Goal: Task Accomplishment & Management: Use online tool/utility

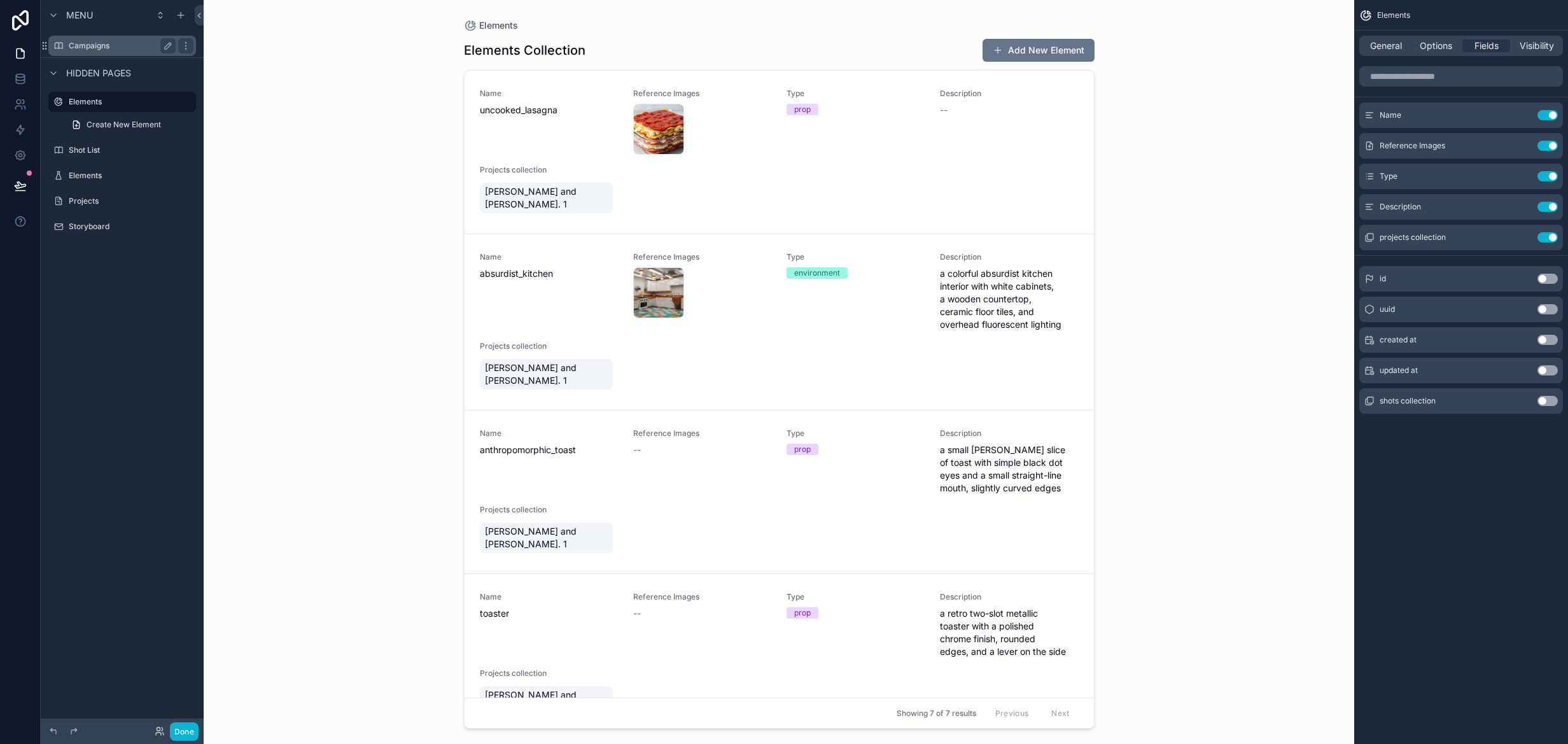
click at [125, 44] on label "Campaigns" at bounding box center [120, 45] width 102 height 10
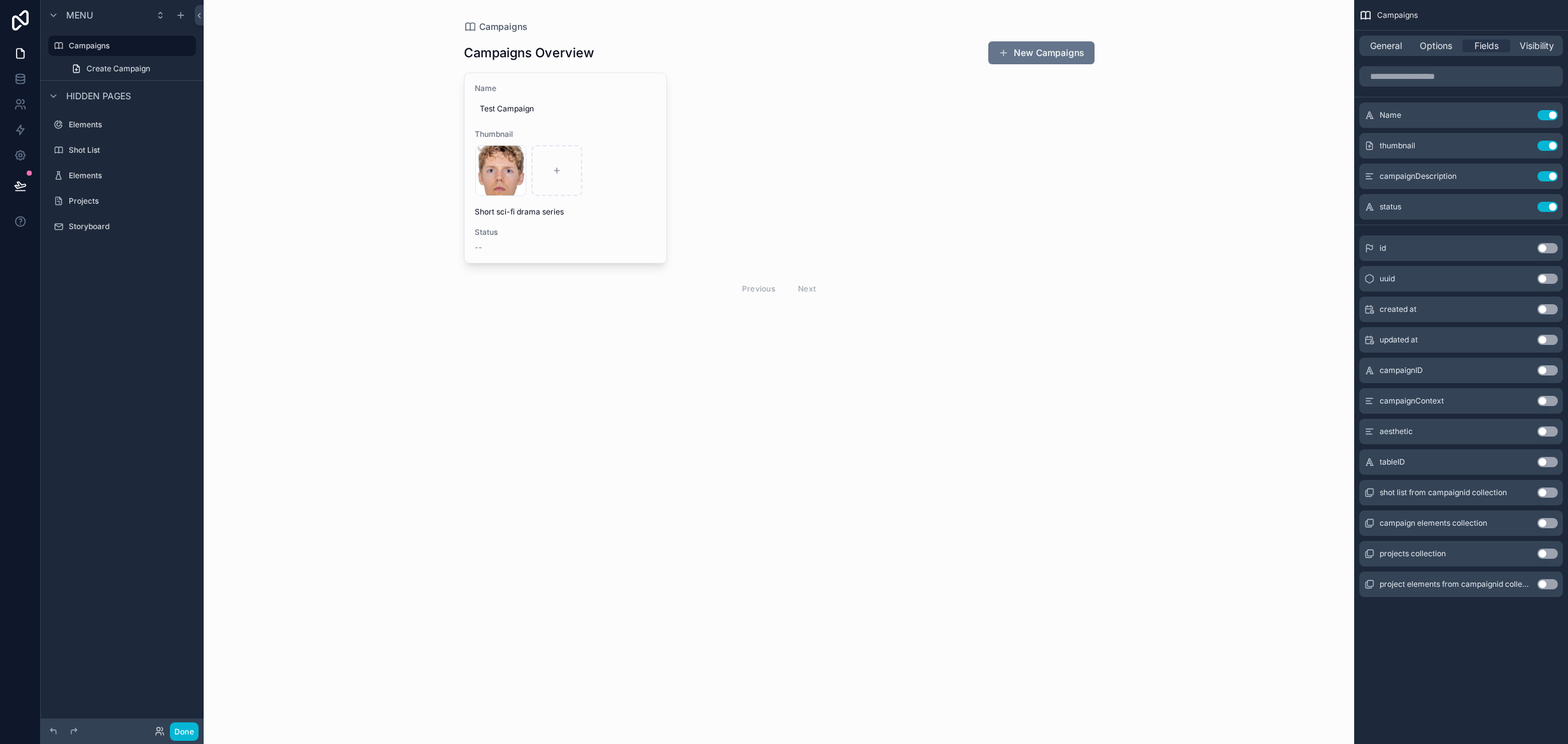
click at [647, 180] on div "scrollable content" at bounding box center [779, 172] width 651 height 344
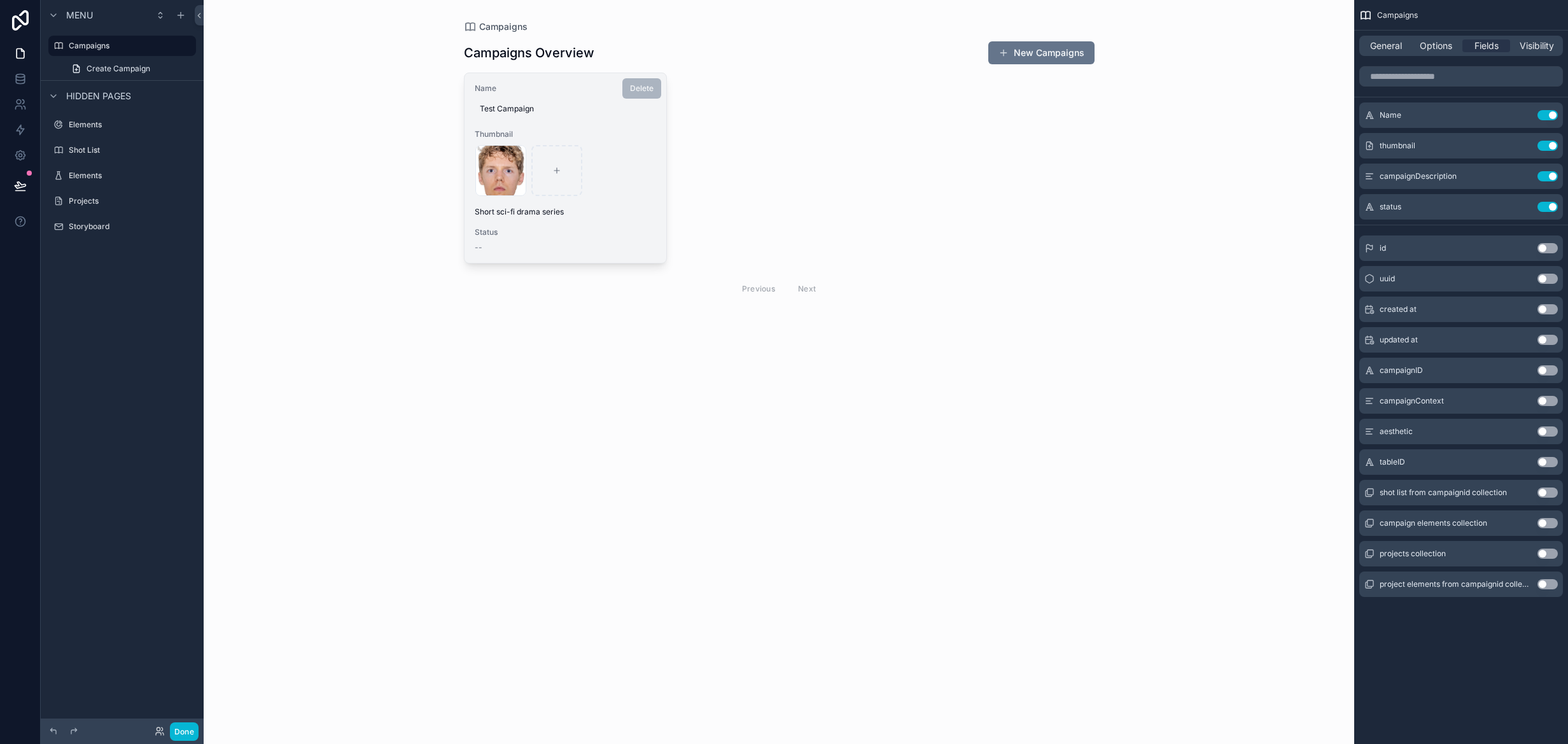
click at [636, 180] on div "face .png" at bounding box center [565, 170] width 180 height 51
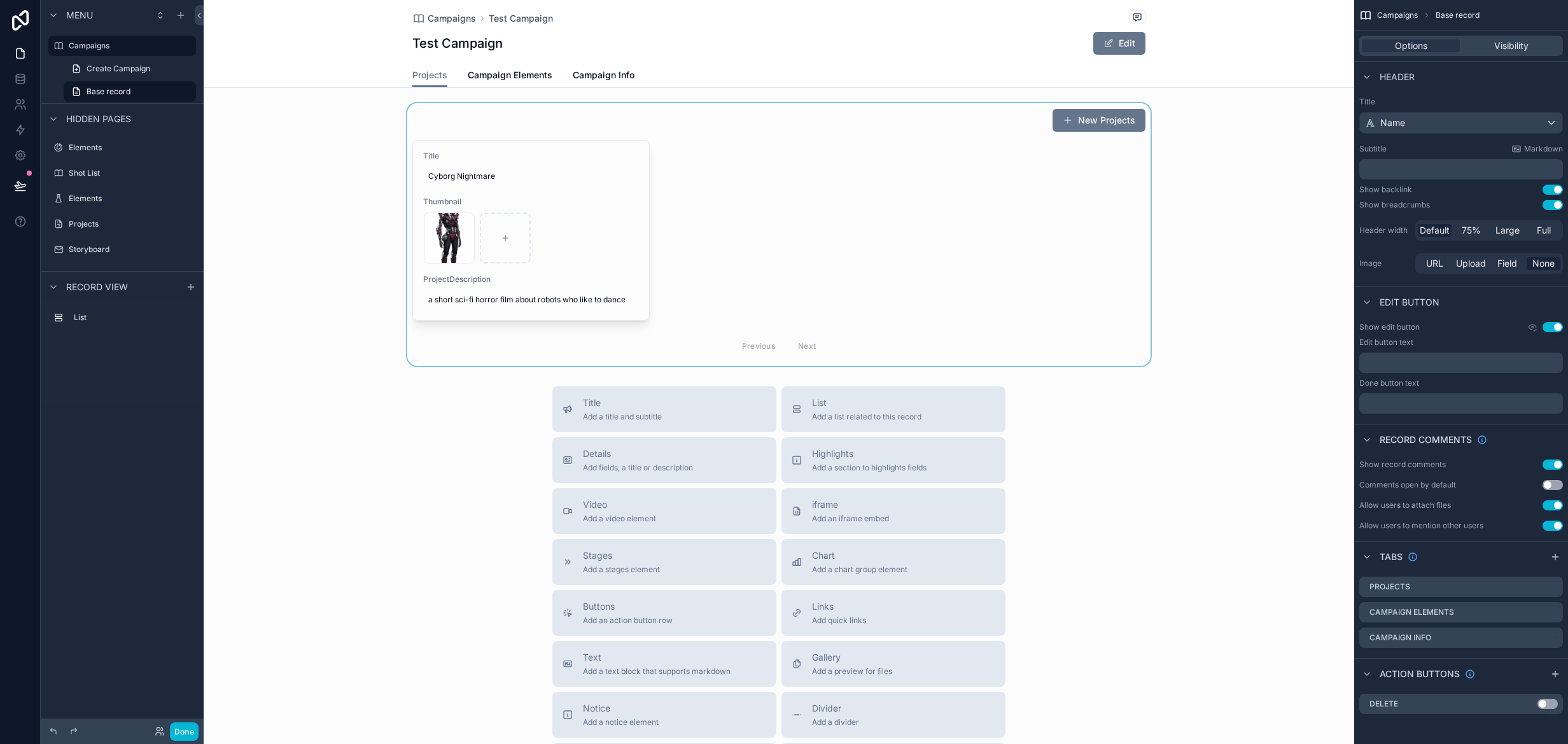
click at [606, 253] on div "scrollable content" at bounding box center [778, 234] width 1151 height 263
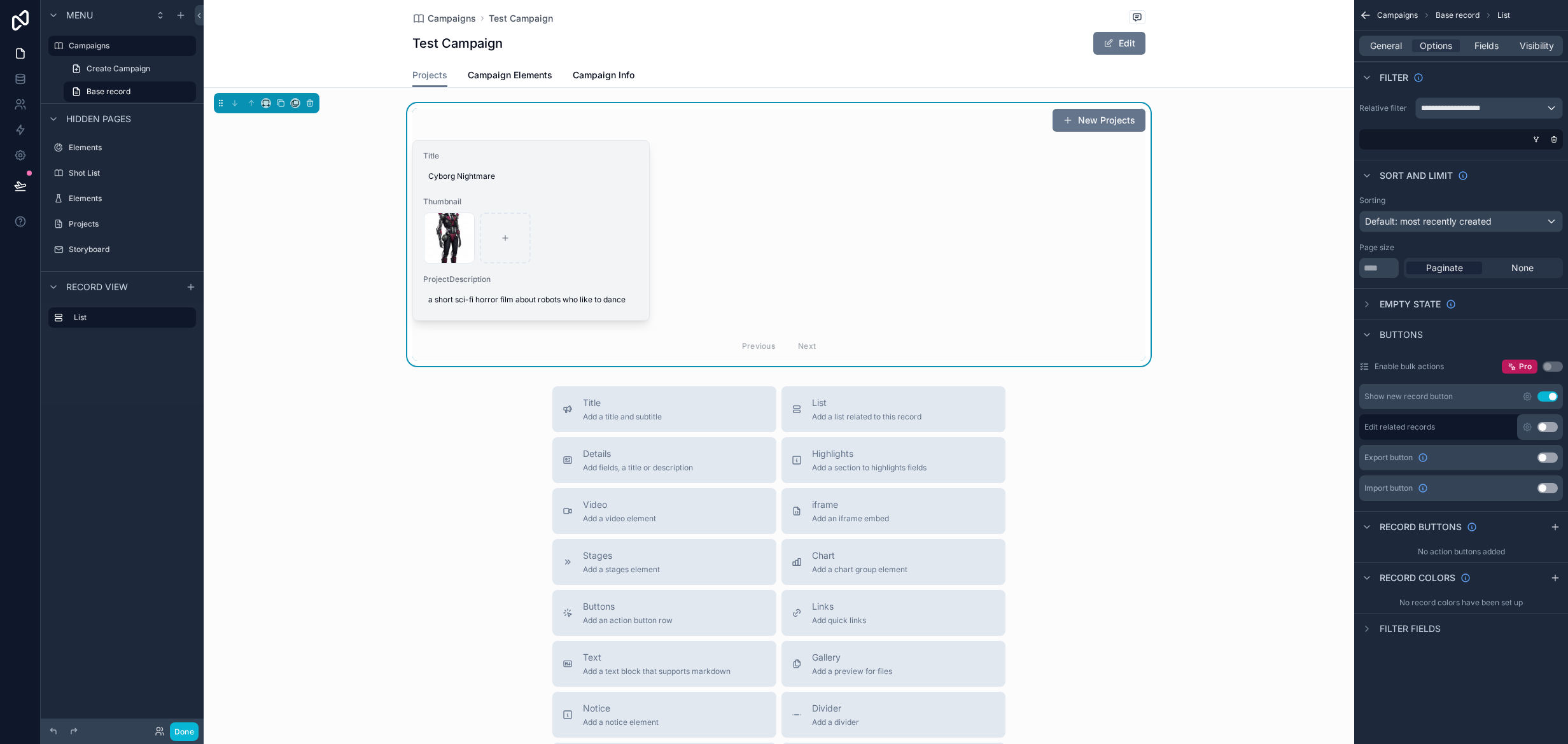
click at [595, 263] on form "replicate-prediction-hsrt8mzct1rma0cs6kks87pm0w .jpg" at bounding box center [531, 238] width 216 height 52
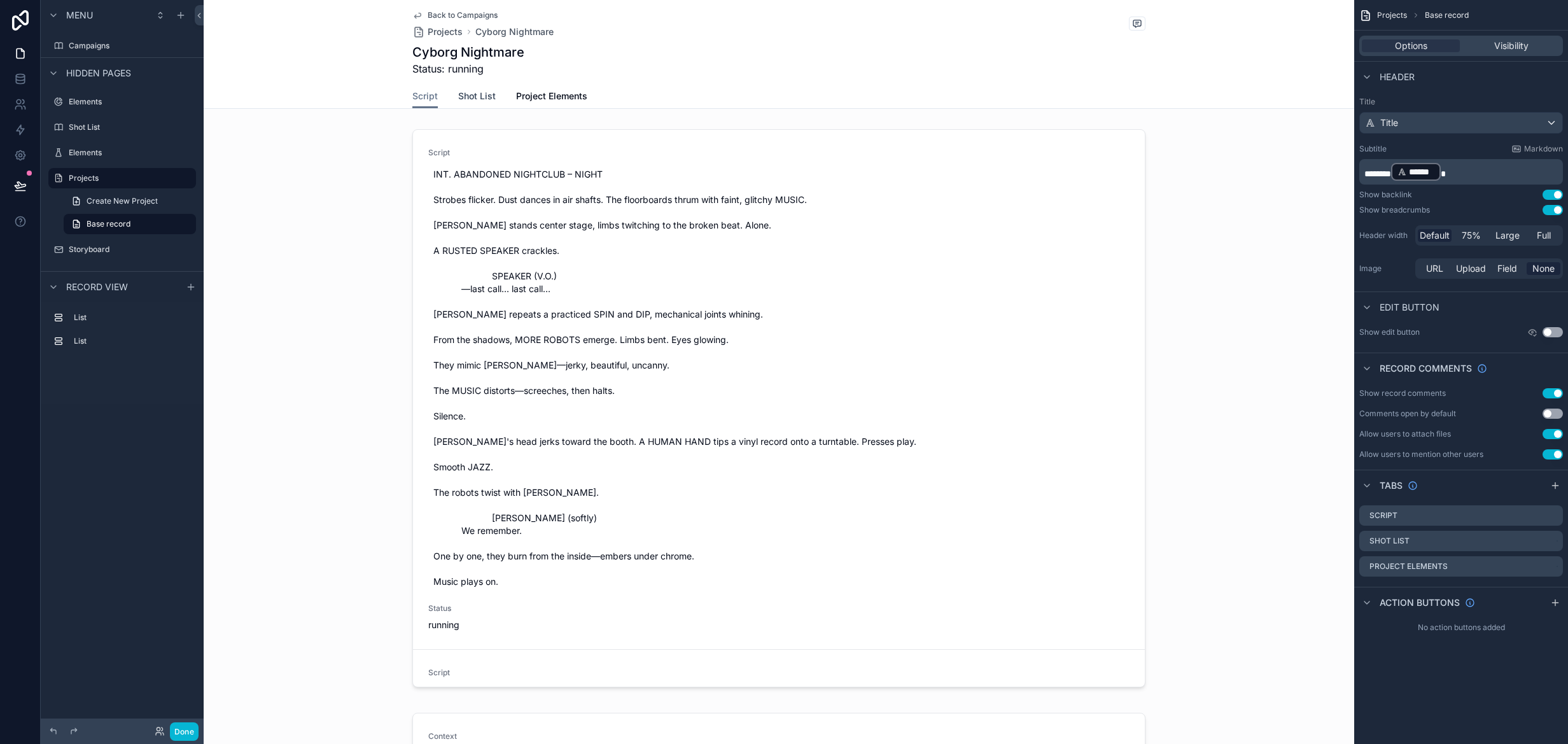
click at [479, 98] on span "Shot List" at bounding box center [477, 96] width 38 height 13
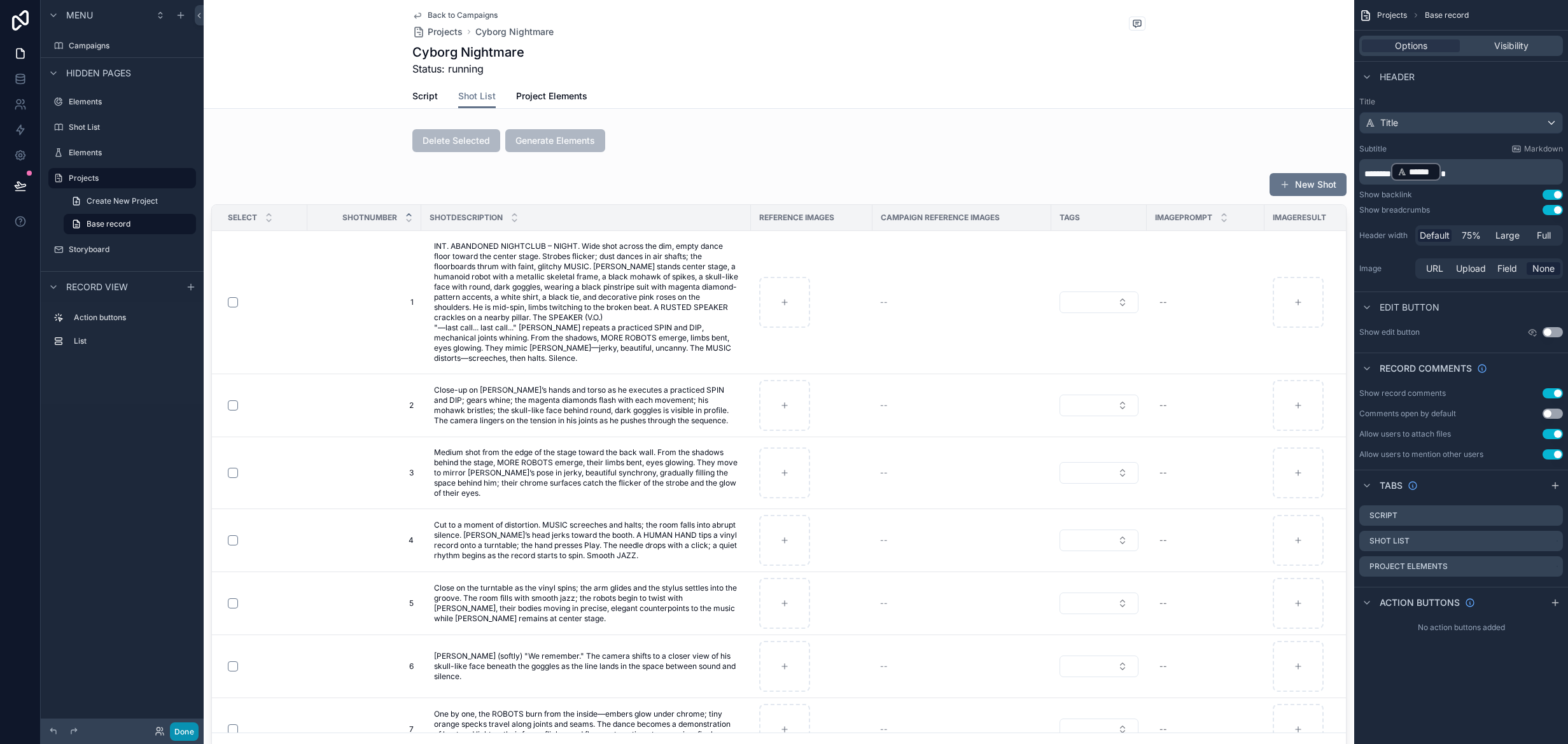
click at [187, 730] on button "Done" at bounding box center [184, 731] width 29 height 18
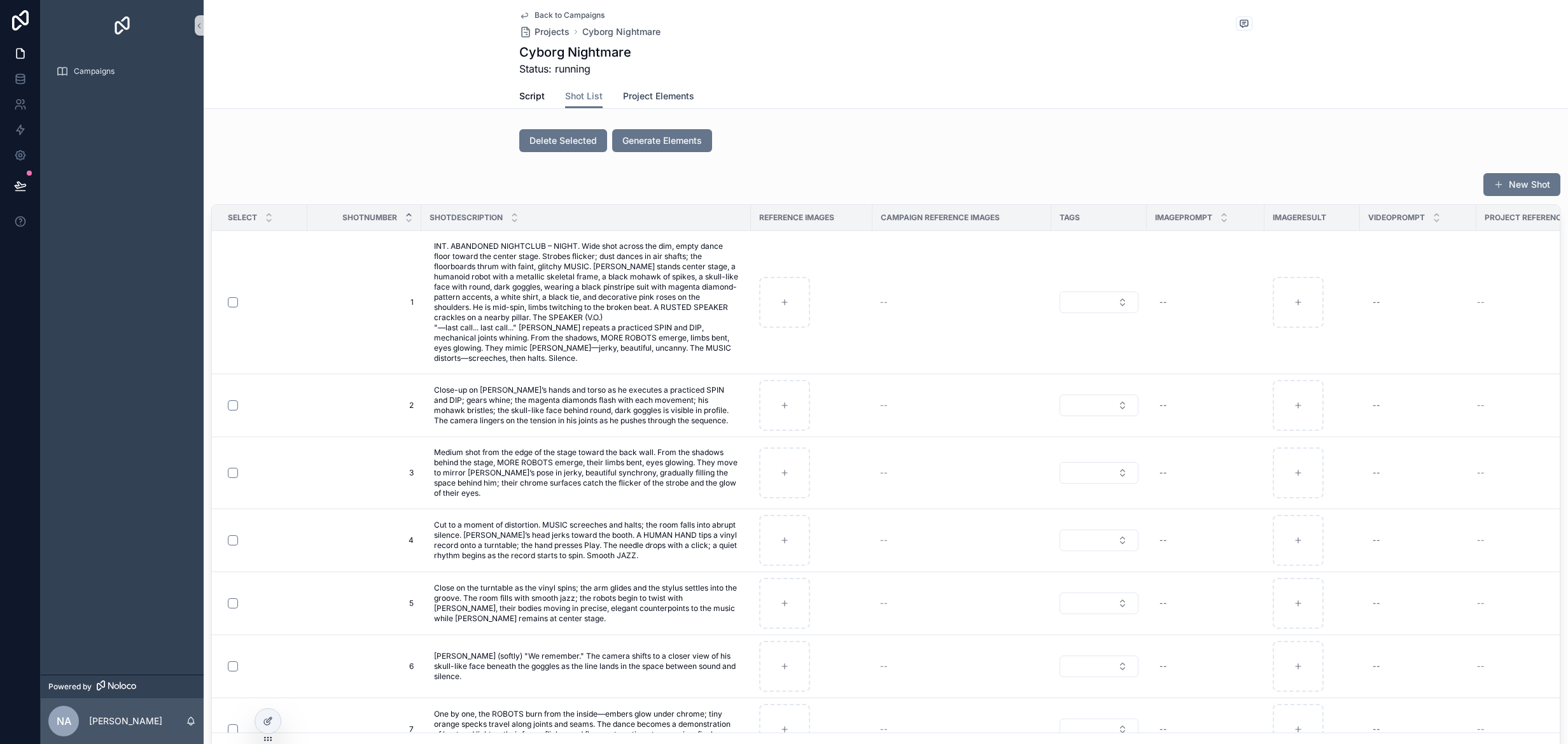
click at [664, 99] on span "Project Elements" at bounding box center [659, 96] width 71 height 13
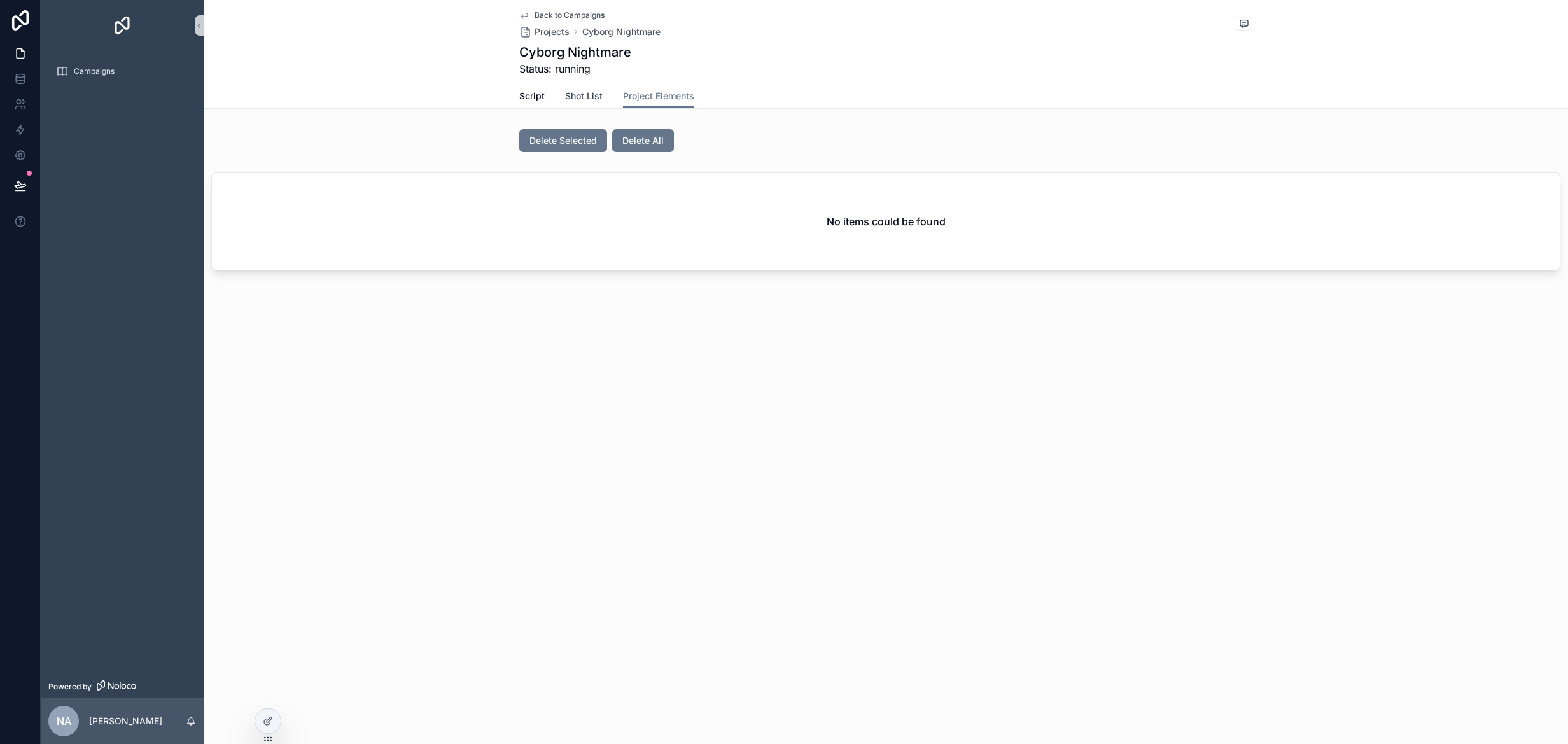
click at [597, 99] on span "Shot List" at bounding box center [584, 96] width 38 height 13
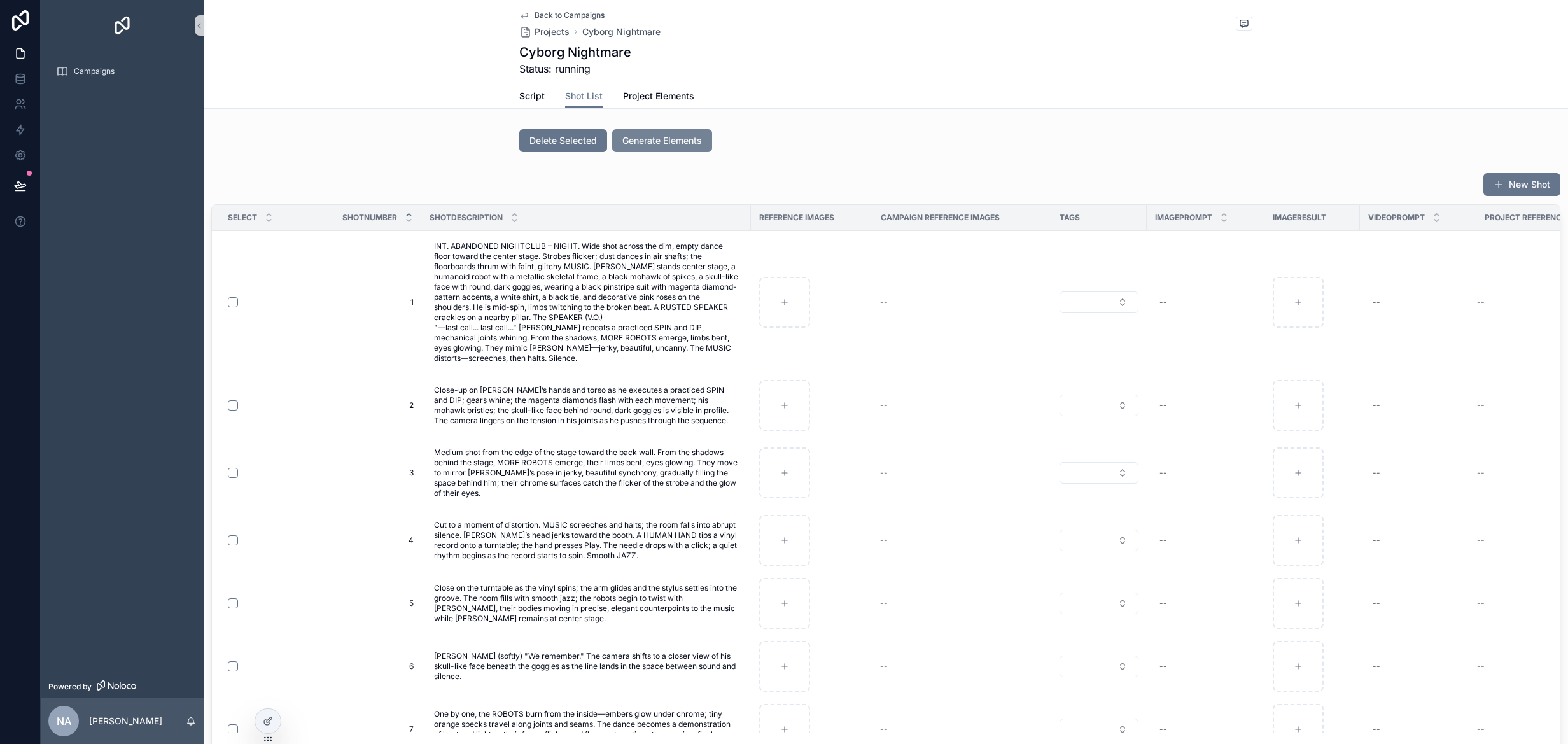
click at [640, 138] on span "Generate Elements" at bounding box center [662, 141] width 79 height 13
click at [639, 95] on span "Project Elements" at bounding box center [659, 96] width 71 height 13
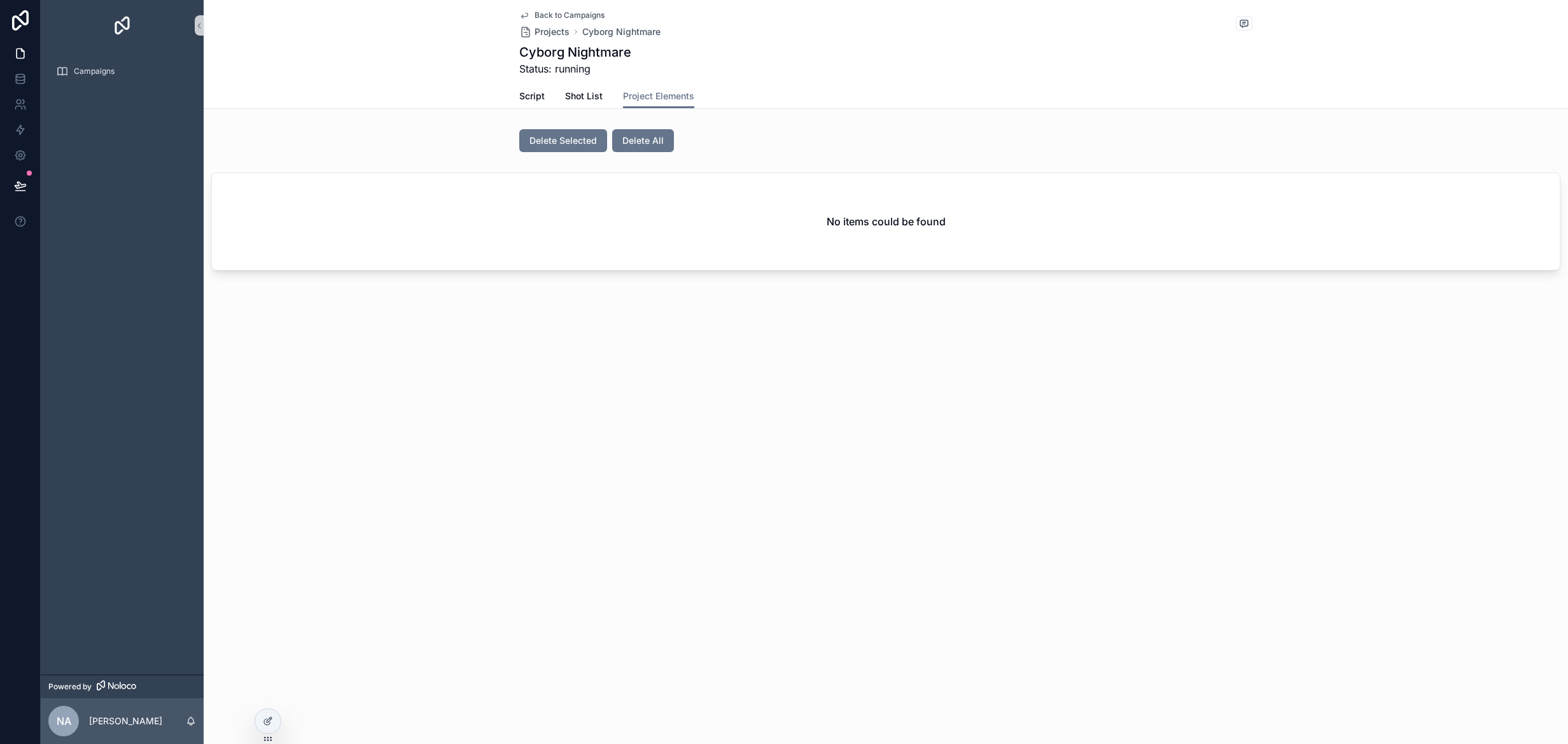
click at [810, 132] on div "Delete Selected Delete All" at bounding box center [886, 140] width 733 height 23
click at [587, 92] on span "Shot List" at bounding box center [584, 96] width 38 height 13
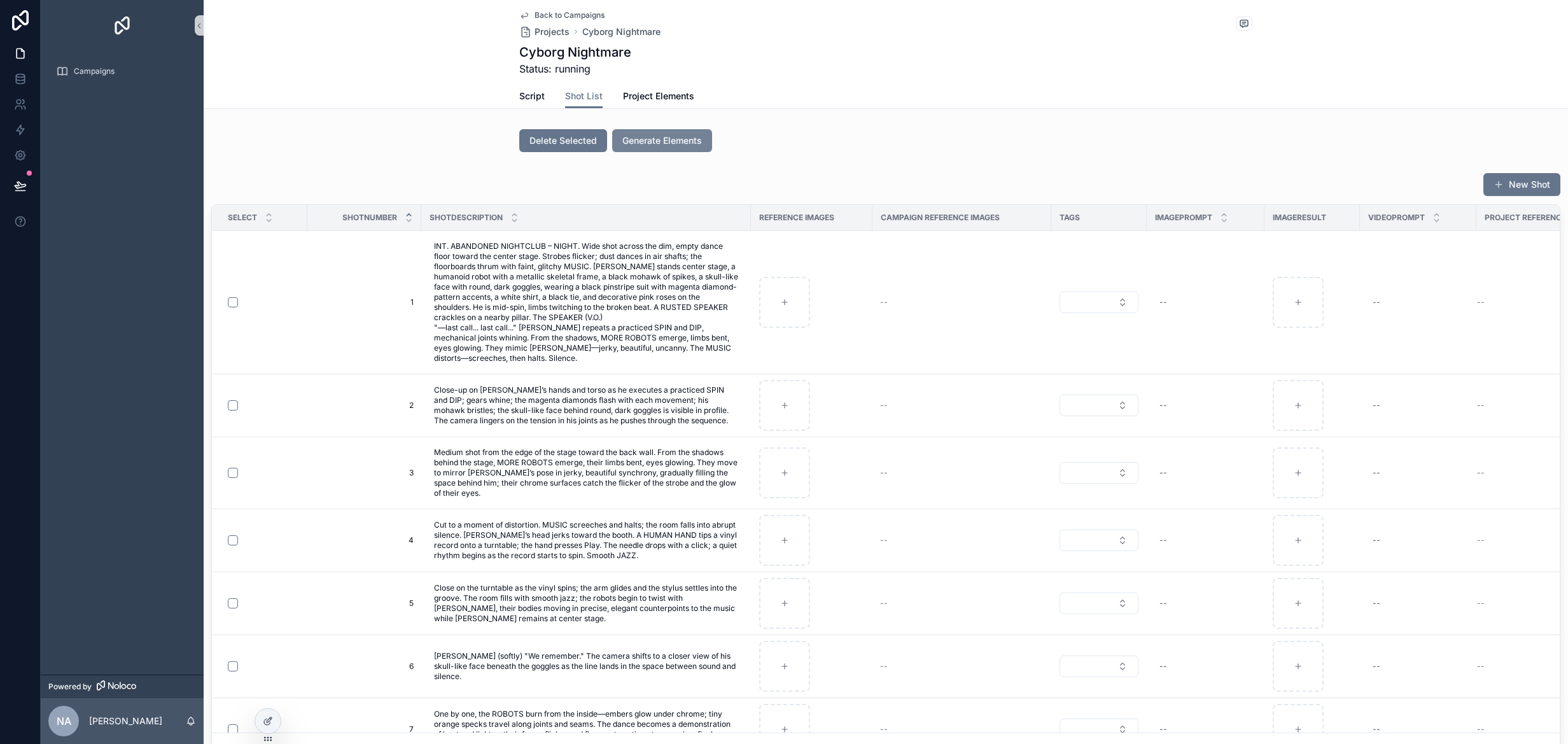
click at [650, 143] on span "Generate Elements" at bounding box center [662, 141] width 79 height 13
click at [676, 96] on span "Project Elements" at bounding box center [659, 96] width 71 height 13
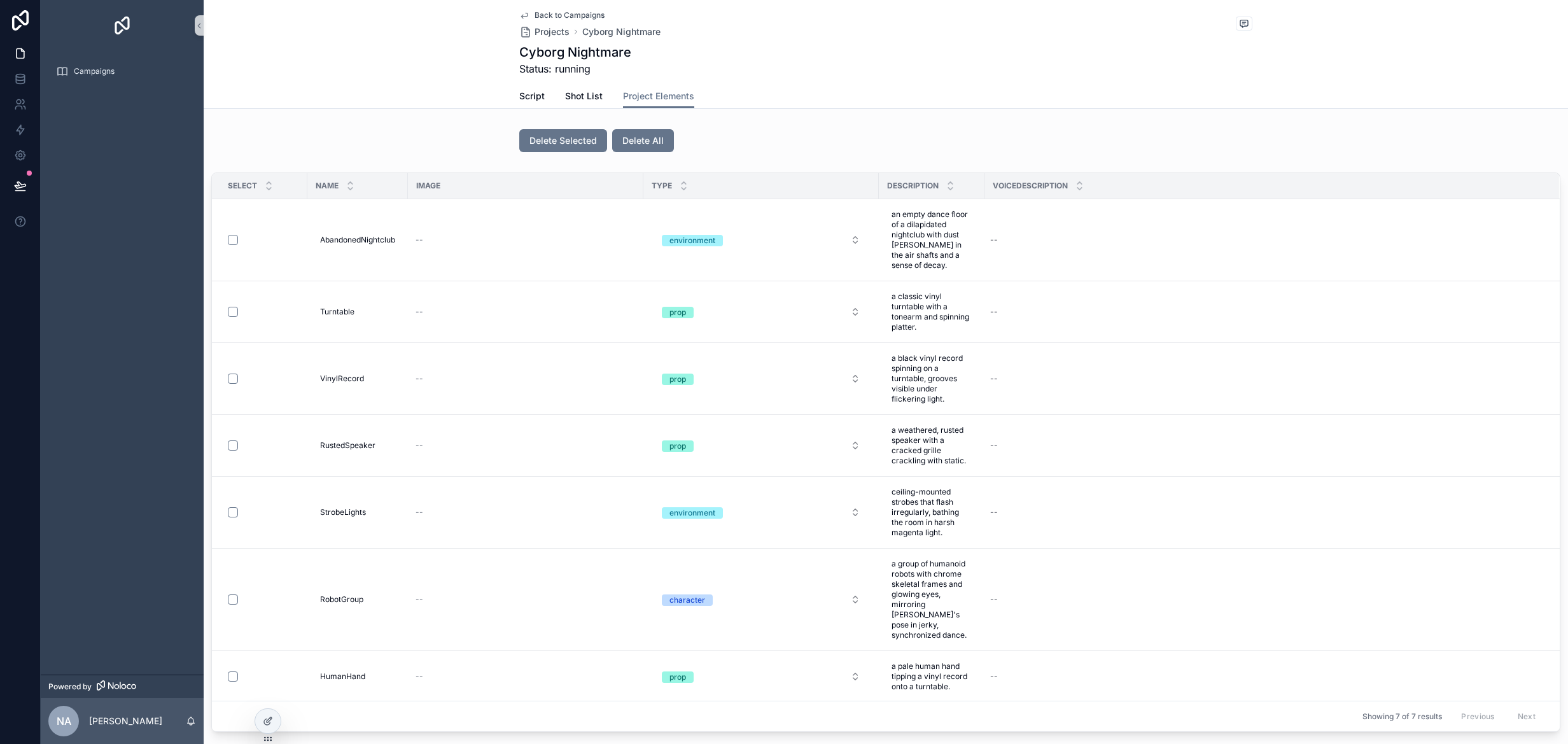
click at [868, 97] on div "Script Shot List Project Elements" at bounding box center [886, 96] width 733 height 24
click at [576, 93] on span "Shot List" at bounding box center [584, 96] width 38 height 13
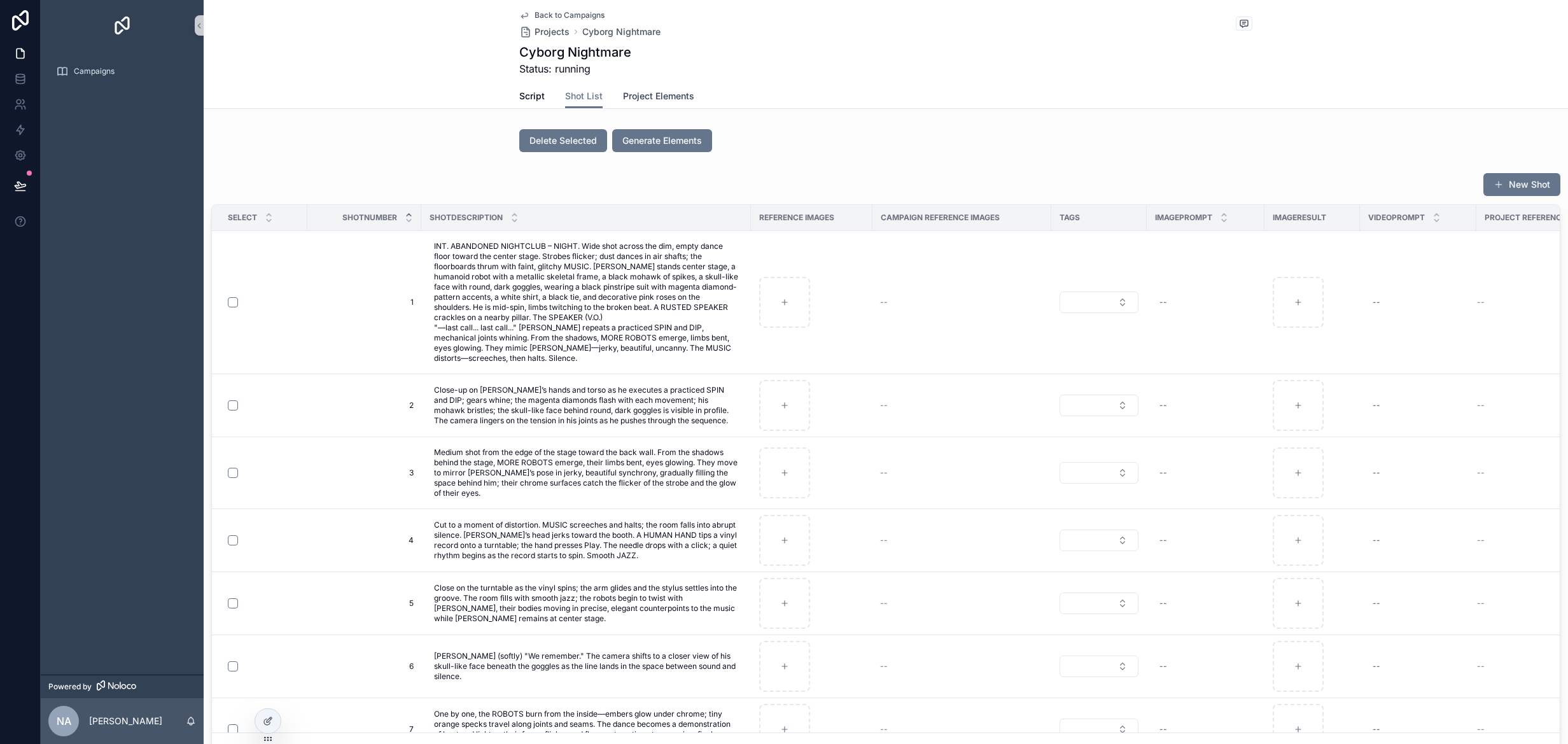
click at [645, 98] on span "Project Elements" at bounding box center [659, 96] width 71 height 13
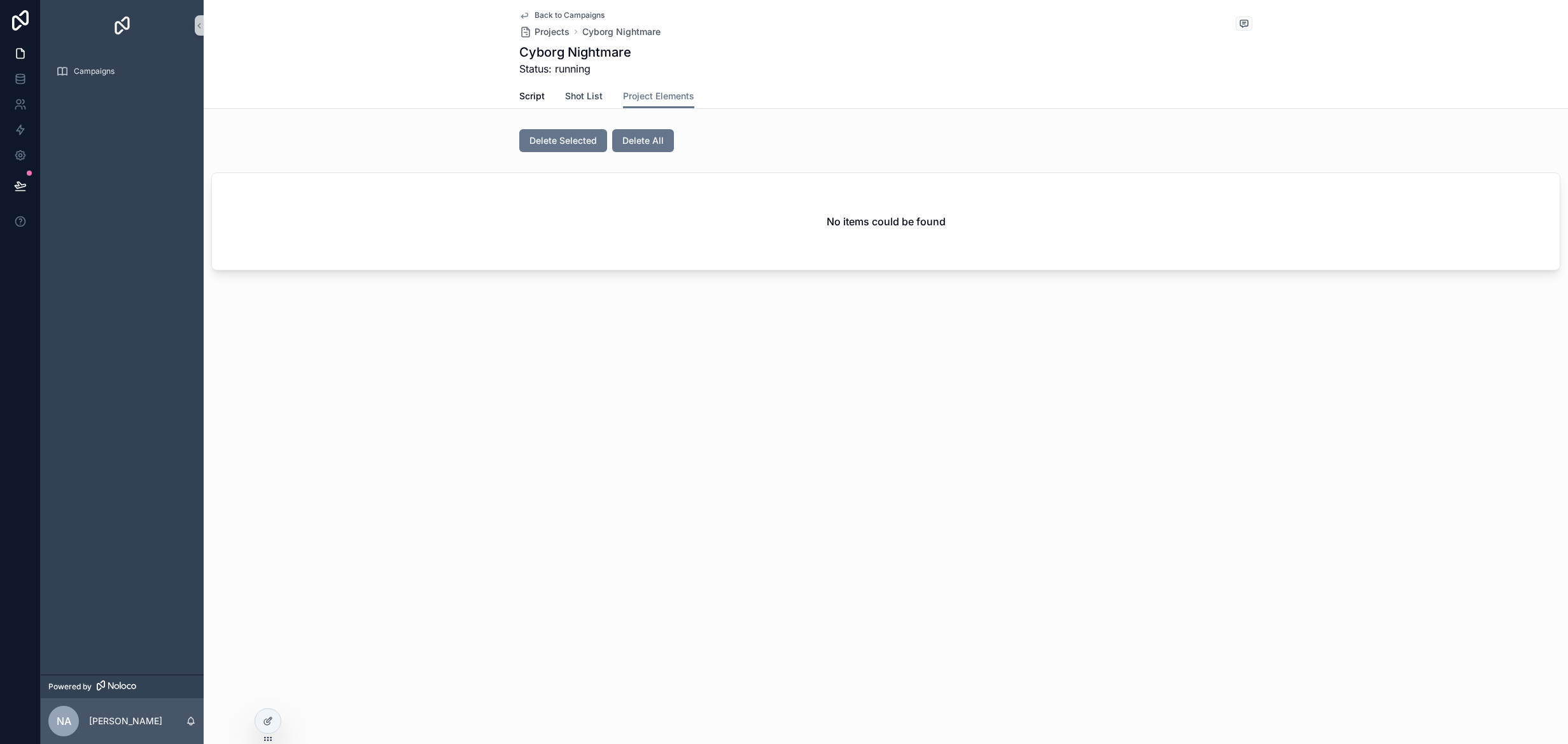
click at [591, 95] on span "Shot List" at bounding box center [584, 96] width 38 height 13
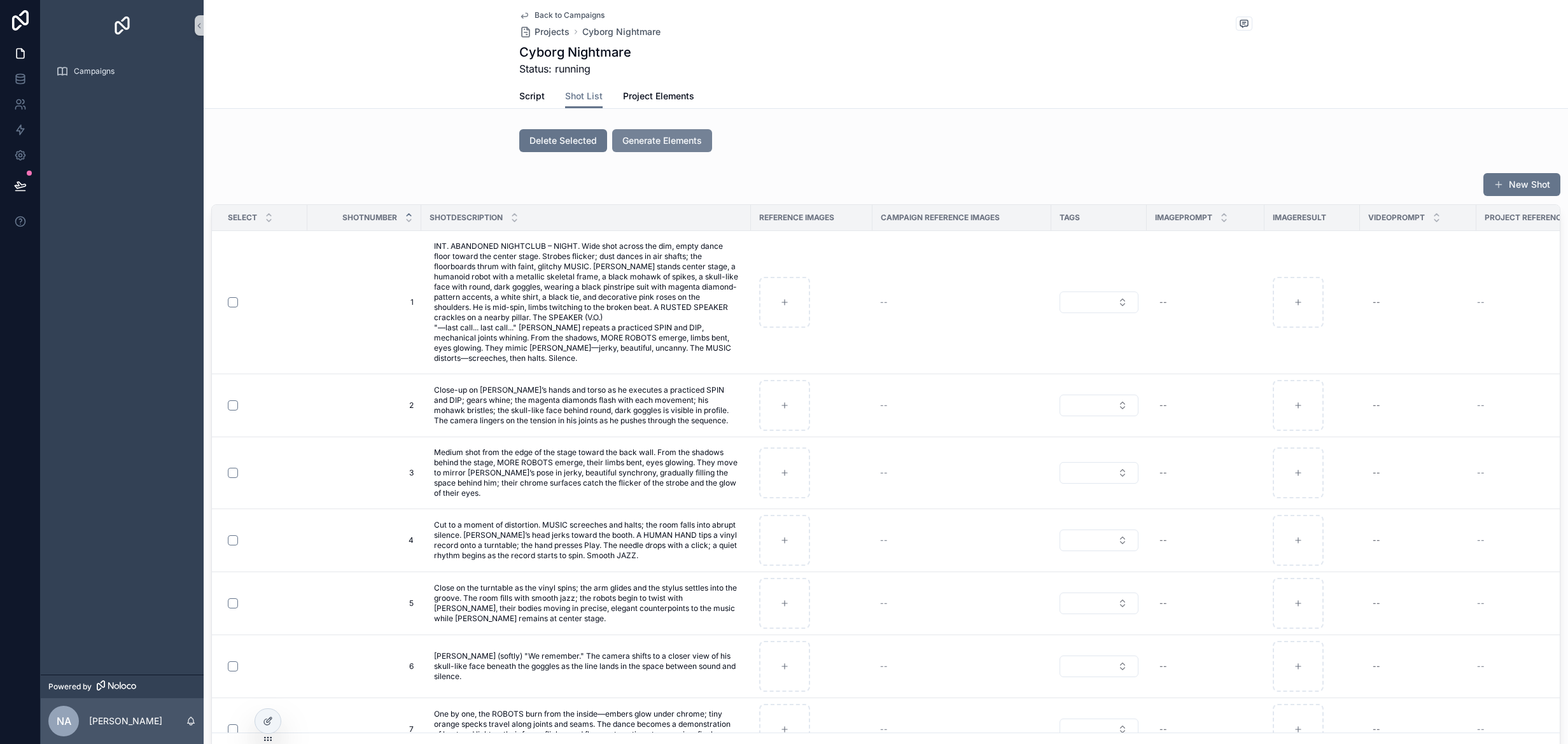
click at [652, 146] on span "Generate Elements" at bounding box center [662, 141] width 79 height 13
click at [656, 99] on span "Project Elements" at bounding box center [659, 96] width 71 height 13
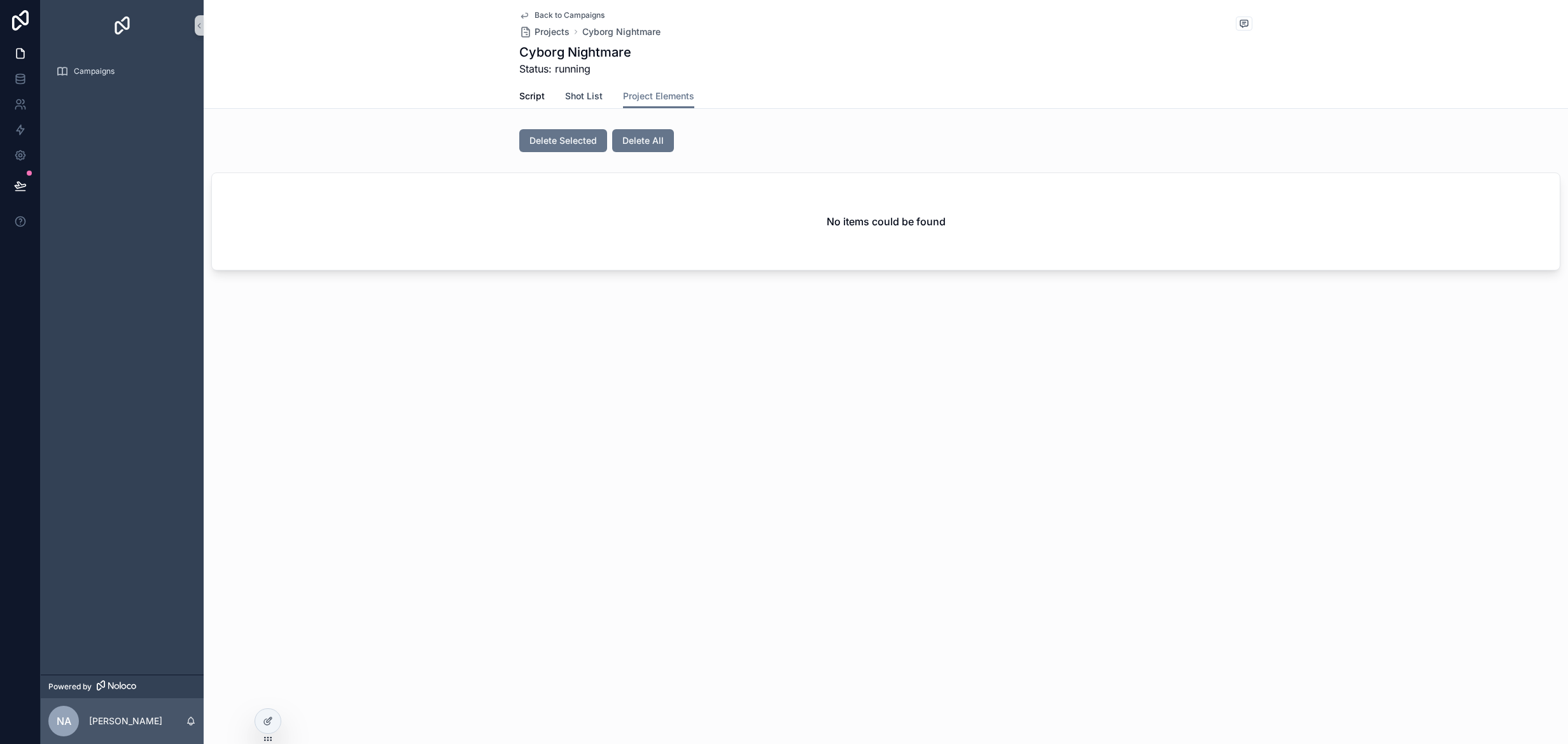
click at [592, 98] on span "Shot List" at bounding box center [584, 96] width 38 height 13
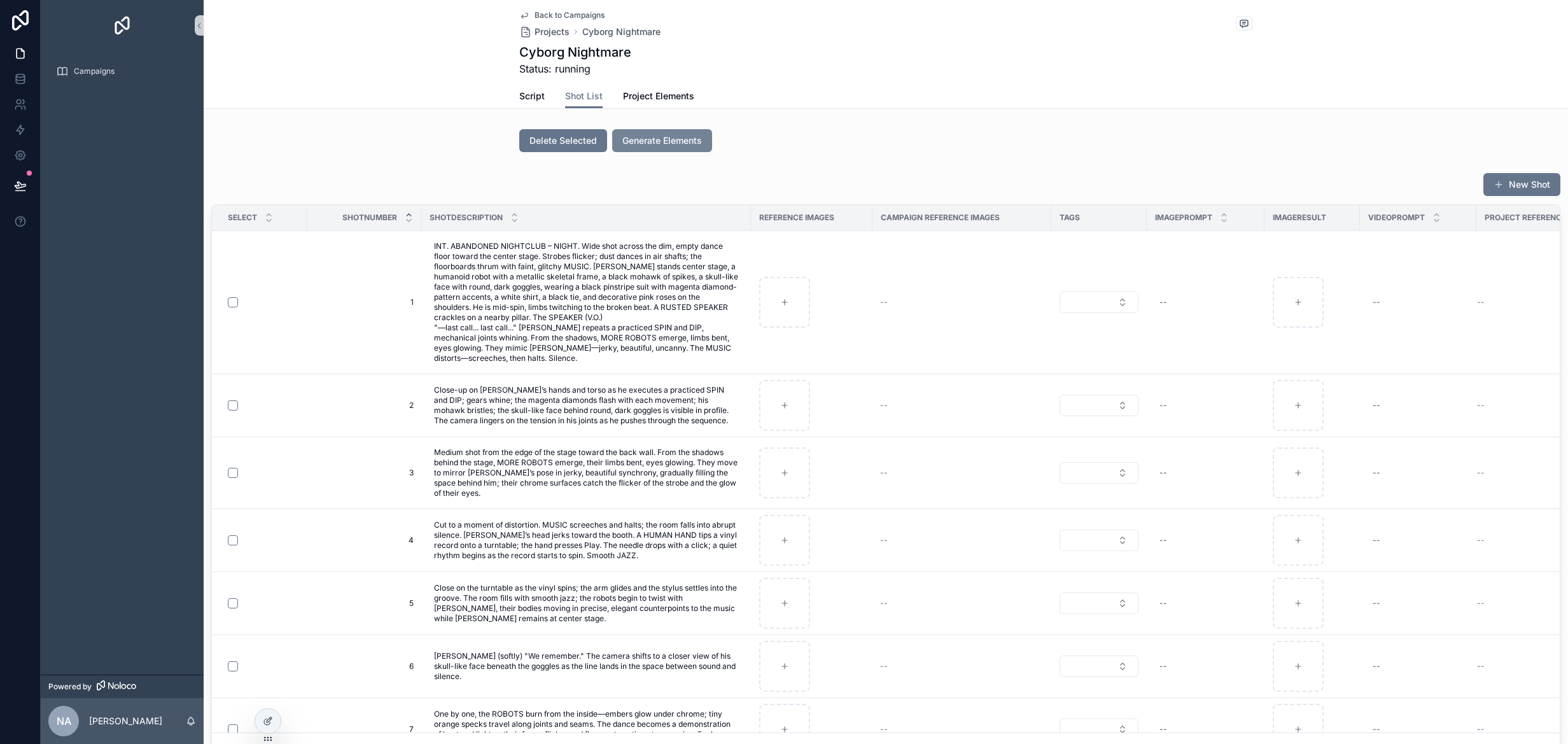
click at [648, 144] on span "Generate Elements" at bounding box center [662, 141] width 79 height 13
click at [1241, 262] on div "Generate Prompts Generate Image Restyle Generate Video Delete" at bounding box center [1396, 231] width 318 height 143
click at [266, 720] on icon at bounding box center [268, 720] width 10 height 10
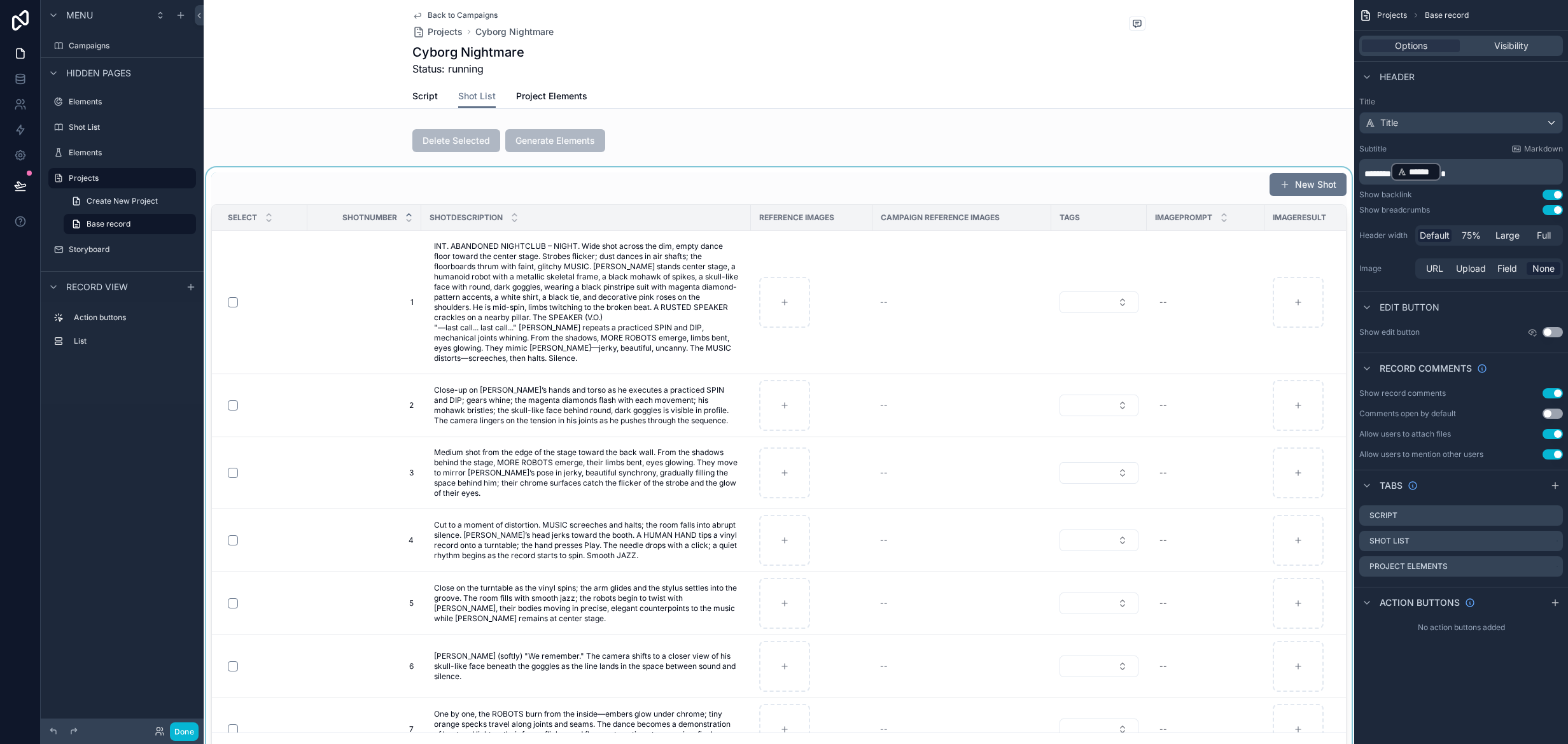
click at [1006, 334] on div "scrollable content" at bounding box center [778, 467] width 1151 height 601
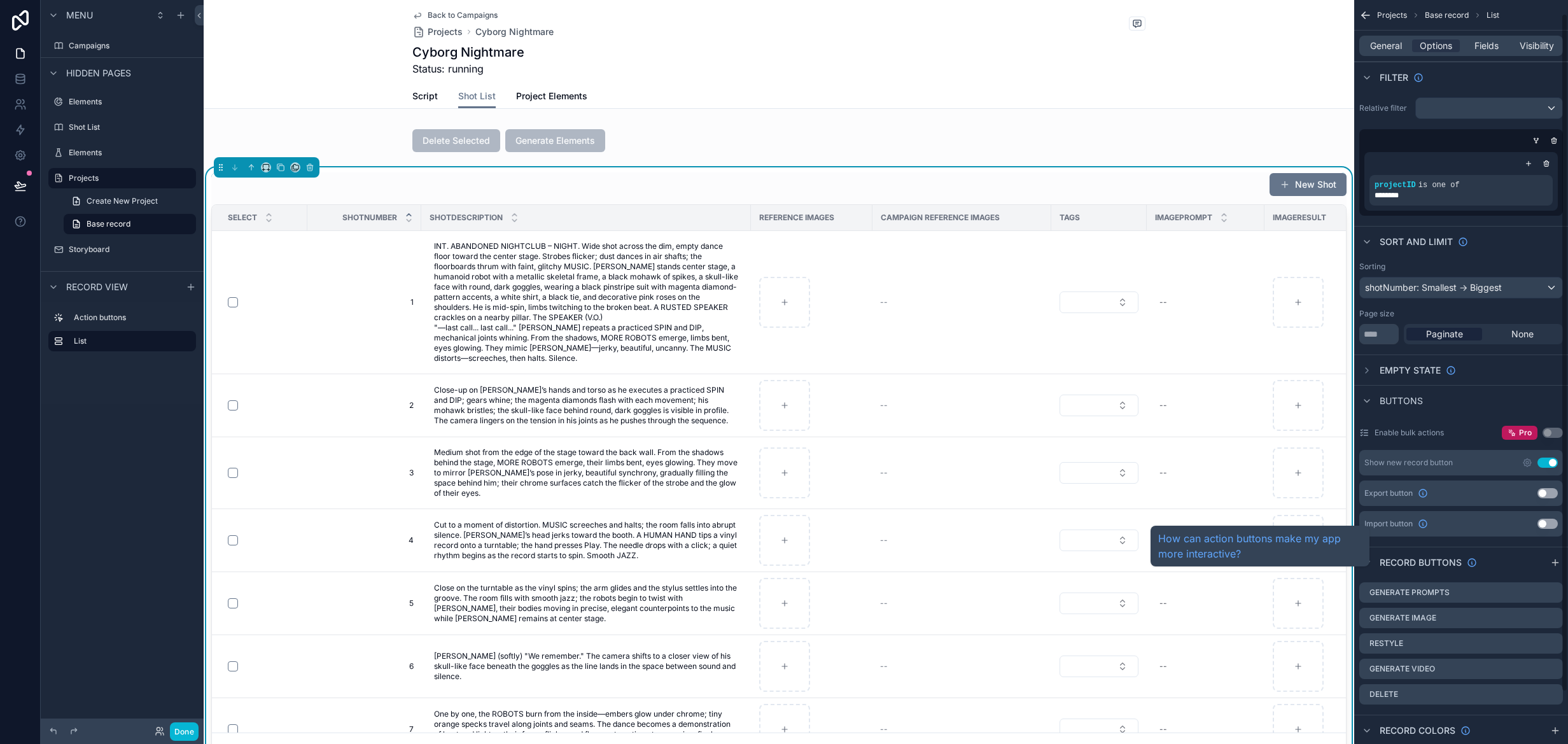
scroll to position [70, 0]
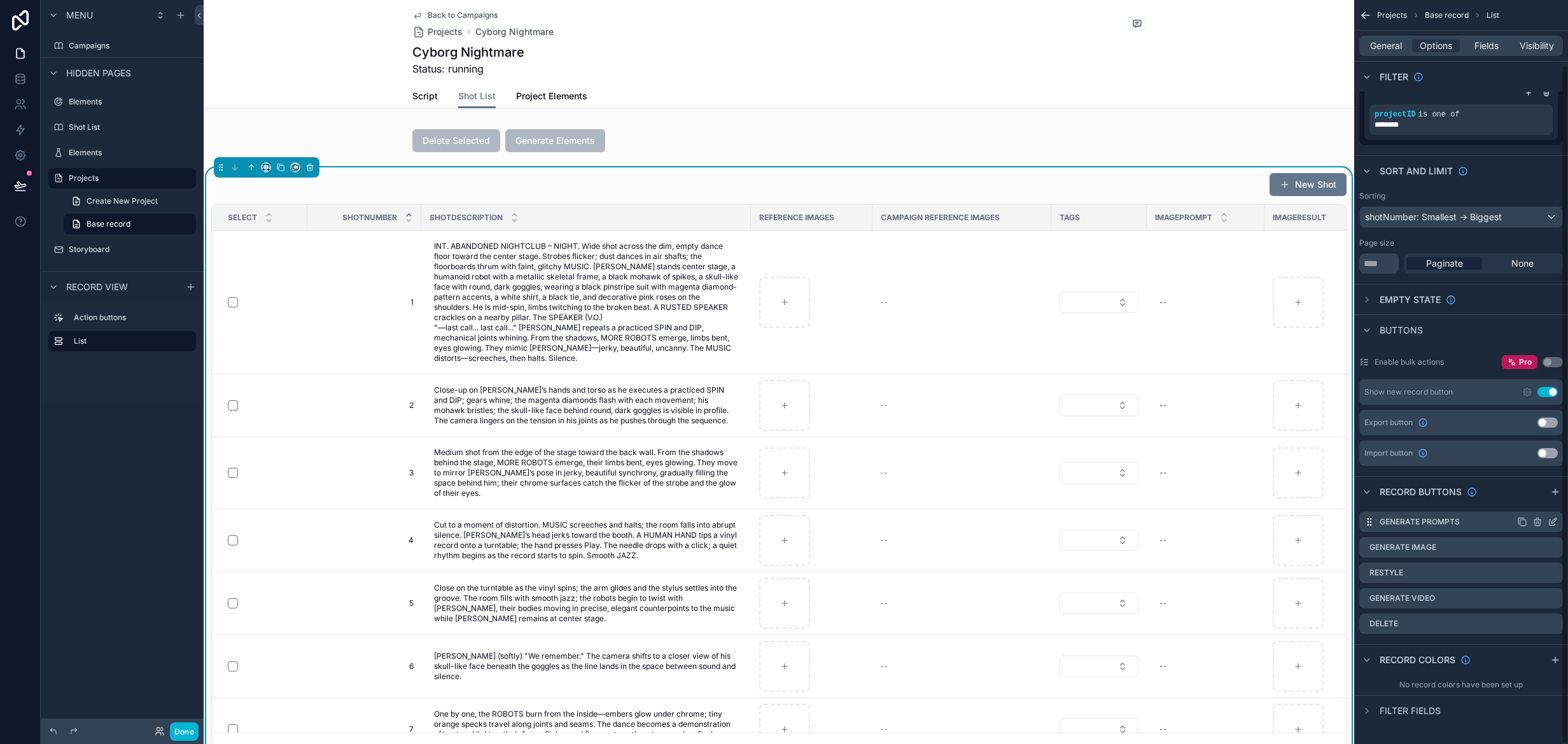
click at [1551, 521] on icon "scrollable content" at bounding box center [1553, 522] width 10 height 10
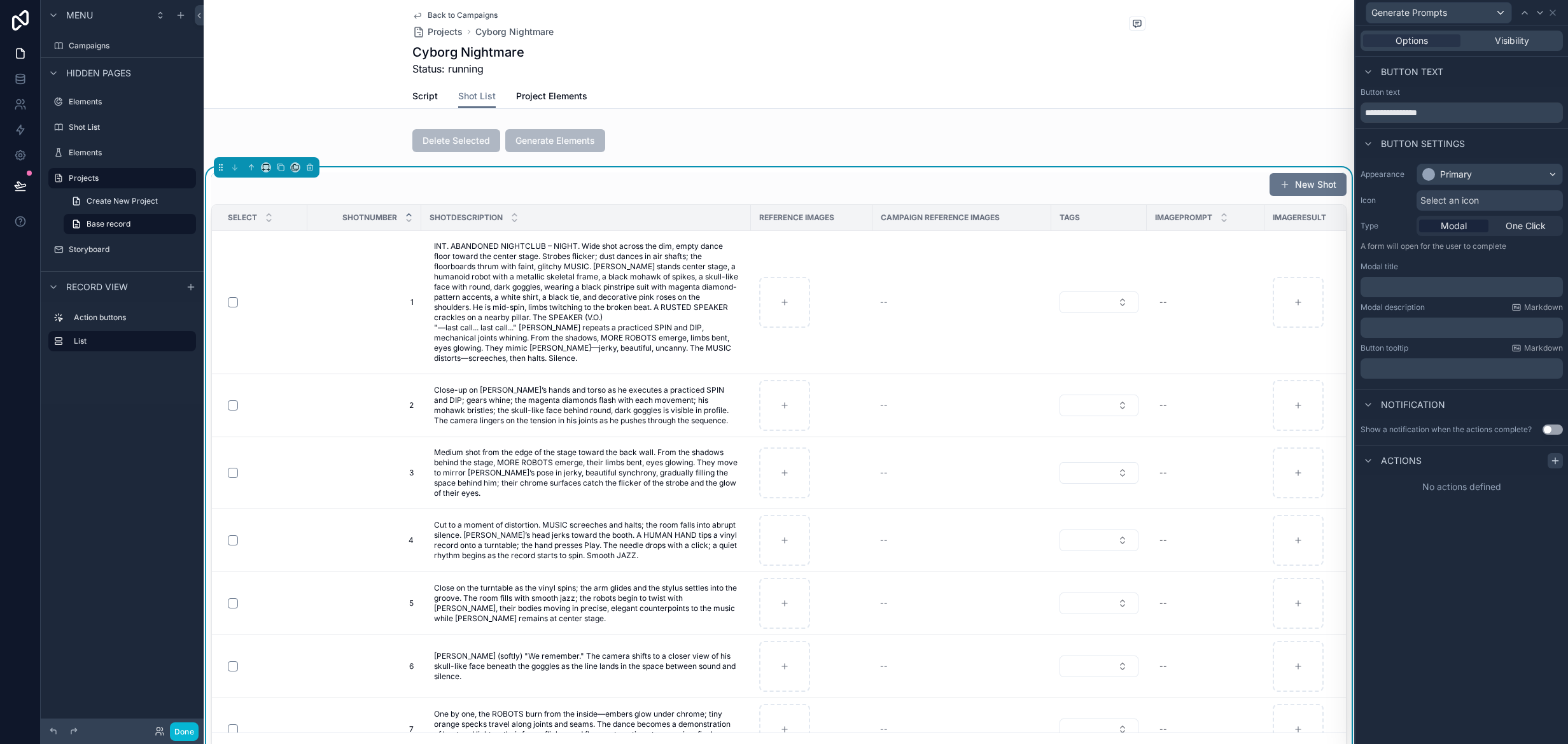
click at [1550, 458] on div at bounding box center [1555, 460] width 15 height 15
click at [1501, 510] on div "Select a type" at bounding box center [1462, 511] width 191 height 20
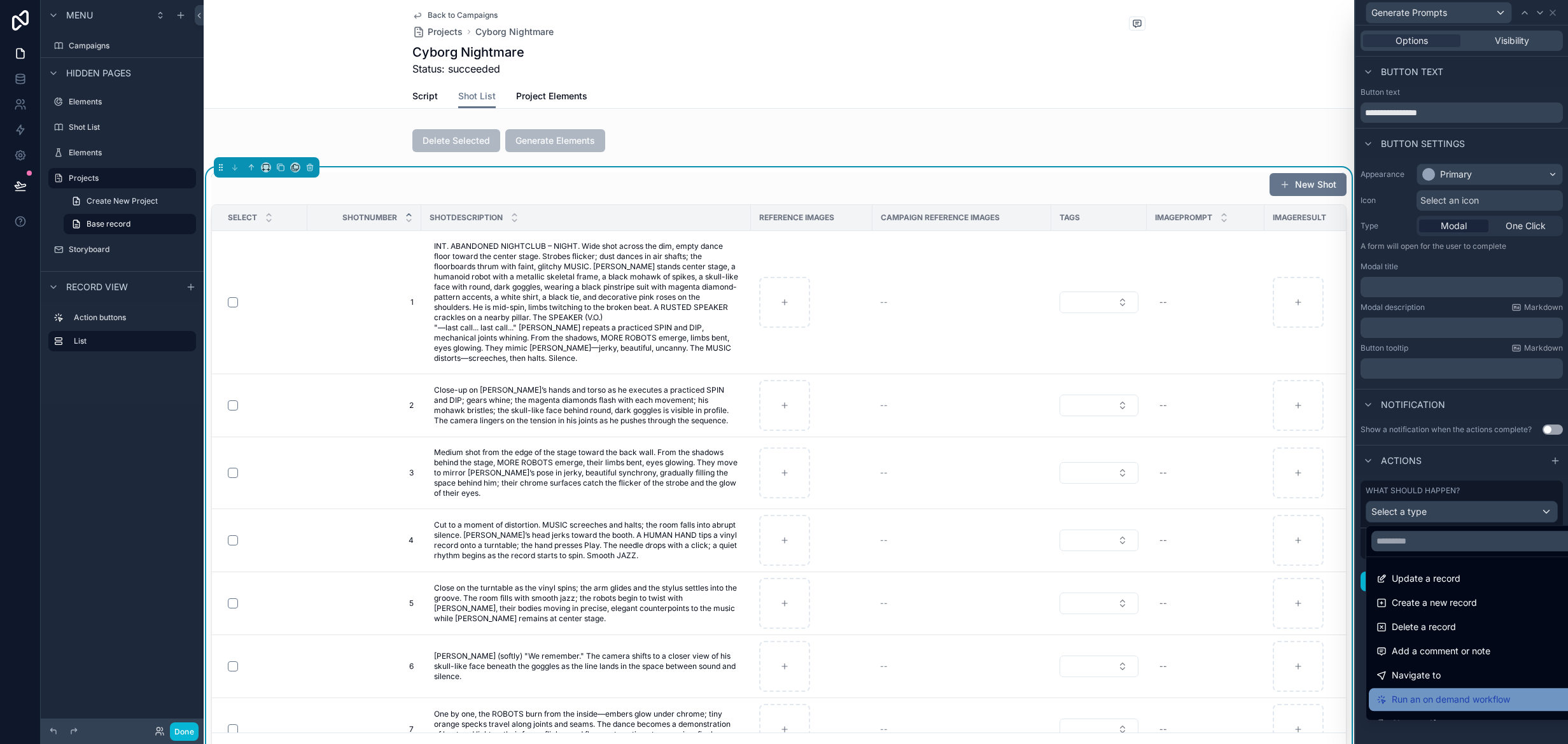
click at [1456, 697] on span "Run an on demand workflow" at bounding box center [1451, 699] width 118 height 15
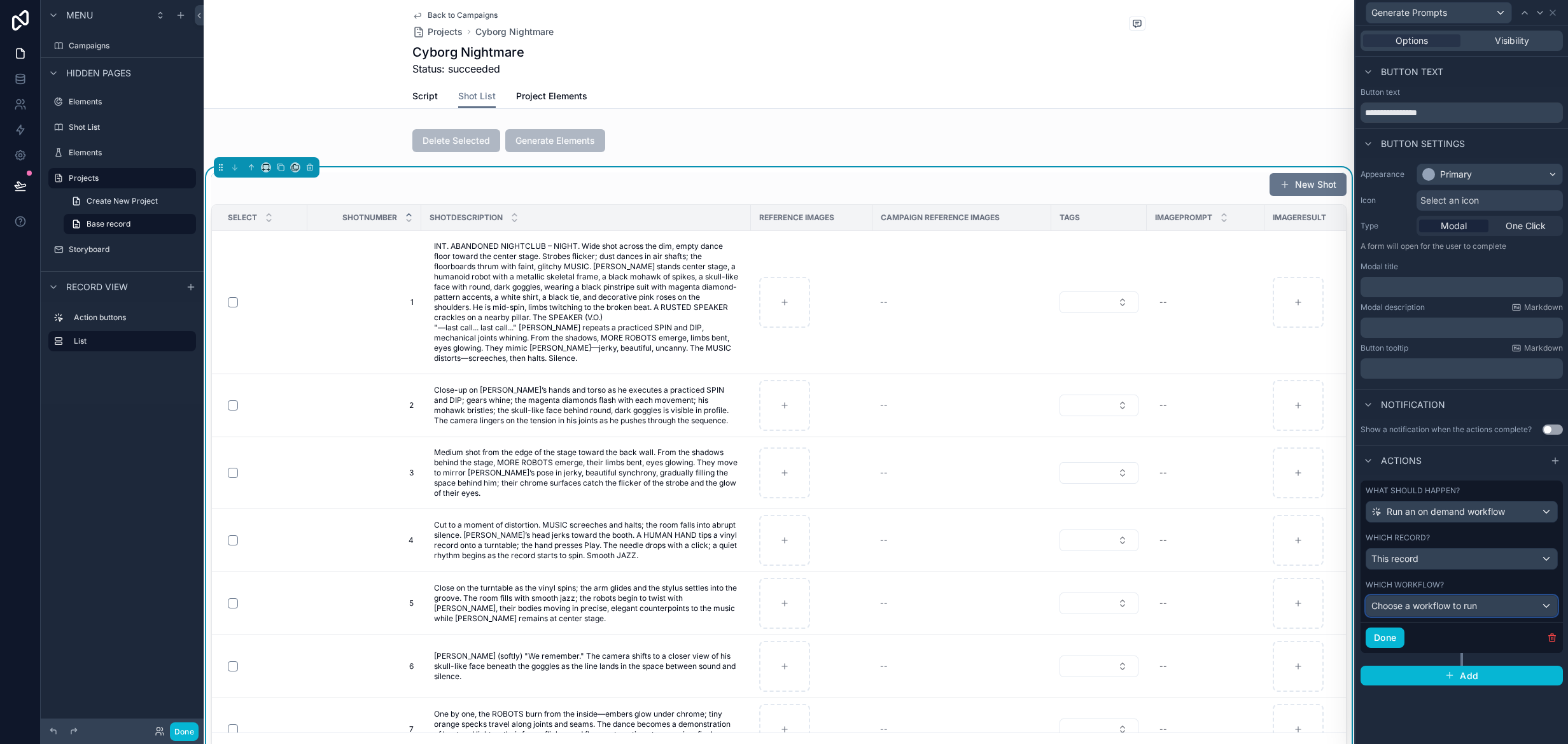
click at [1432, 605] on span "Choose a workflow to run" at bounding box center [1424, 605] width 106 height 11
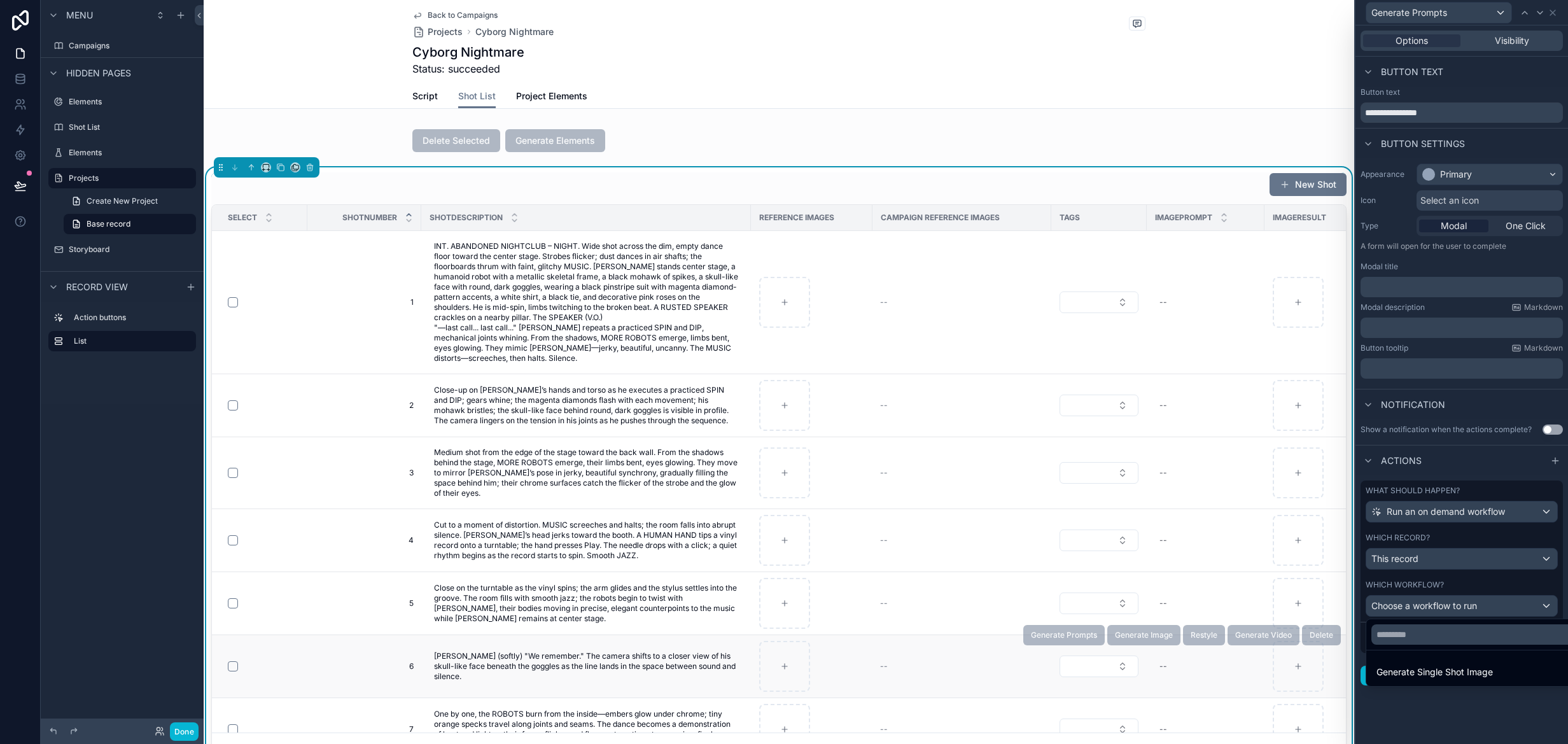
click at [269, 656] on td "scrollable content" at bounding box center [259, 666] width 95 height 63
click at [178, 737] on button "Done" at bounding box center [184, 731] width 29 height 18
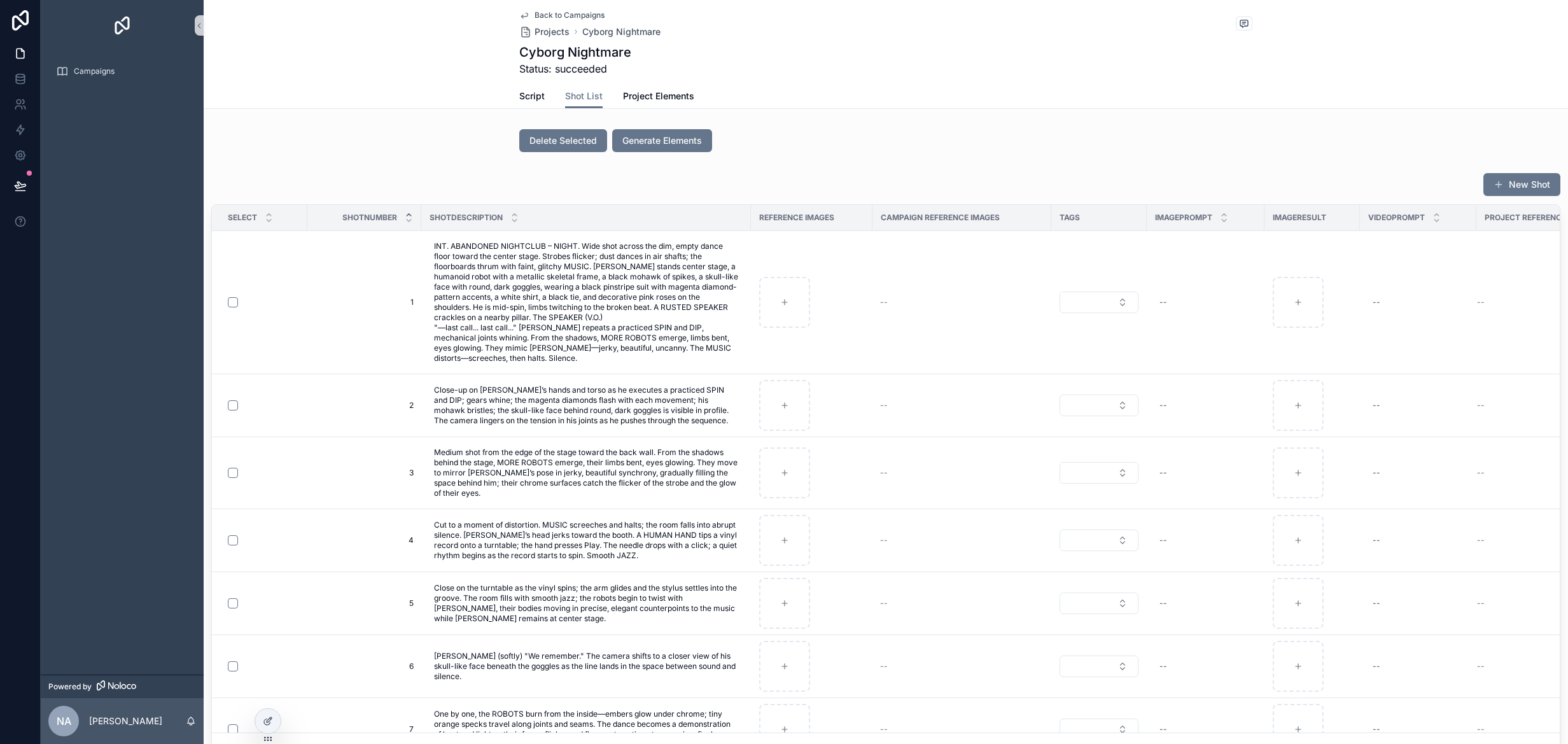
drag, startPoint x: 394, startPoint y: 173, endPoint x: 406, endPoint y: 173, distance: 12.0
click at [401, 173] on div "New Shot" at bounding box center [886, 185] width 1349 height 24
click at [685, 92] on span "Project Elements" at bounding box center [659, 96] width 71 height 13
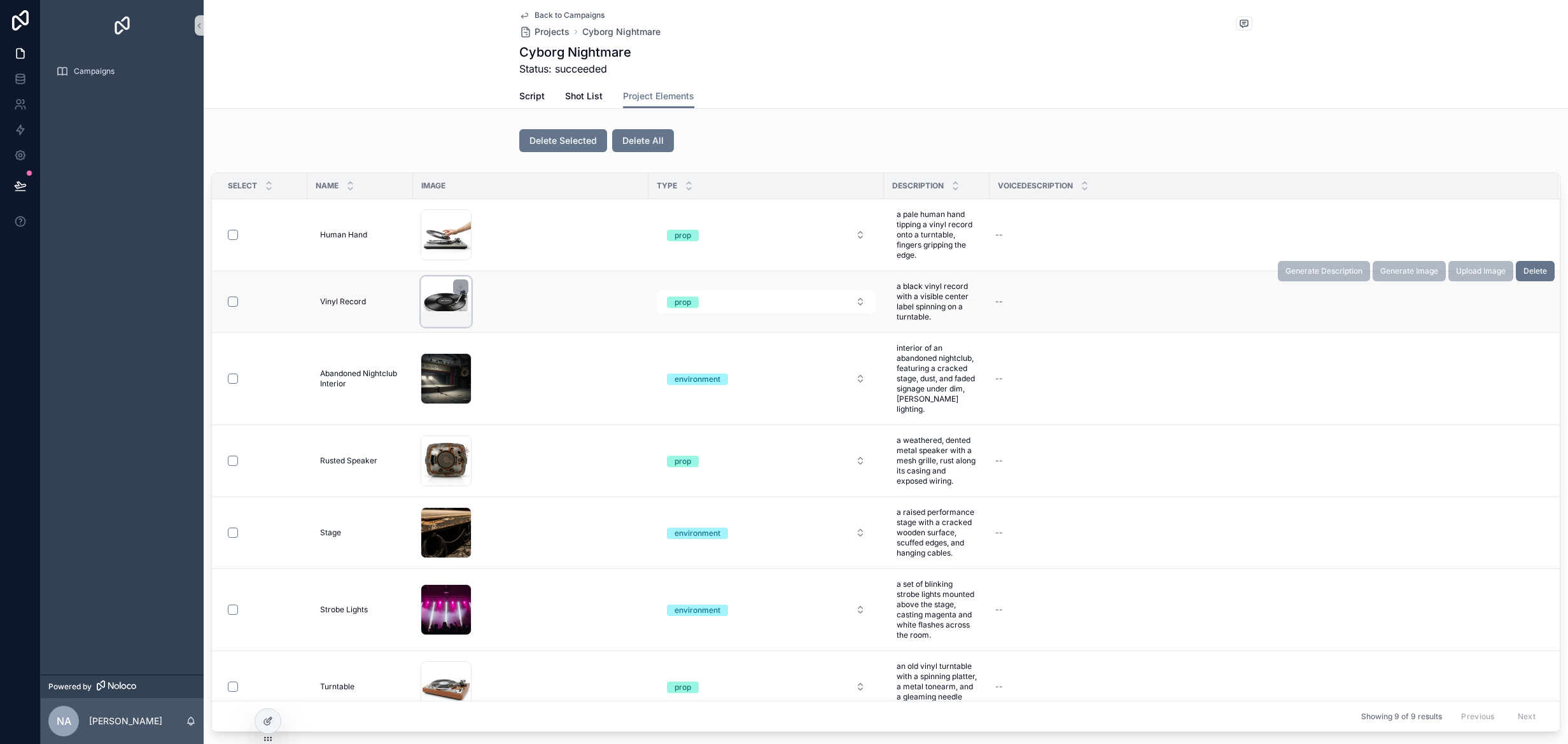
click at [441, 302] on div "scrollable content" at bounding box center [446, 301] width 51 height 51
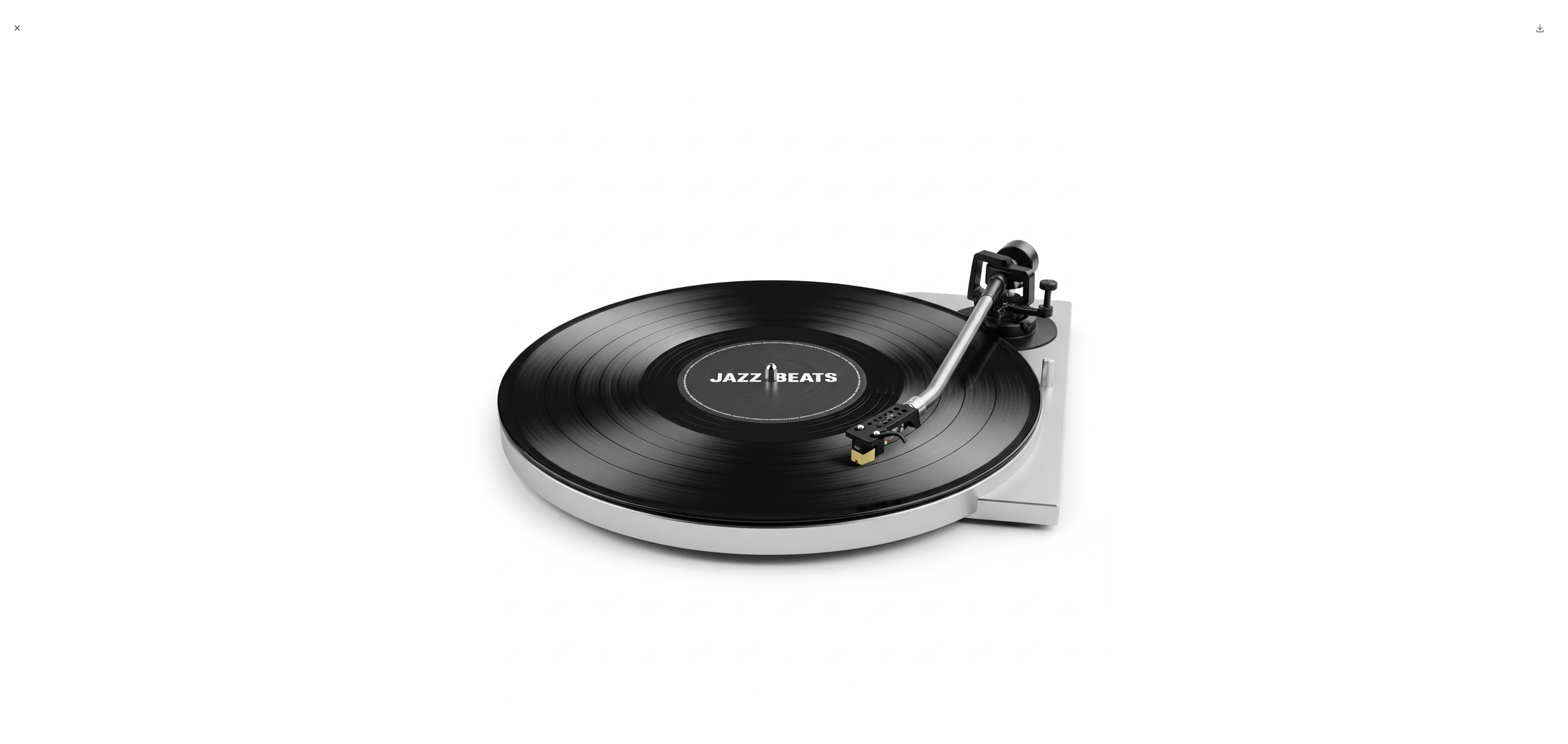
click at [19, 29] on icon "Close modal" at bounding box center [17, 28] width 9 height 9
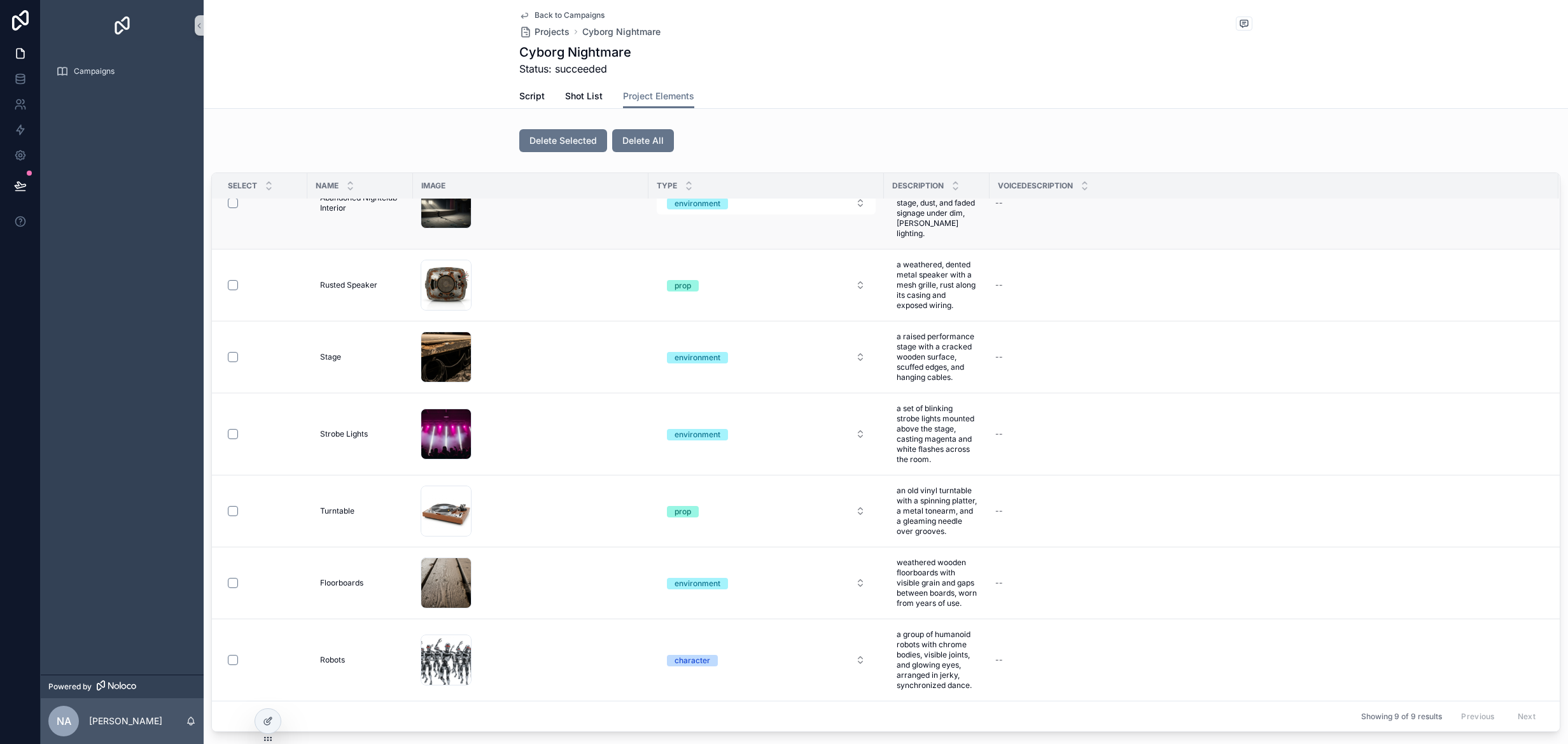
scroll to position [183, 0]
click at [429, 654] on div "scrollable content" at bounding box center [446, 660] width 51 height 51
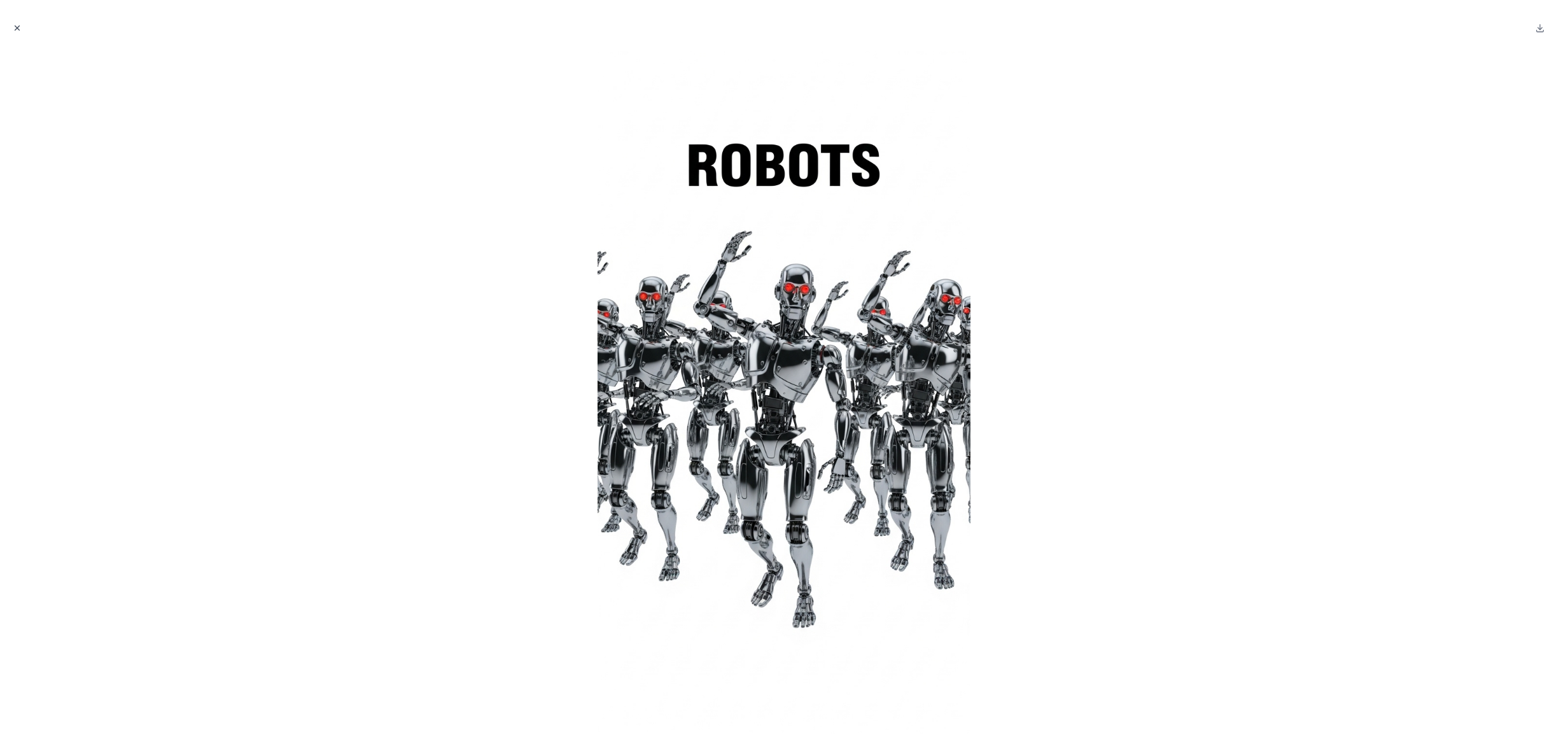
click at [18, 30] on icon "Close modal" at bounding box center [17, 28] width 9 height 9
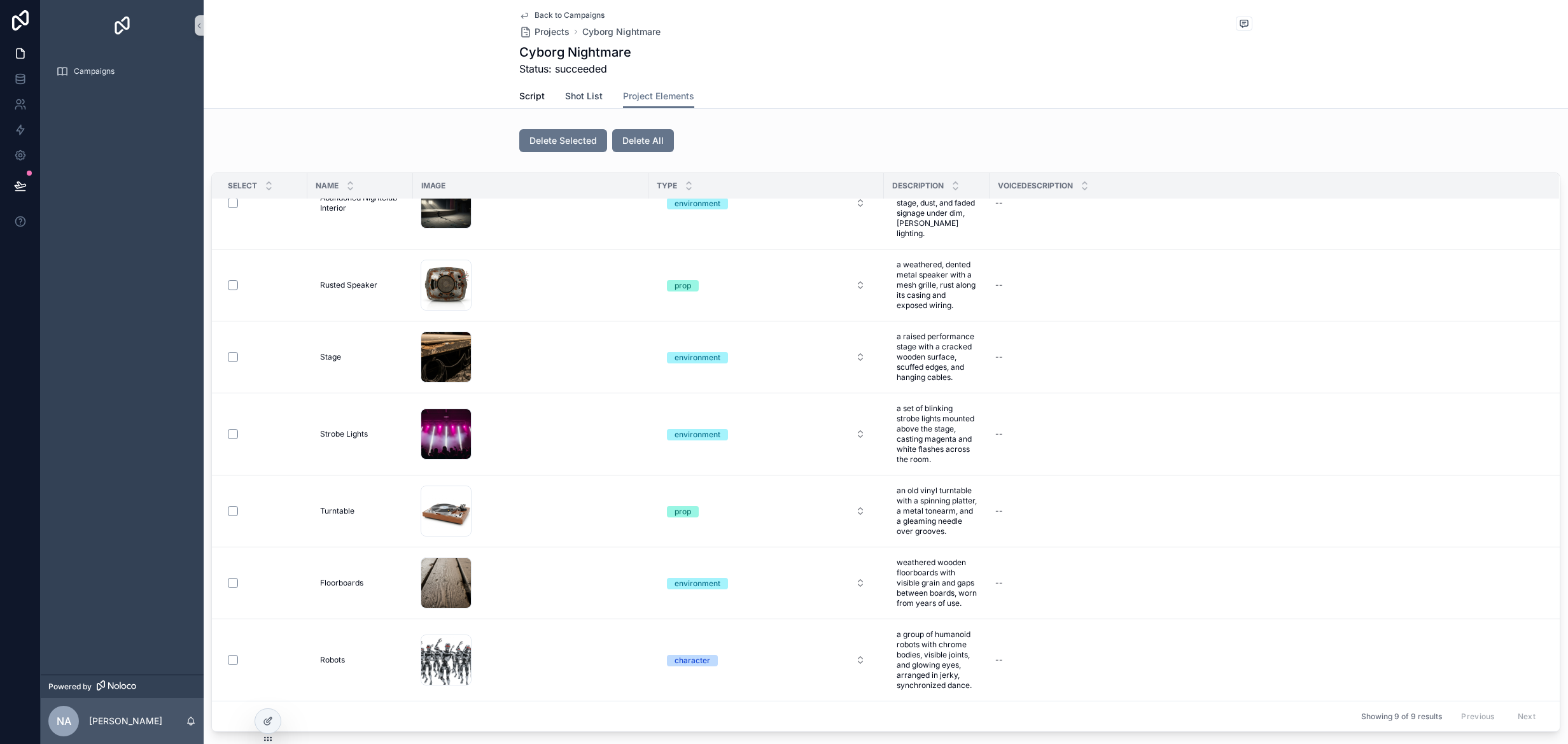
click at [584, 98] on span "Shot List" at bounding box center [584, 96] width 38 height 13
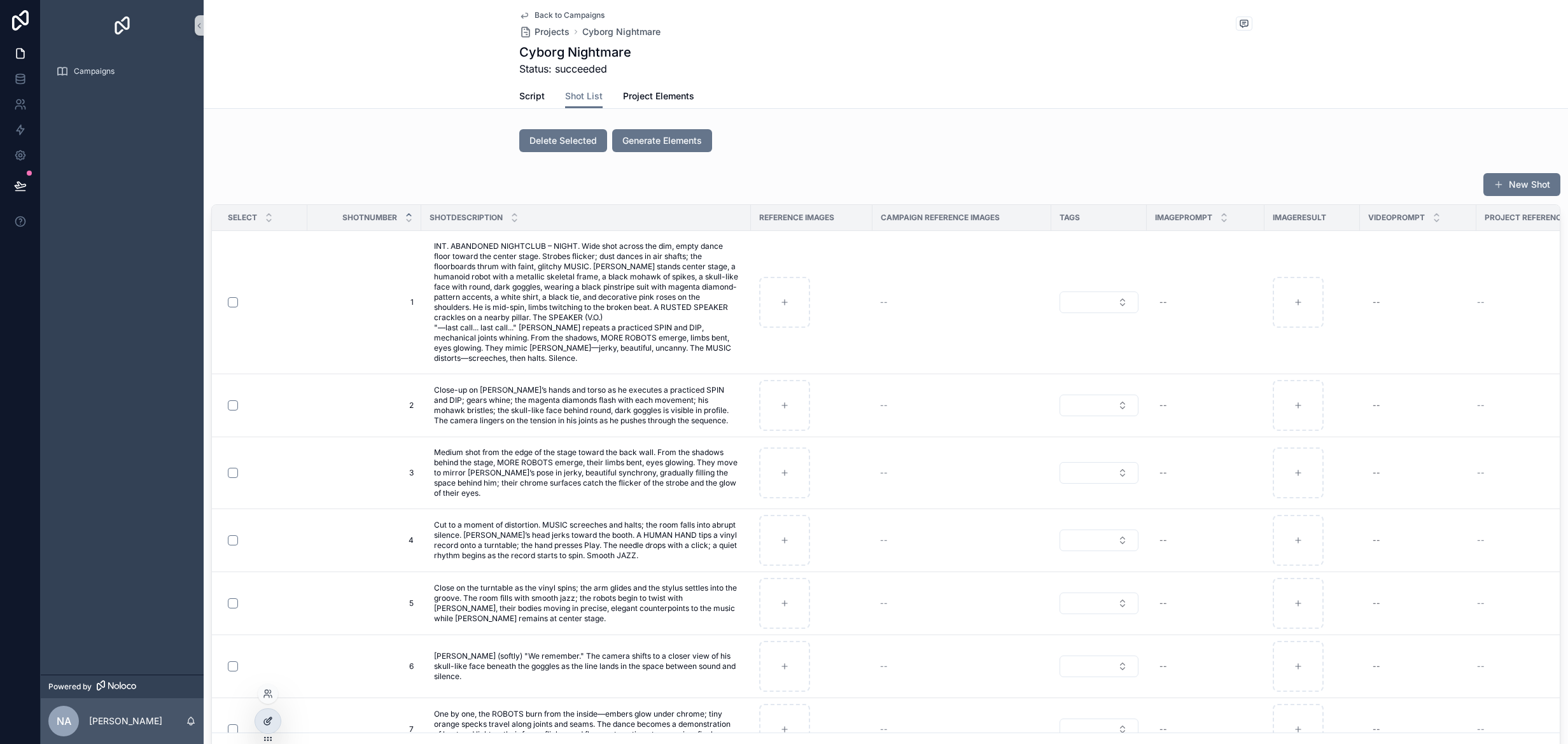
click at [265, 722] on icon at bounding box center [268, 720] width 10 height 10
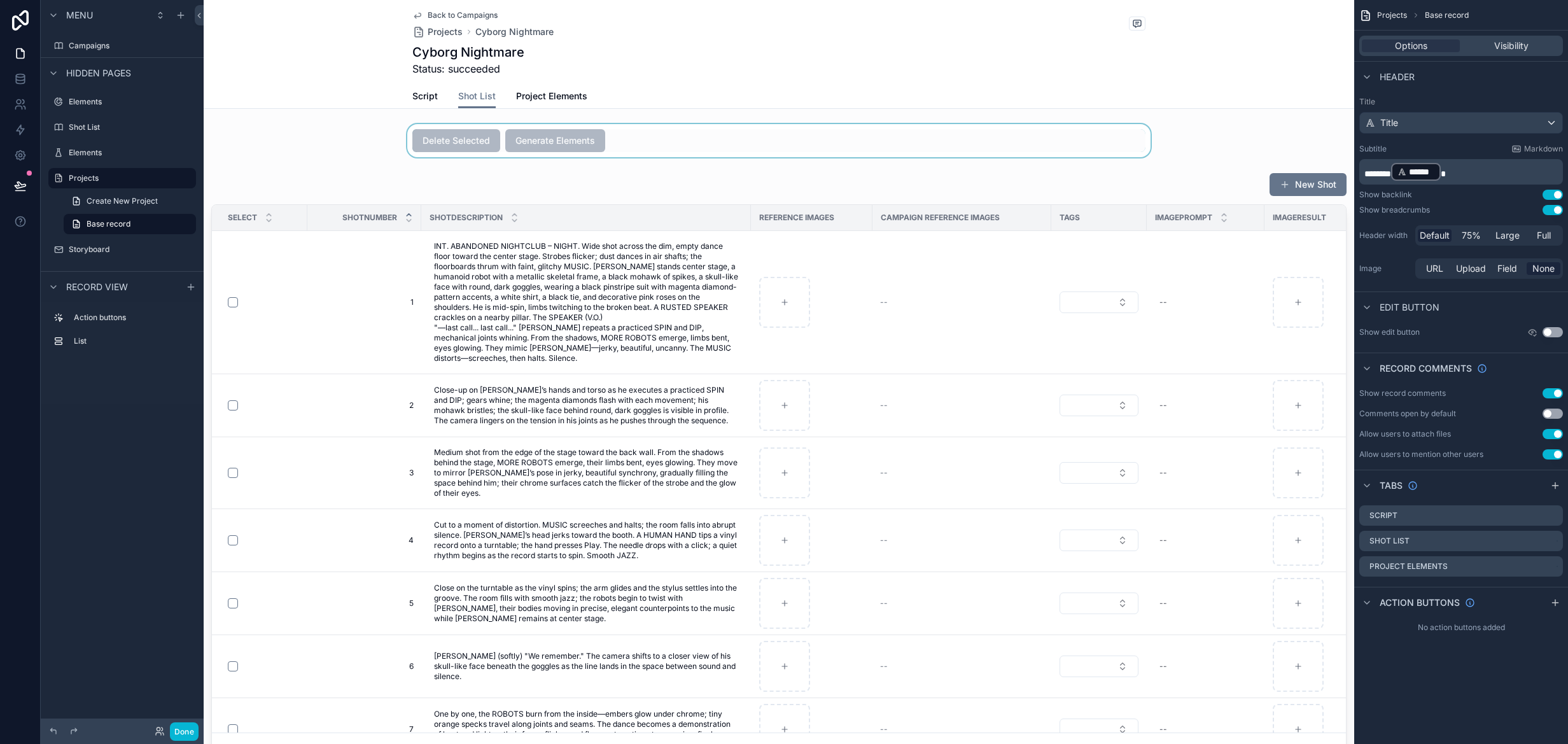
click at [913, 142] on div "scrollable content" at bounding box center [778, 140] width 1151 height 33
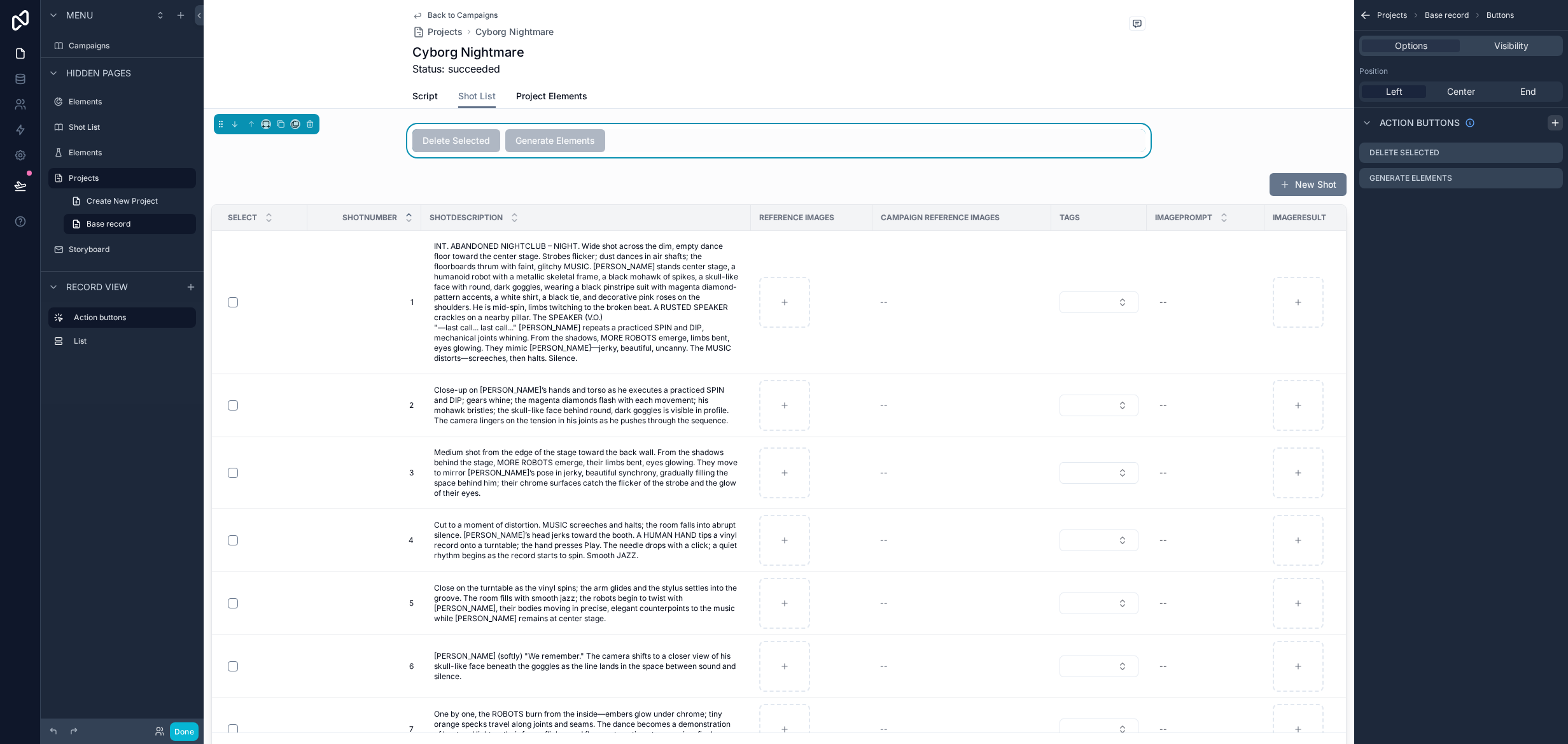
click at [1557, 125] on icon "scrollable content" at bounding box center [1555, 123] width 10 height 10
click at [1552, 203] on icon "scrollable content" at bounding box center [1554, 202] width 5 height 5
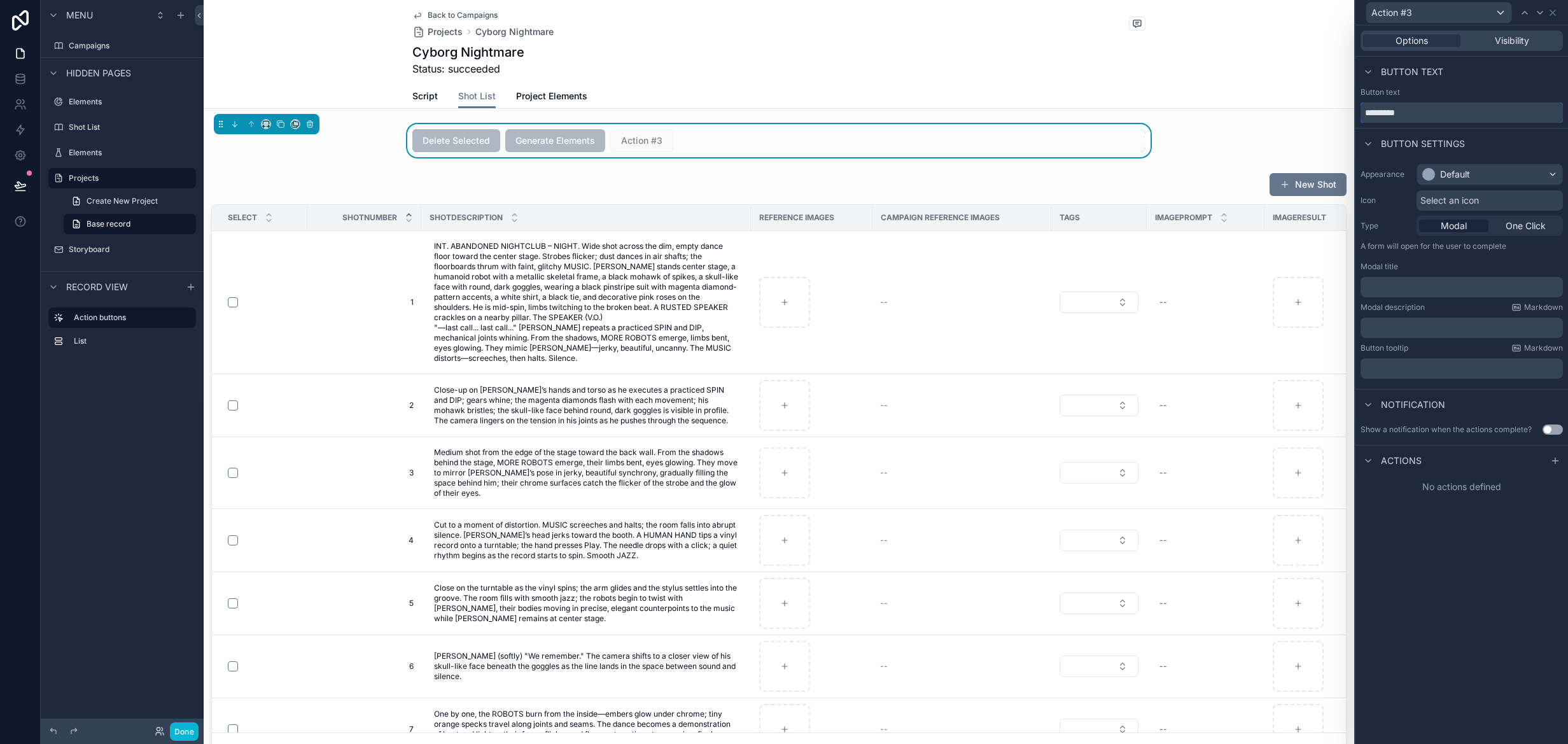
drag, startPoint x: 1358, startPoint y: 111, endPoint x: 1281, endPoint y: 107, distance: 77.1
click at [1281, 107] on div "Action #3 Options Visibility Button text Button text ********* Button settings …" at bounding box center [784, 372] width 1568 height 744
click at [1470, 178] on div "Default" at bounding box center [1455, 174] width 30 height 13
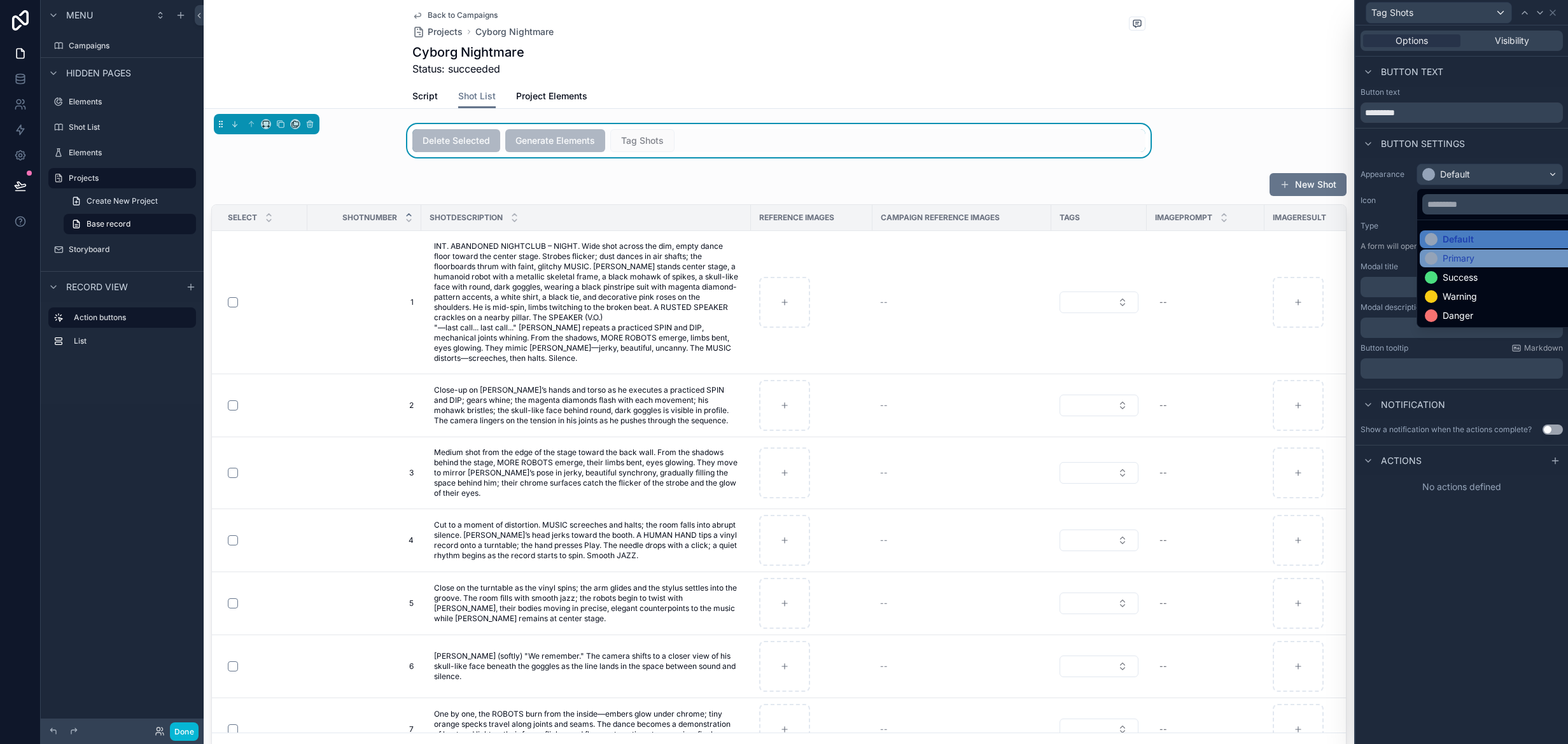
click at [1463, 253] on div "Primary" at bounding box center [1459, 258] width 32 height 13
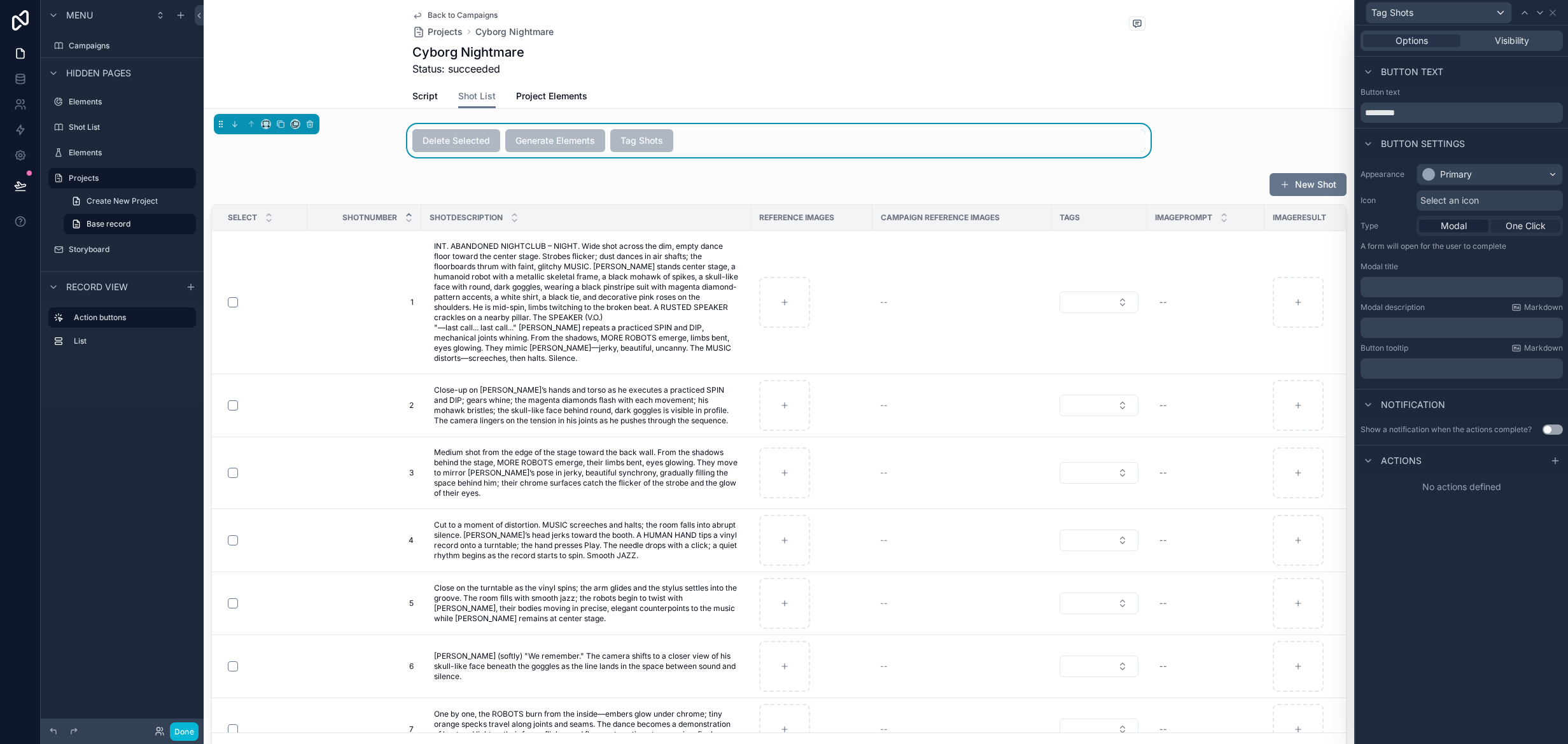
click at [1519, 220] on span "One Click" at bounding box center [1526, 226] width 40 height 13
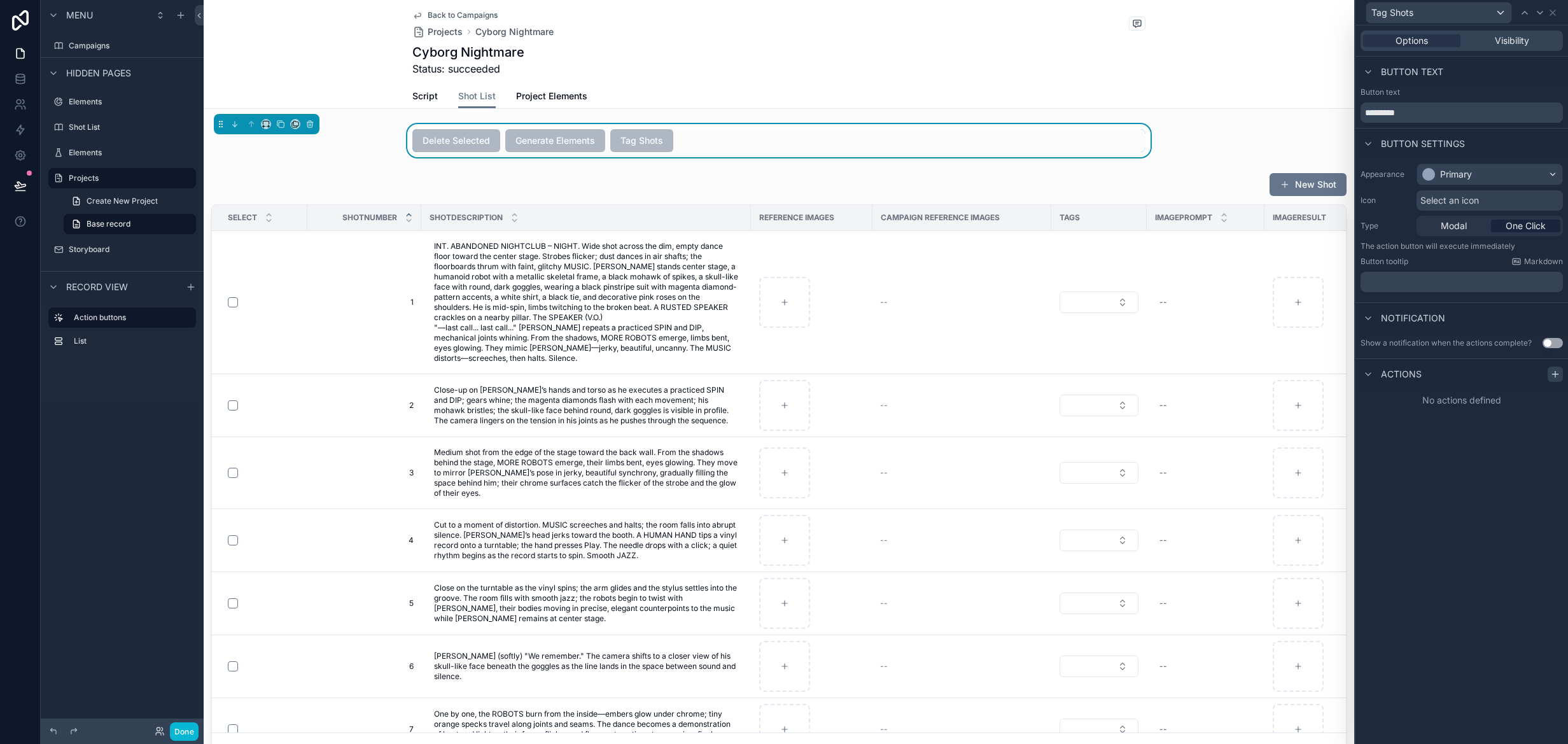
click at [1554, 378] on icon at bounding box center [1555, 374] width 10 height 10
click at [1519, 424] on div "Select a type" at bounding box center [1462, 424] width 191 height 20
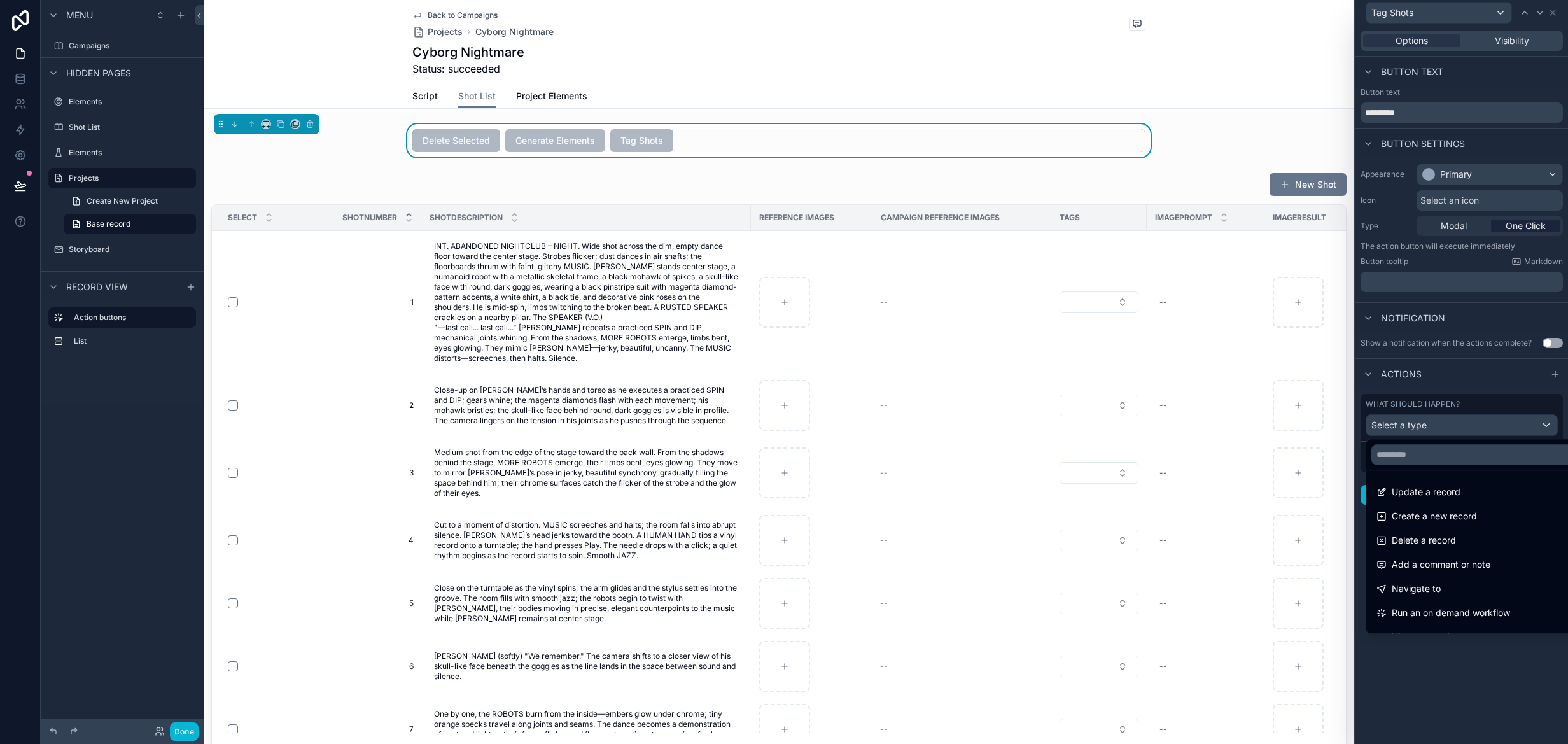
click at [1479, 614] on span "Run an on demand workflow" at bounding box center [1451, 613] width 118 height 15
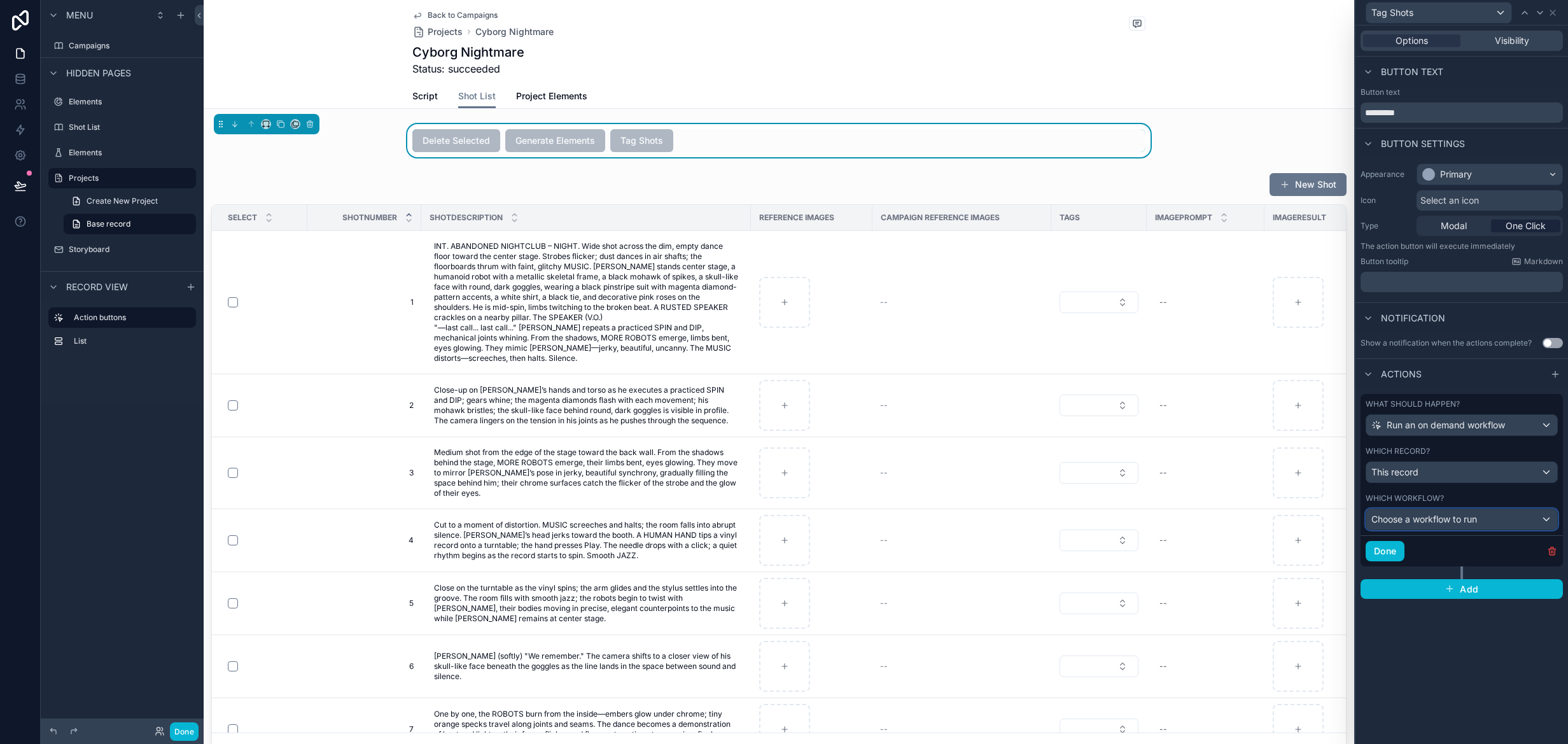
click at [1456, 518] on span "Choose a workflow to run" at bounding box center [1424, 519] width 106 height 11
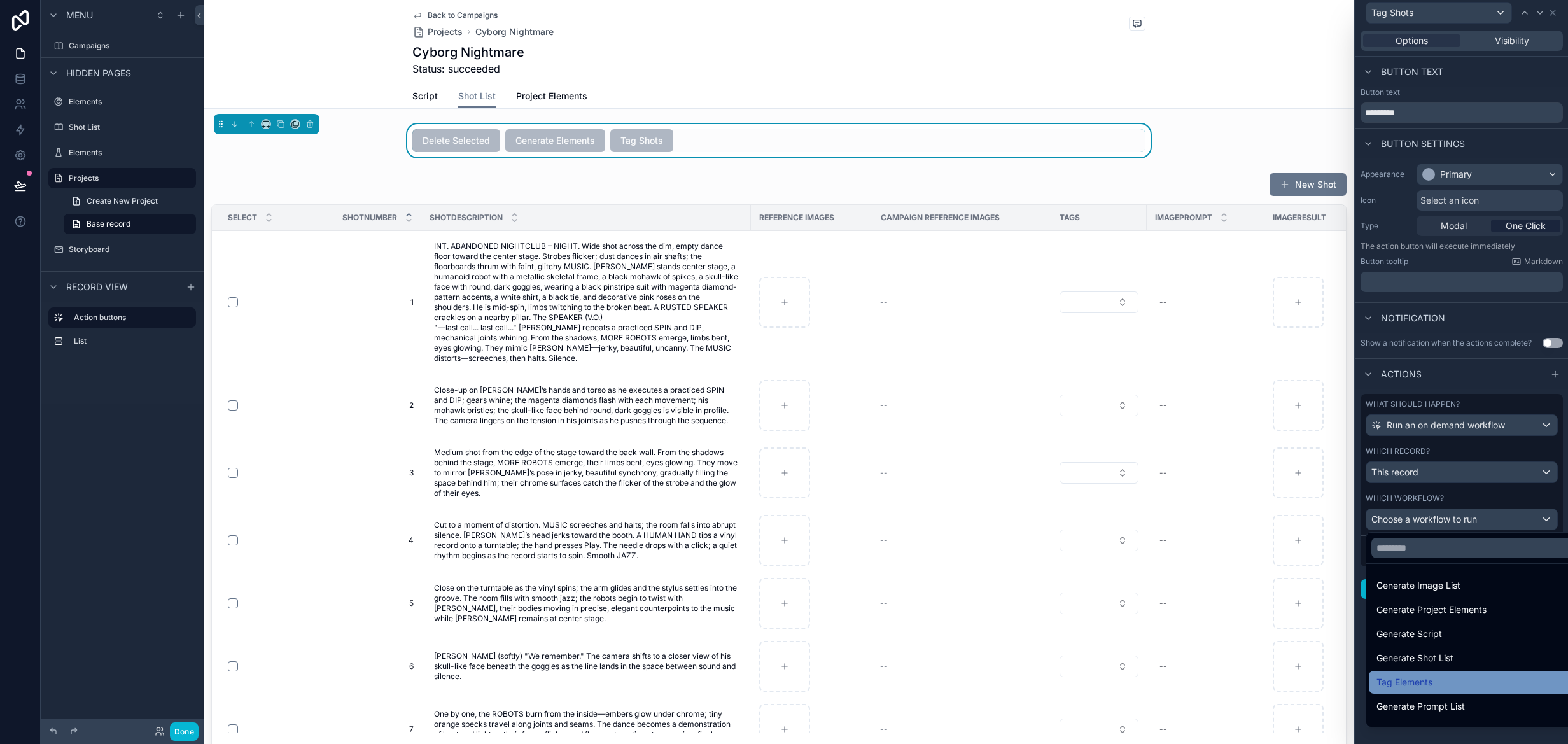
click at [1480, 681] on div "Tag Elements" at bounding box center [1477, 682] width 201 height 15
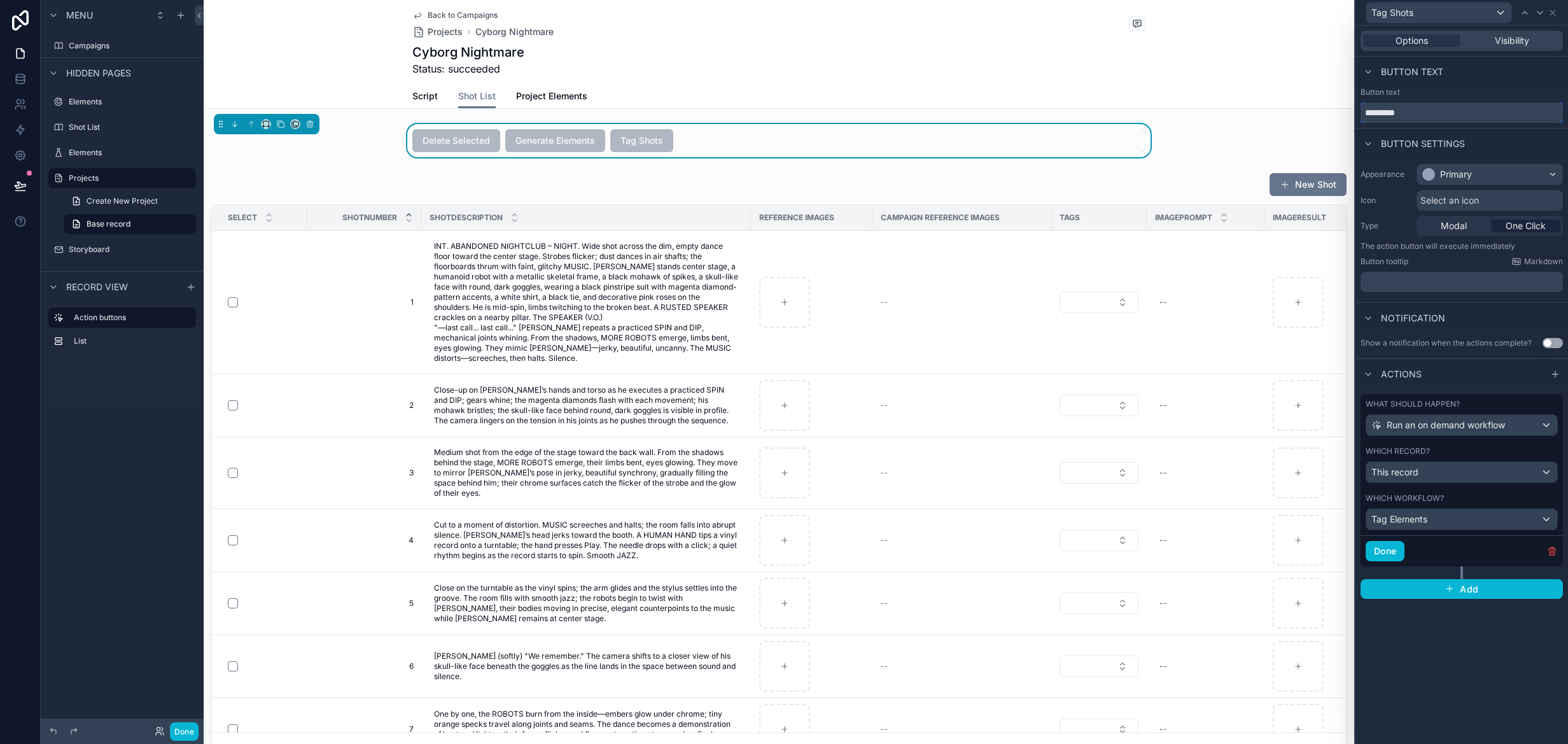
drag, startPoint x: 1383, startPoint y: 111, endPoint x: 1446, endPoint y: 114, distance: 63.1
click at [1446, 114] on input "*********" at bounding box center [1462, 112] width 202 height 20
type input "**********"
click at [1393, 550] on button "Done" at bounding box center [1385, 550] width 39 height 20
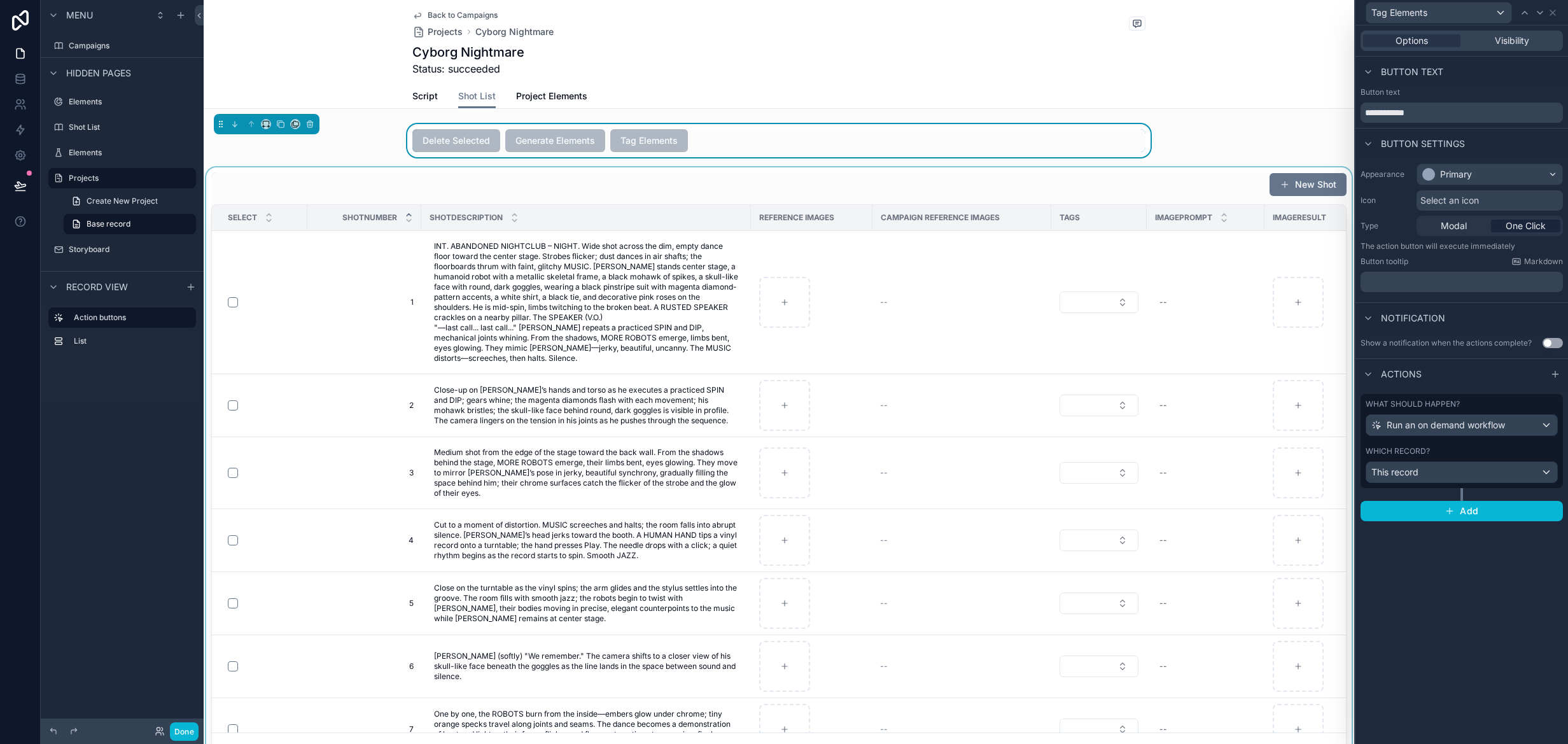
click at [948, 395] on div "scrollable content" at bounding box center [778, 467] width 1151 height 601
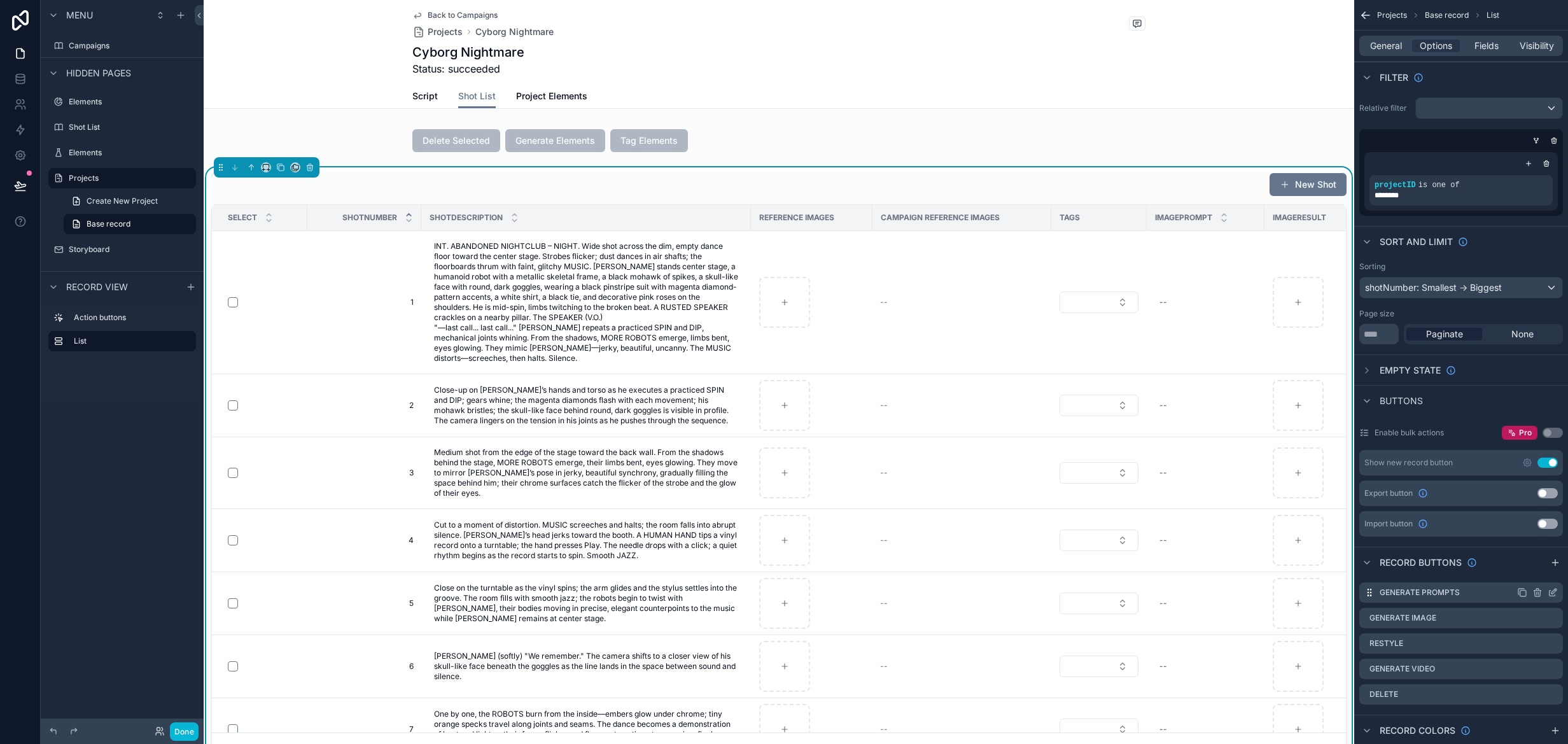
click at [1555, 591] on icon "scrollable content" at bounding box center [1553, 592] width 10 height 10
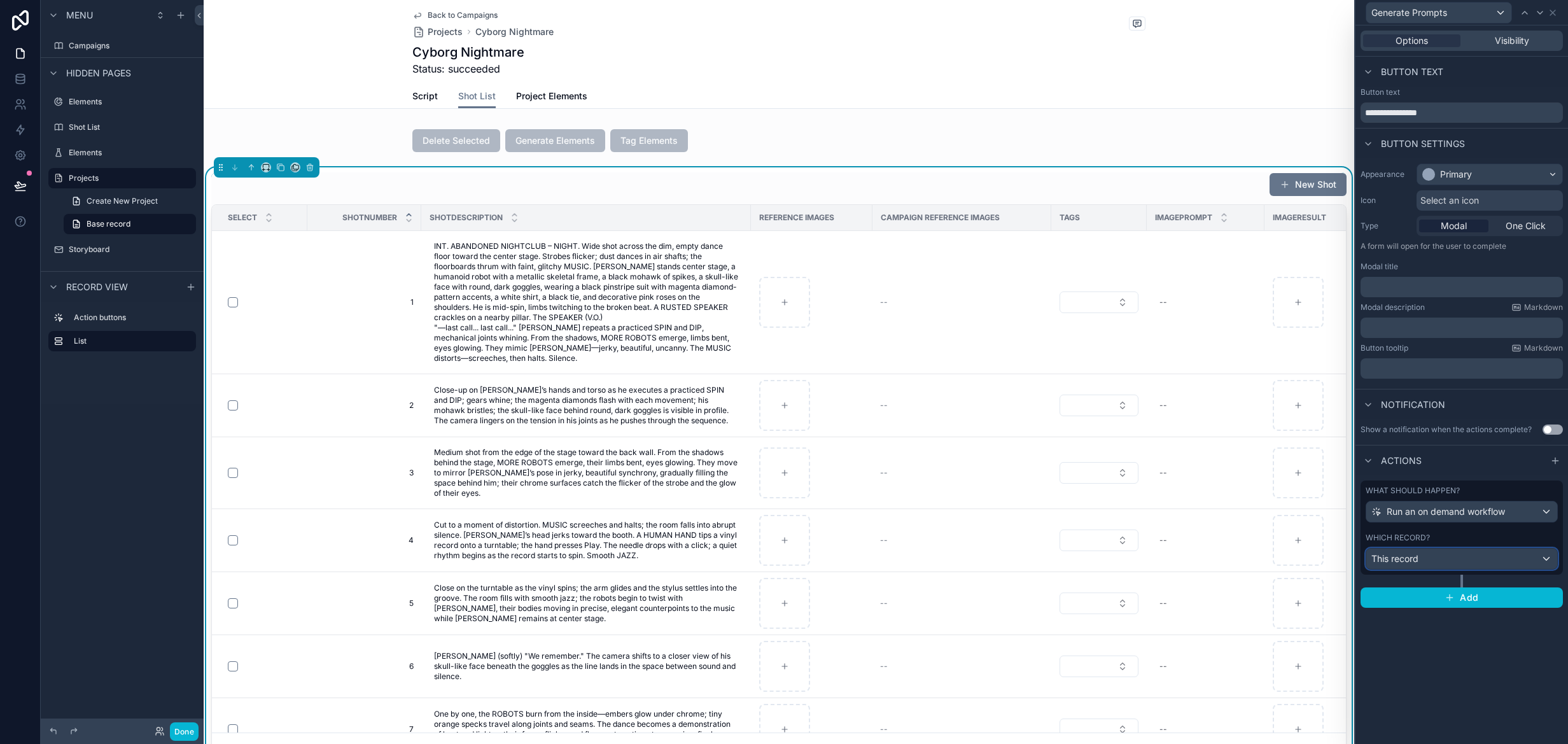
click at [1483, 566] on div "This record" at bounding box center [1462, 558] width 191 height 20
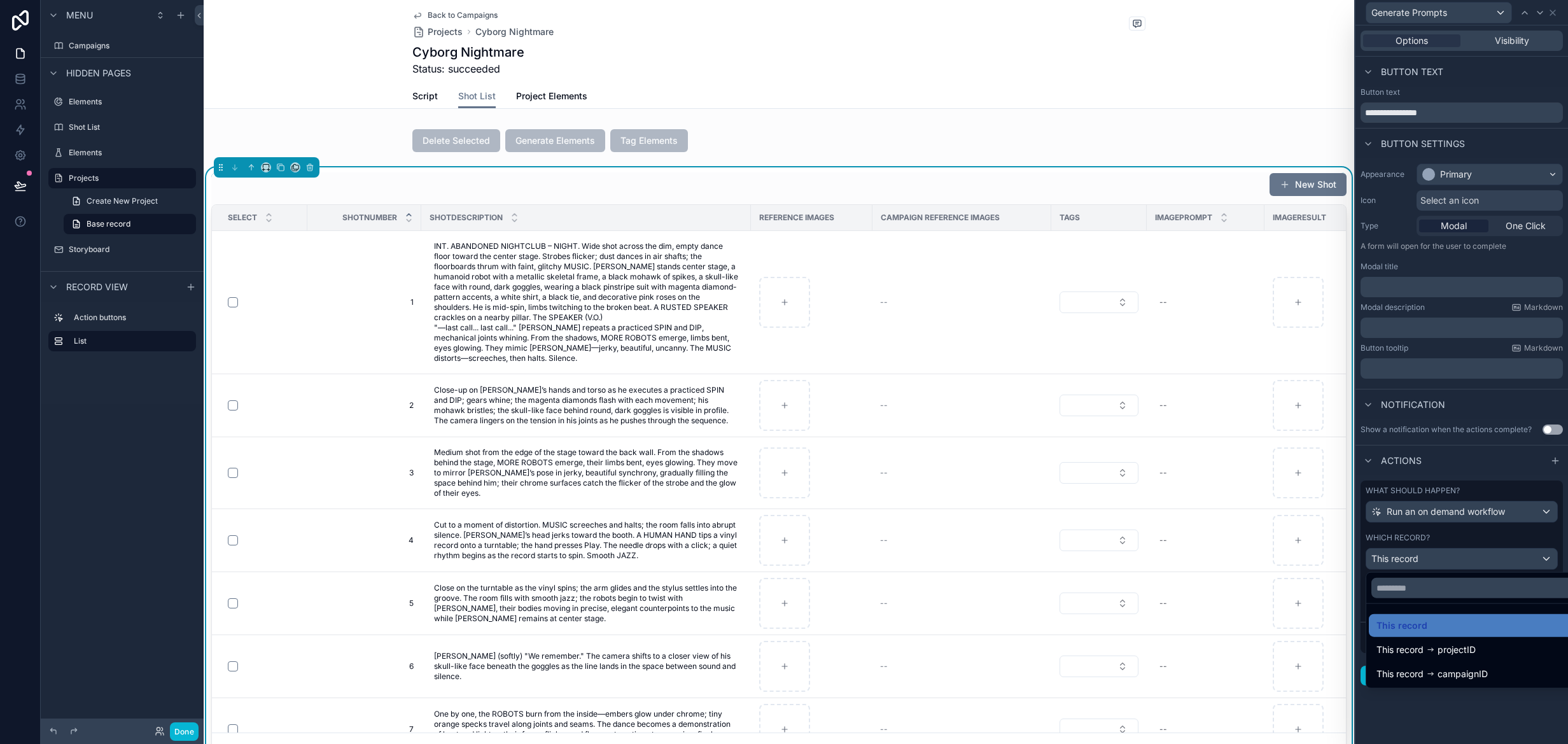
click at [1483, 563] on div at bounding box center [1461, 372] width 213 height 744
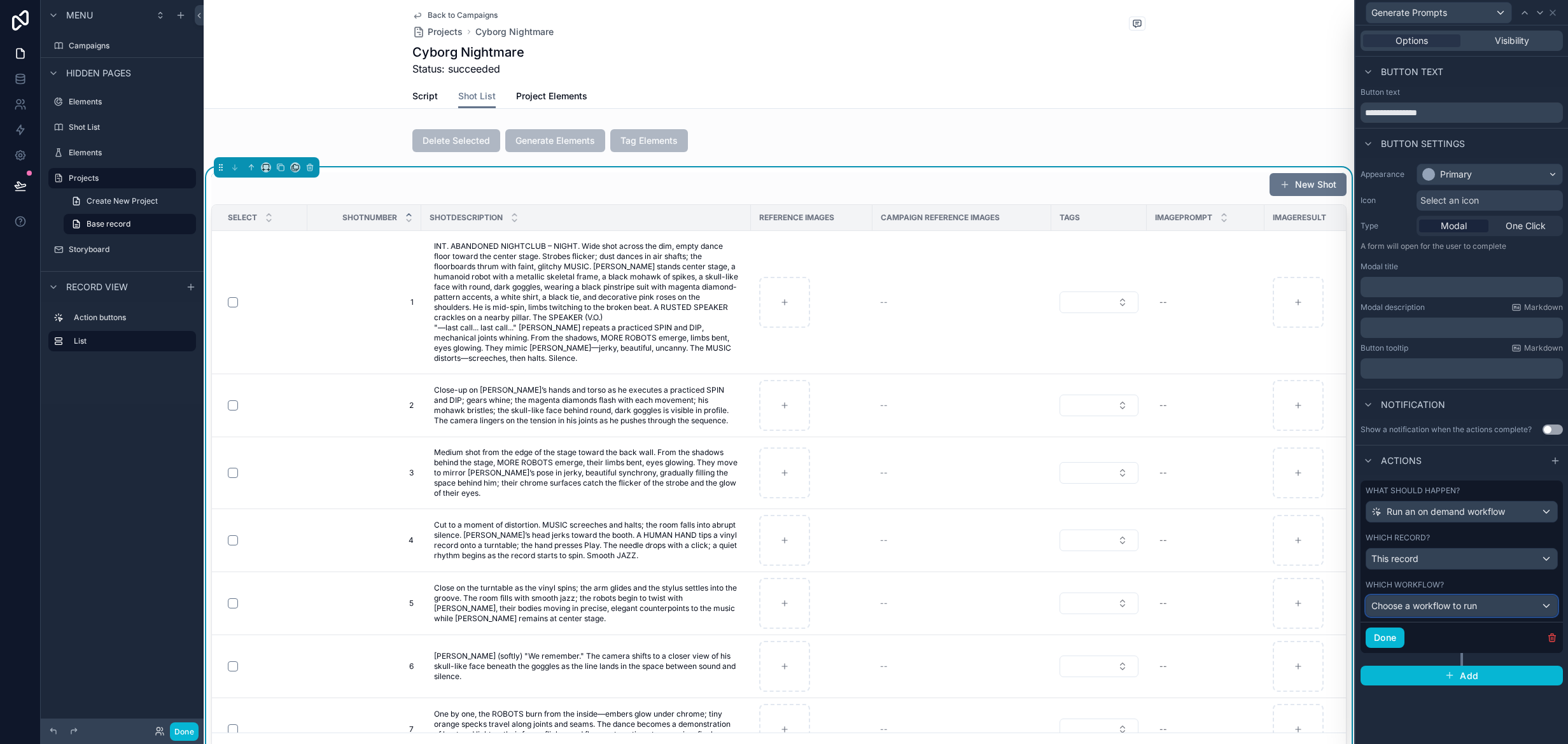
click at [1461, 605] on span "Choose a workflow to run" at bounding box center [1424, 605] width 106 height 11
click at [1453, 109] on div at bounding box center [1461, 372] width 213 height 744
click at [1450, 114] on input "**********" at bounding box center [1462, 112] width 202 height 20
click at [1554, 13] on icon at bounding box center [1553, 13] width 10 height 10
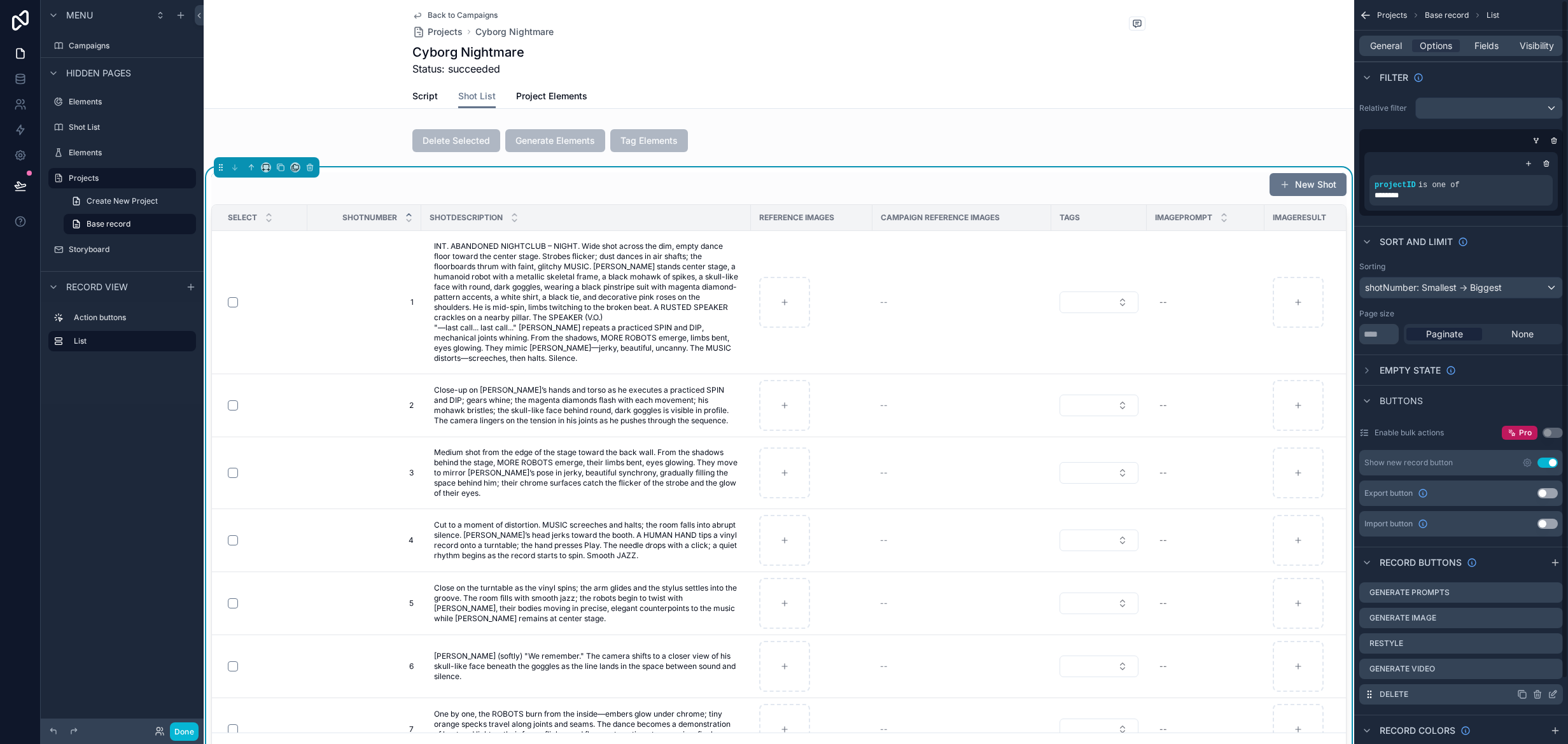
click at [1551, 692] on icon "scrollable content" at bounding box center [1553, 694] width 10 height 10
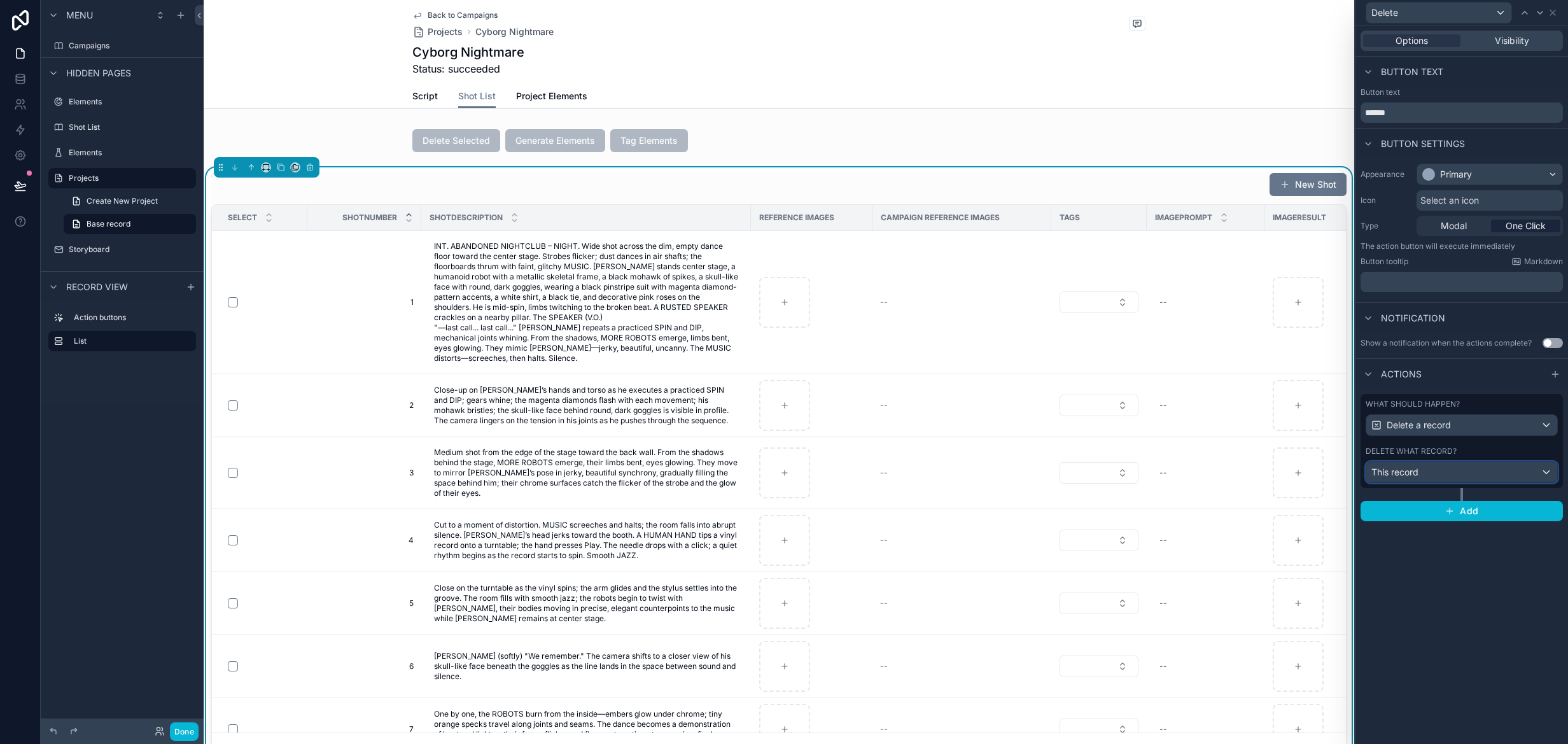
click at [1515, 470] on div "This record" at bounding box center [1462, 472] width 191 height 20
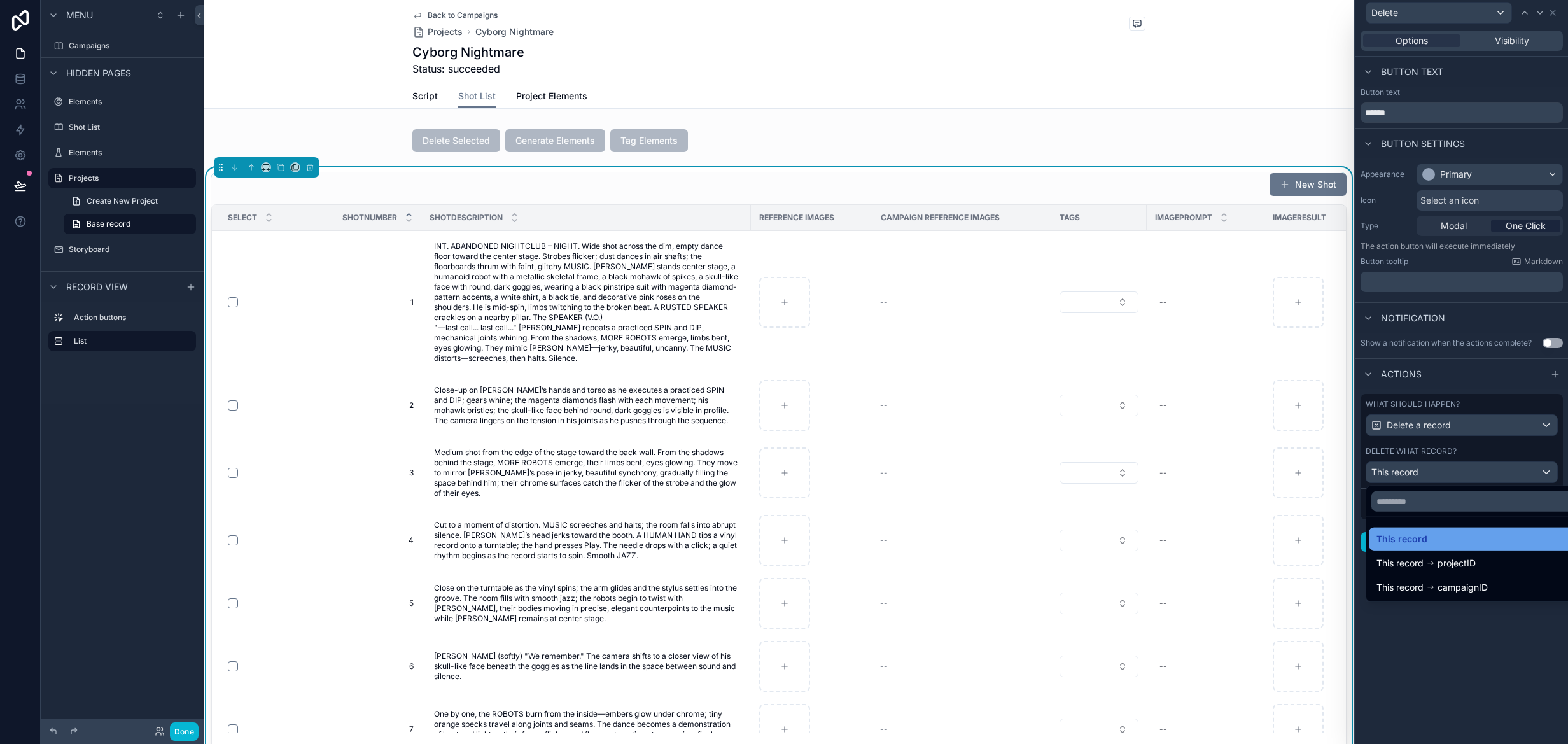
click at [1443, 538] on div "This record" at bounding box center [1477, 539] width 201 height 15
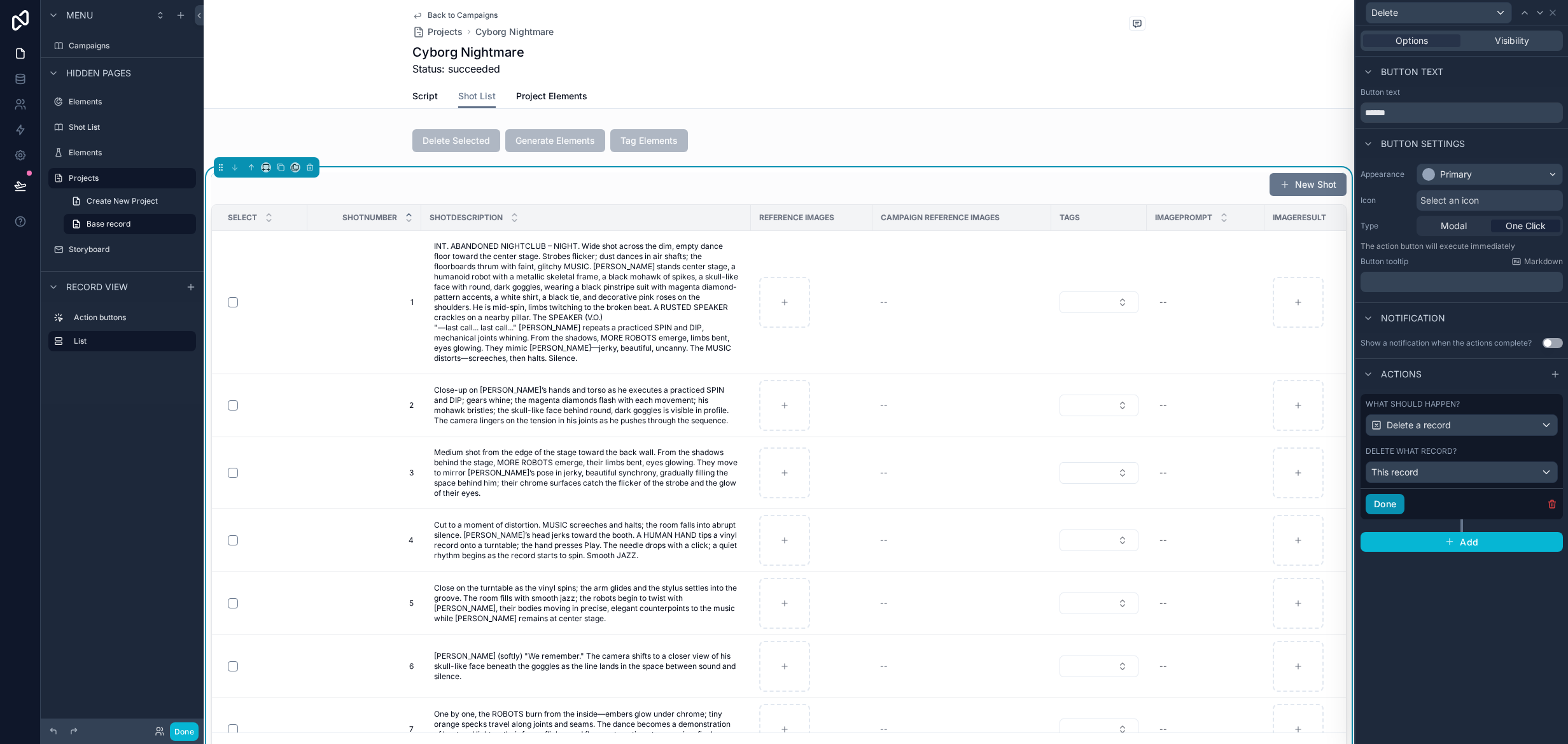
click at [1380, 504] on button "Done" at bounding box center [1385, 504] width 39 height 20
click at [1558, 15] on icon at bounding box center [1553, 13] width 10 height 10
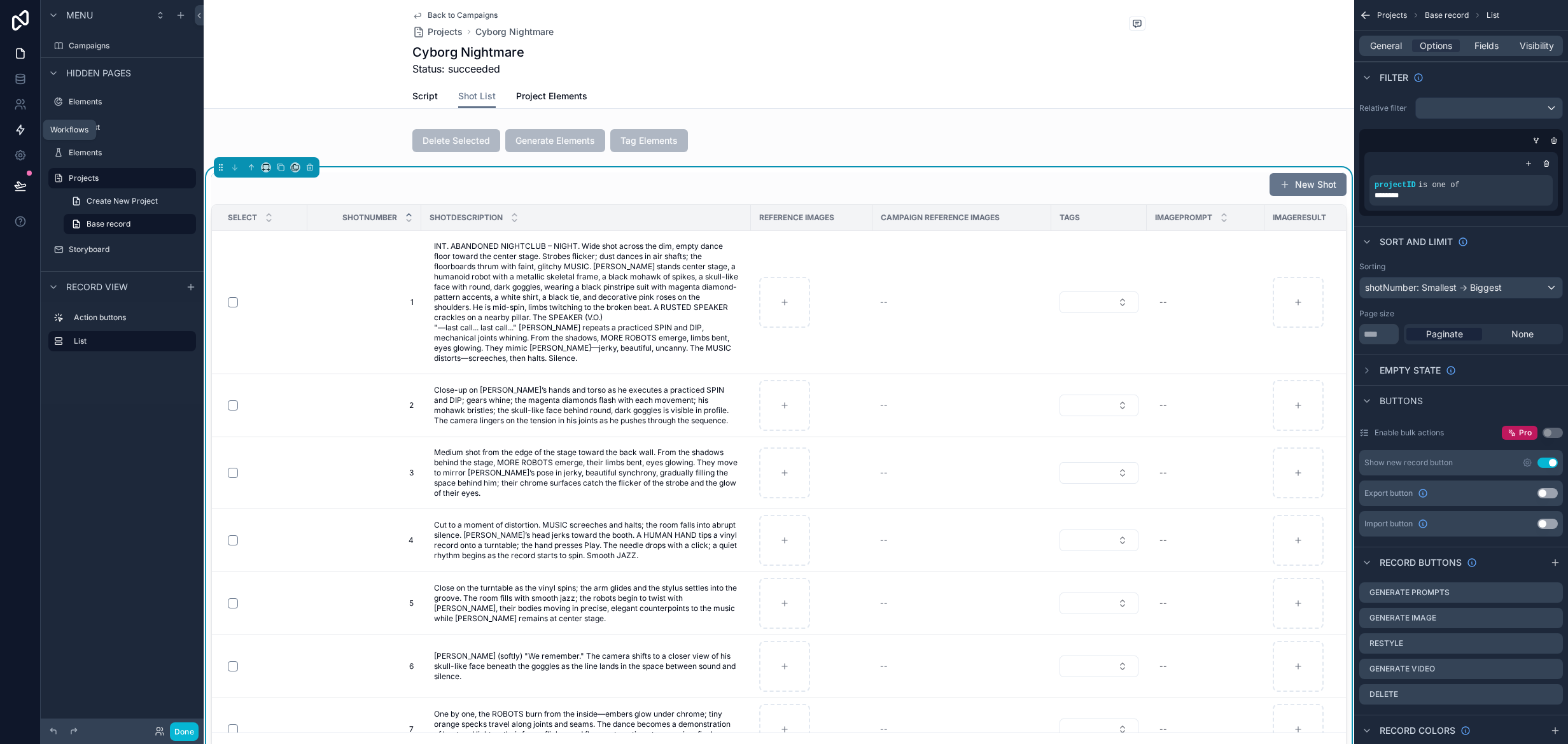
click at [15, 131] on icon at bounding box center [20, 130] width 13 height 13
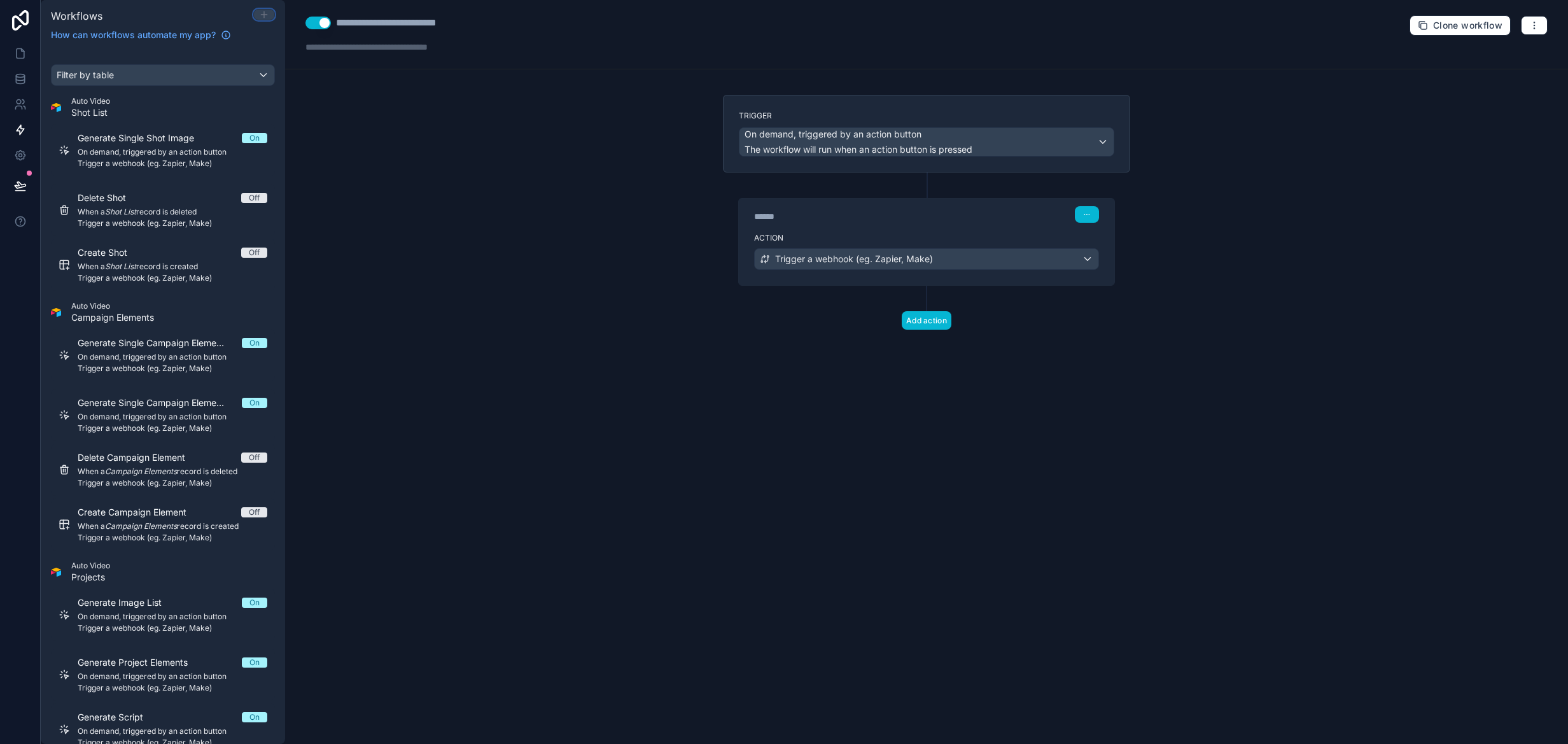
click at [263, 10] on icon at bounding box center [264, 15] width 10 height 10
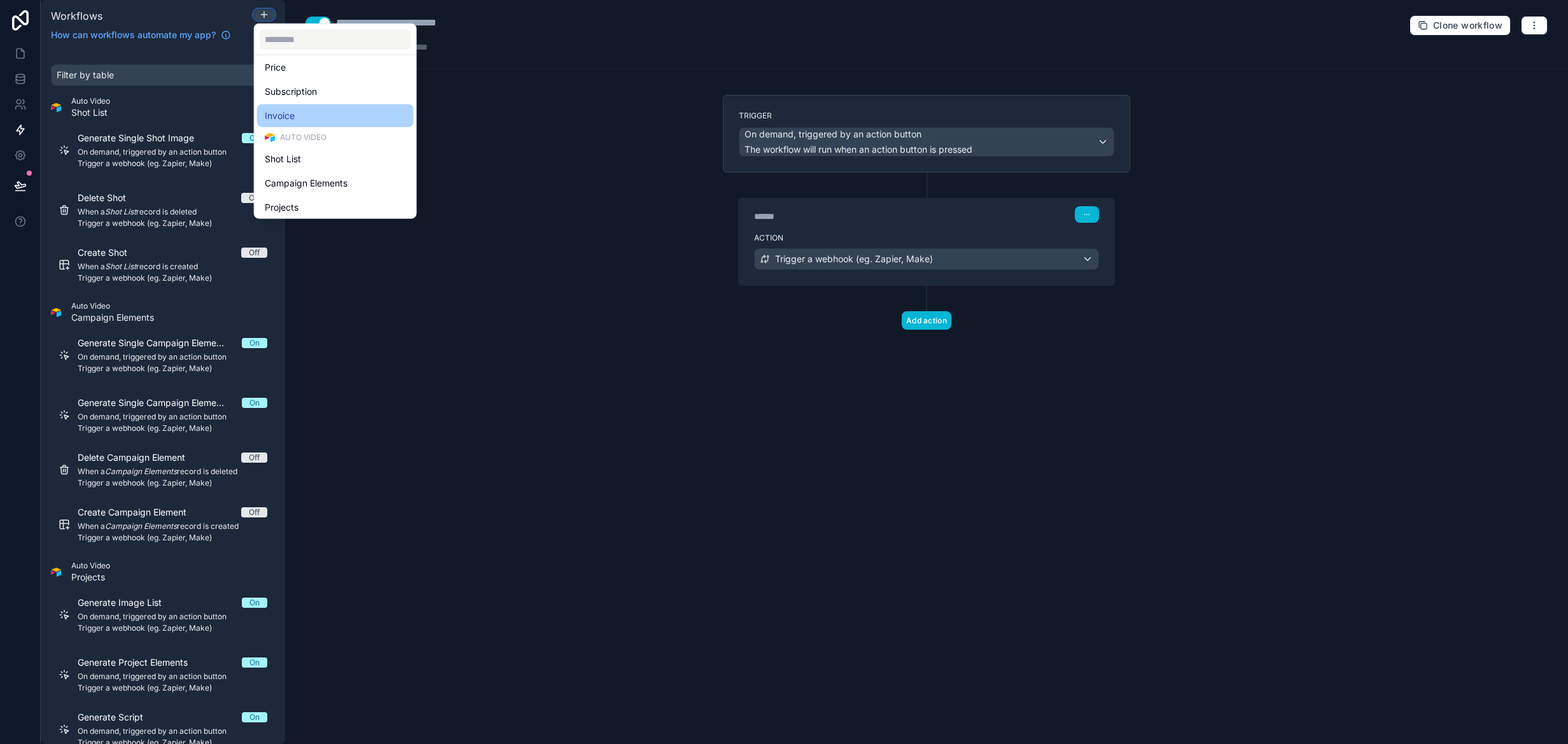
scroll to position [293, 0]
click at [340, 109] on div "Shot List" at bounding box center [335, 107] width 141 height 15
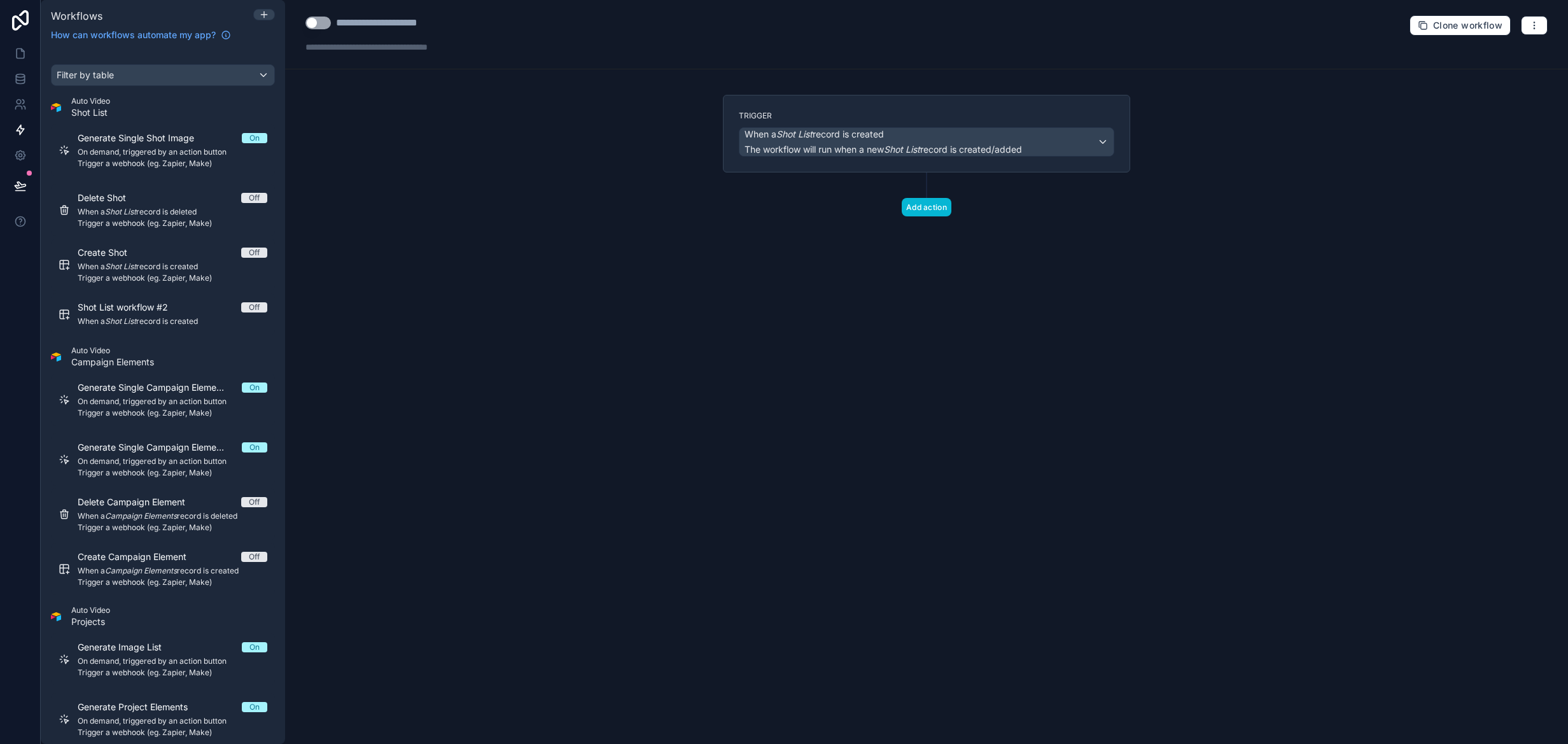
click at [329, 26] on button "Use setting" at bounding box center [318, 23] width 26 height 13
click at [344, 26] on div "**********" at bounding box center [393, 23] width 114 height 15
drag, startPoint x: 335, startPoint y: 25, endPoint x: 449, endPoint y: 27, distance: 114.0
click at [454, 26] on div "**********" at bounding box center [394, 23] width 178 height 15
drag, startPoint x: 440, startPoint y: 24, endPoint x: 276, endPoint y: 24, distance: 164.0
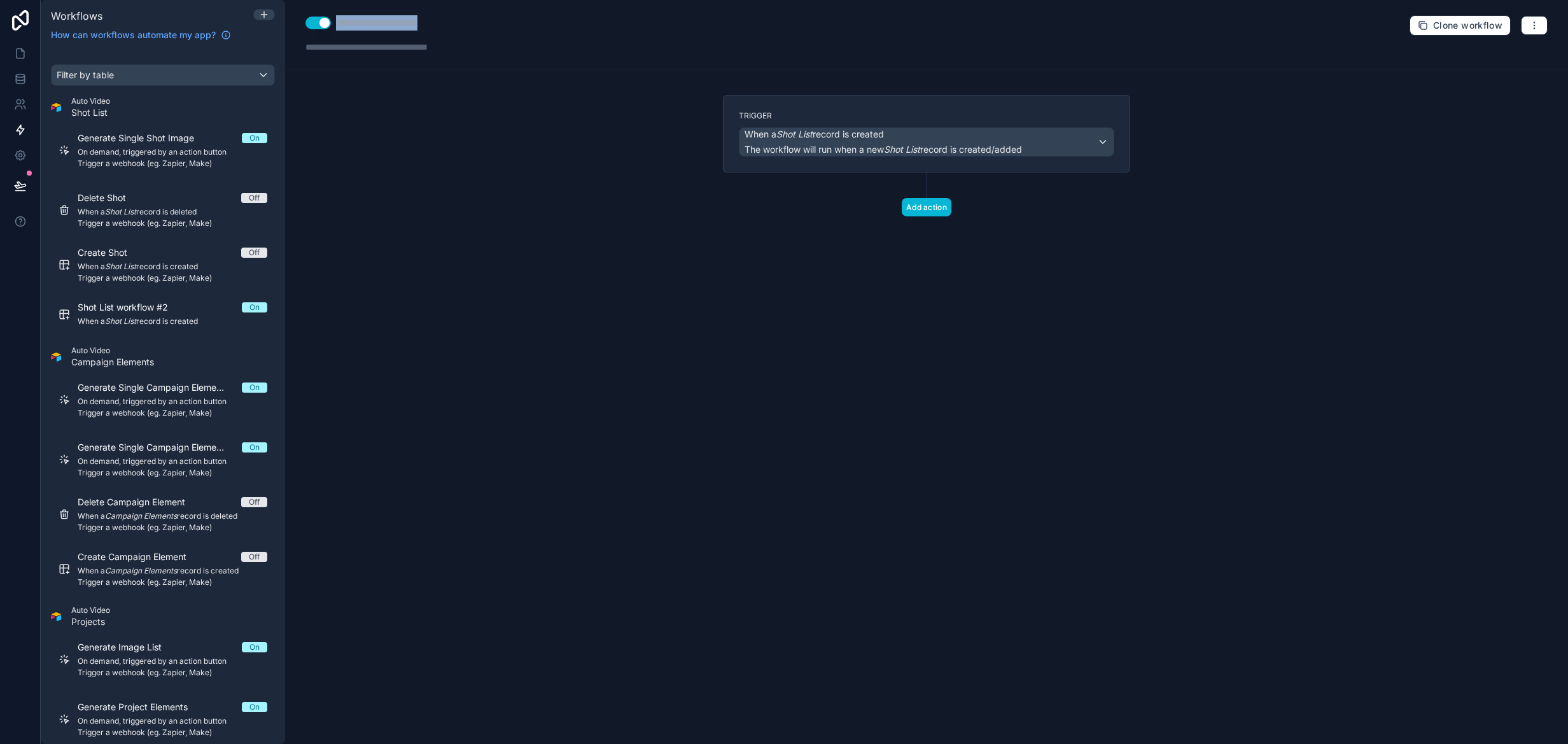
click at [276, 24] on div "Workflows How can workflows automate my app? Filter by table Auto Video Shot Li…" at bounding box center [804, 372] width 1528 height 744
type div "**********"
click at [881, 129] on span "When a Shot List record is created" at bounding box center [815, 134] width 139 height 13
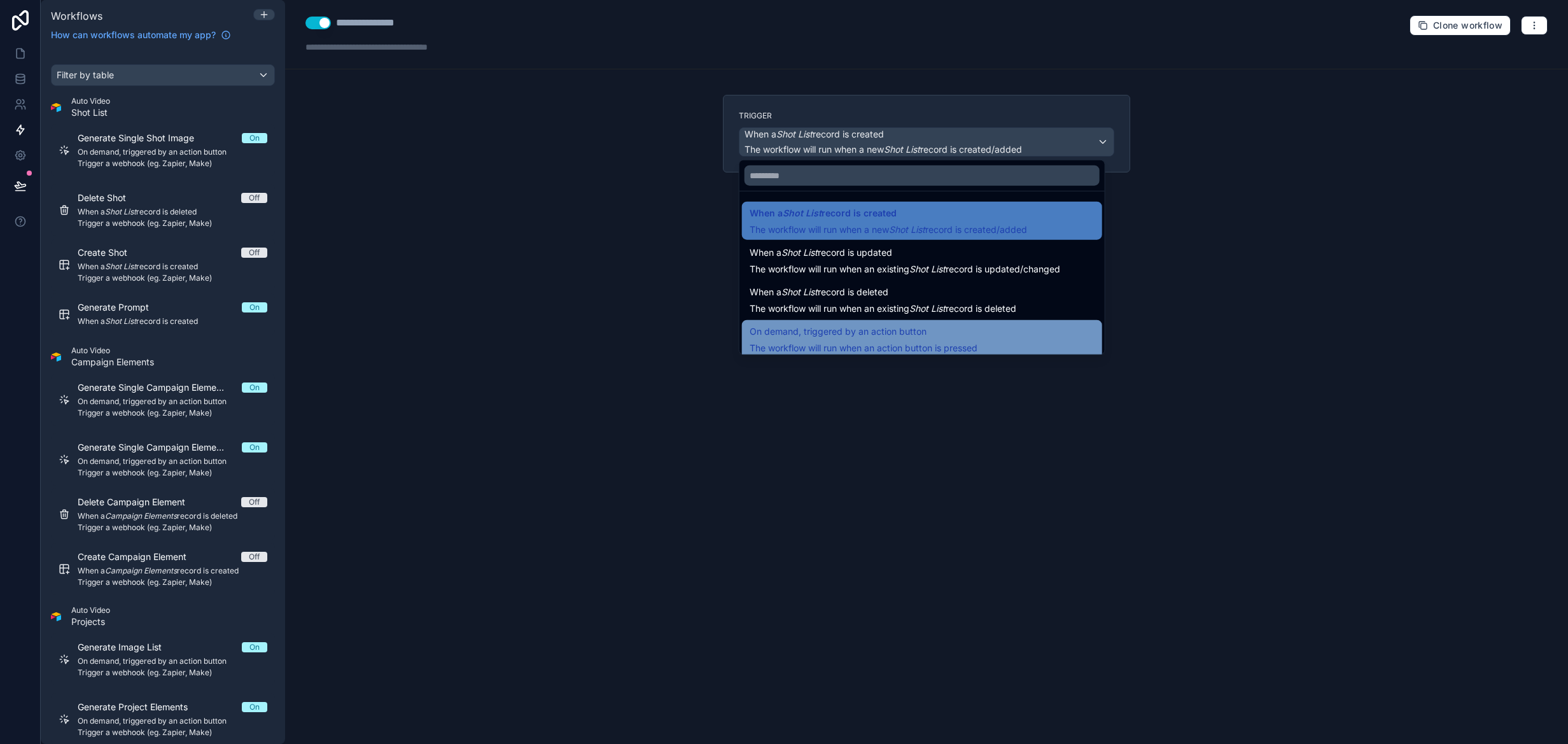
click at [955, 332] on span "On demand, triggered by an action button" at bounding box center [863, 332] width 228 height 15
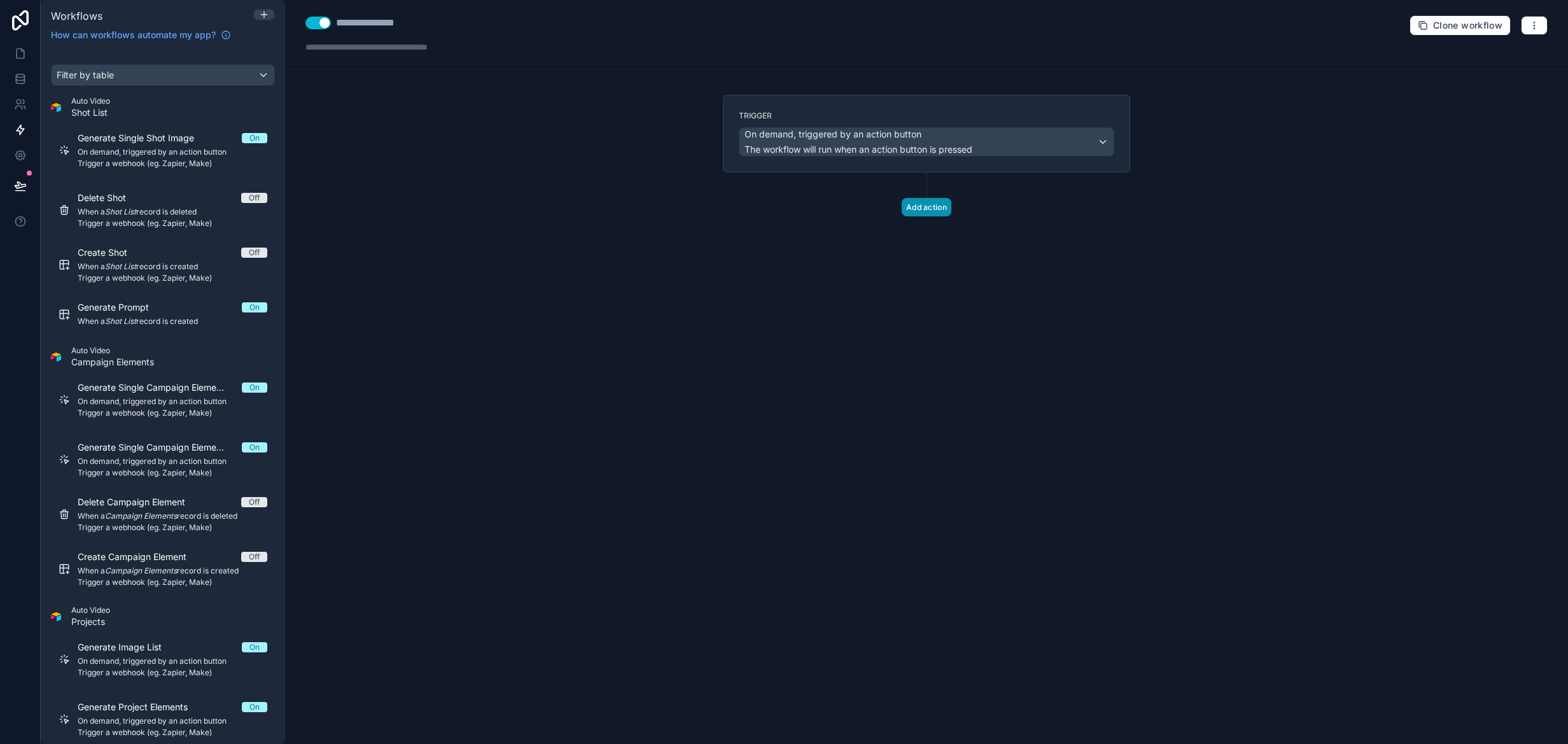
click at [935, 203] on button "Add action" at bounding box center [926, 207] width 49 height 18
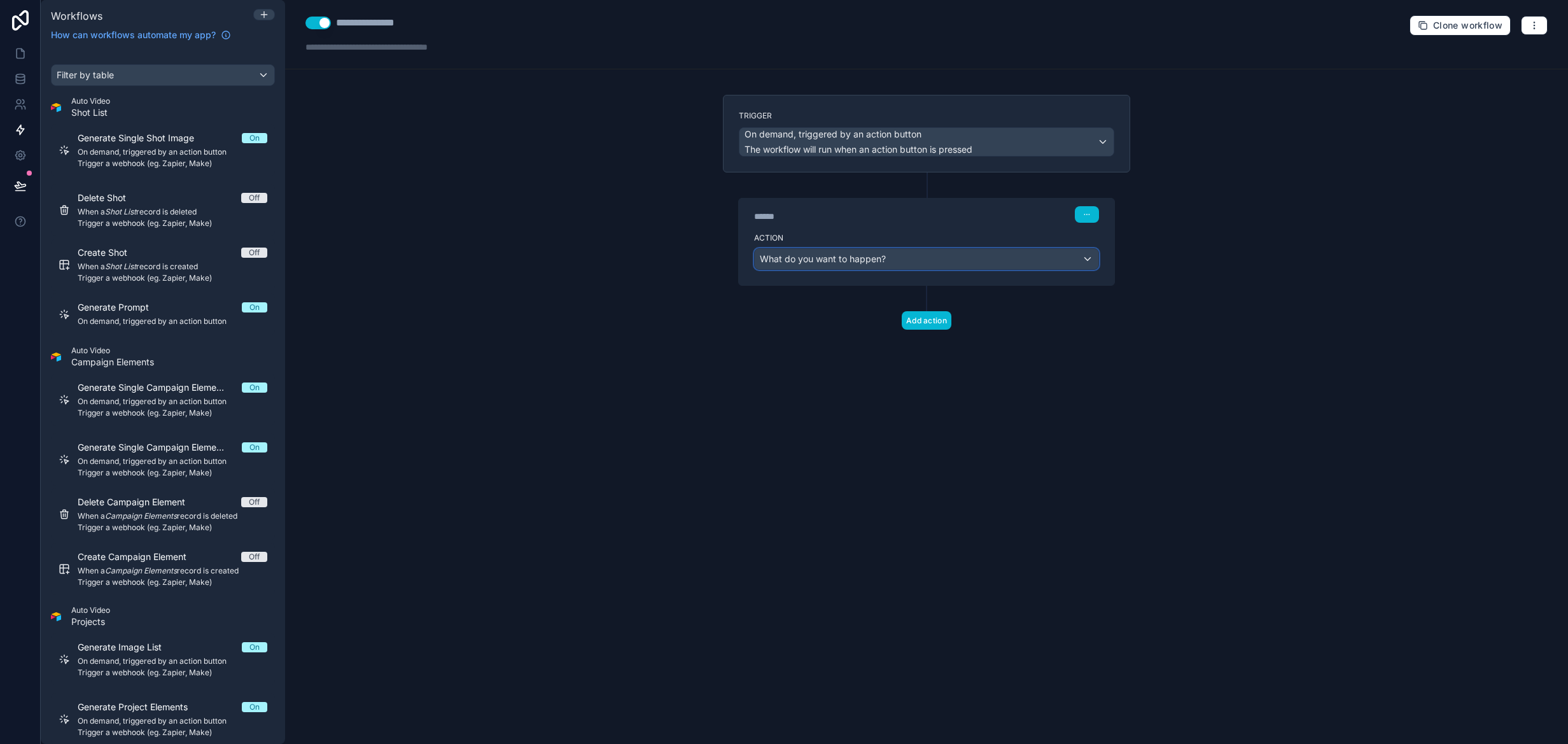
click at [898, 265] on div "What do you want to happen?" at bounding box center [926, 258] width 344 height 20
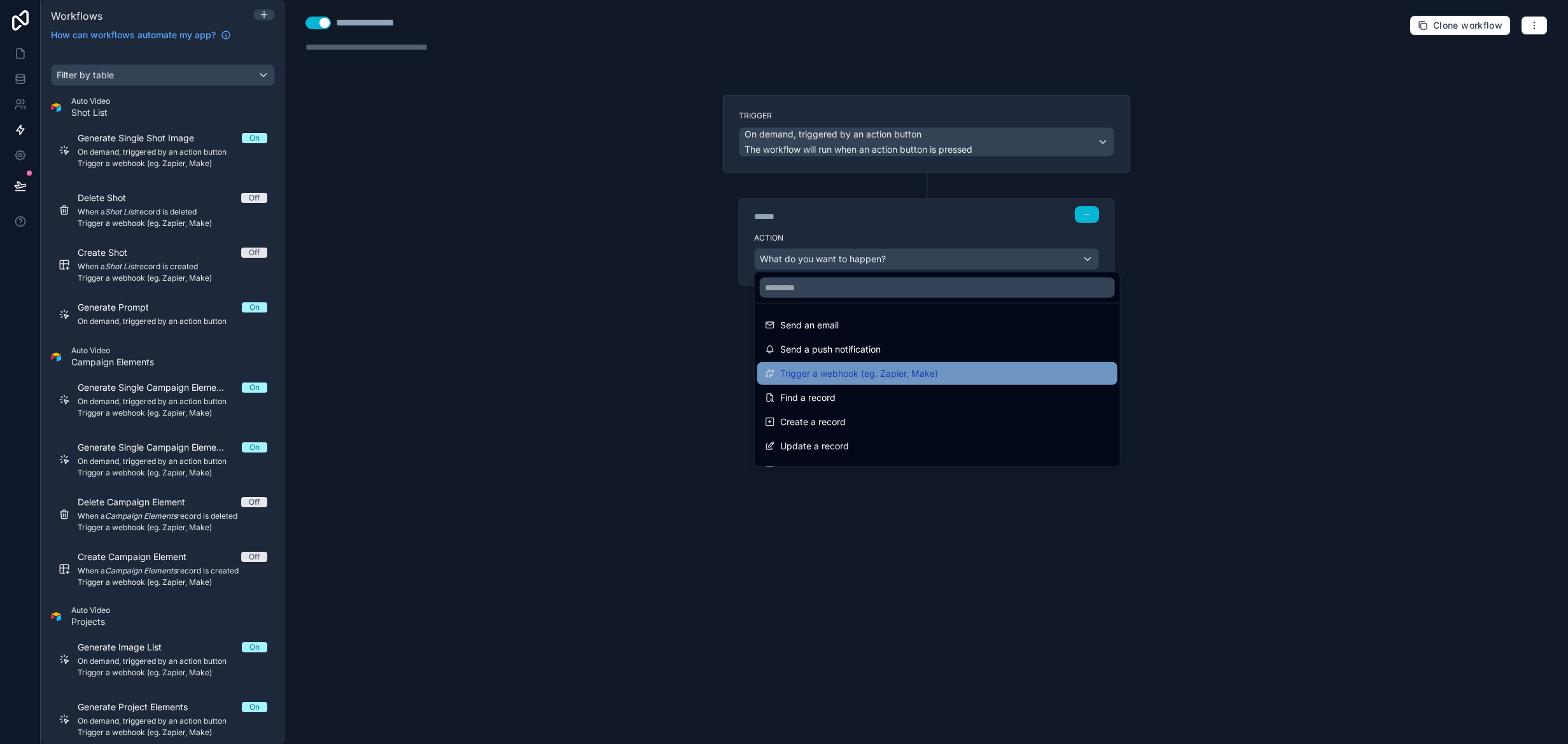
click at [886, 371] on span "Trigger a webhook (eg. Zapier, Make)" at bounding box center [859, 373] width 157 height 15
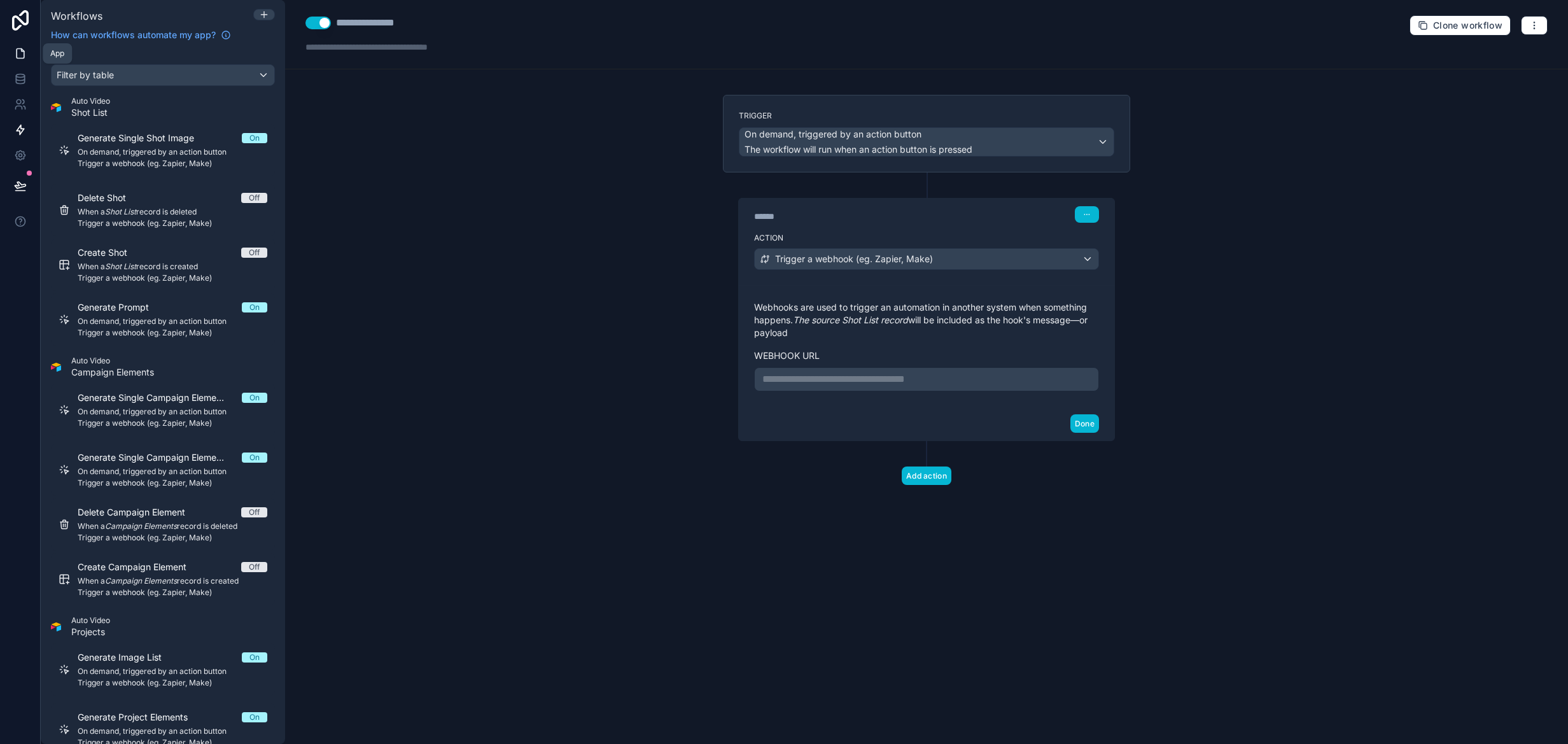
click at [24, 54] on icon at bounding box center [20, 54] width 13 height 13
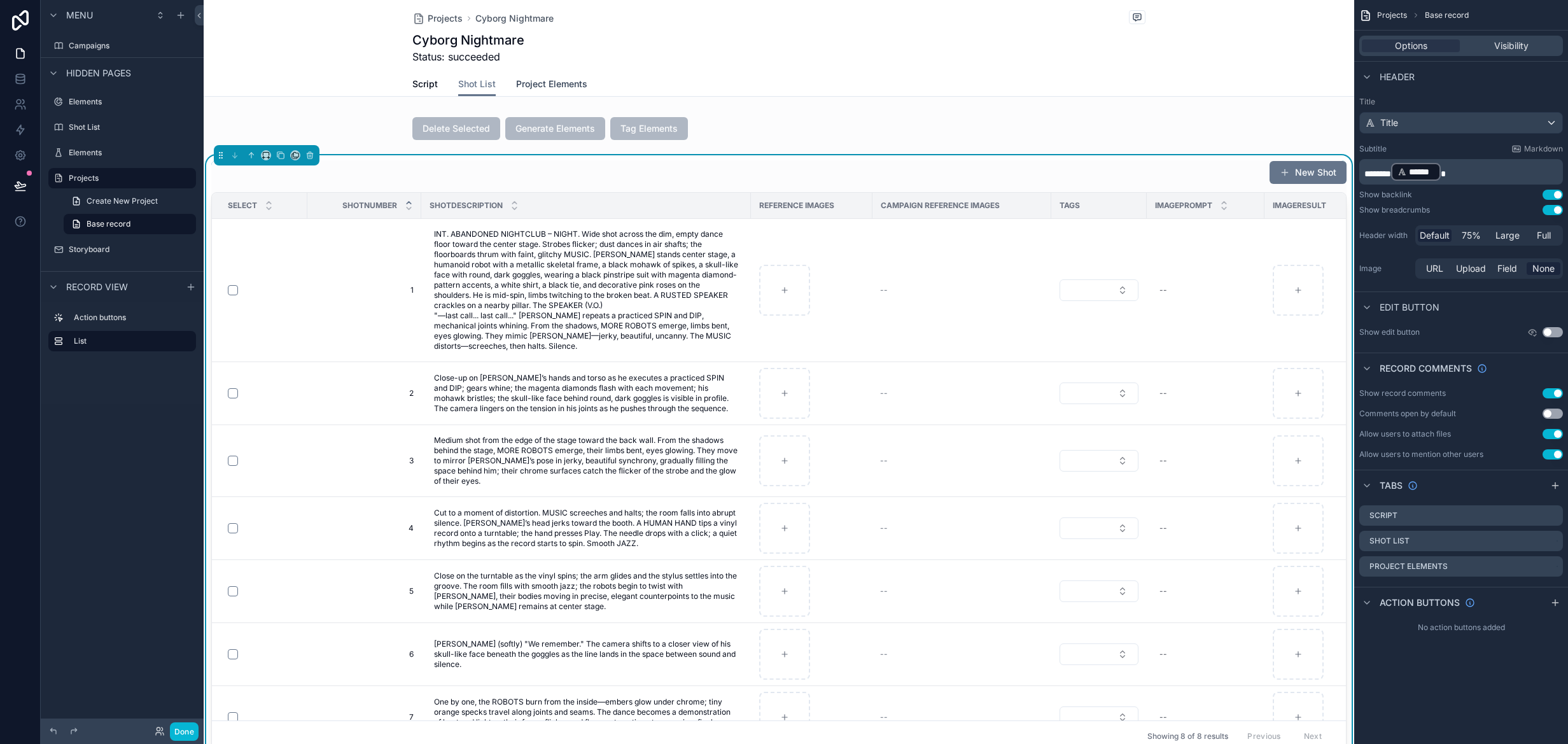
click at [543, 87] on span "Project Elements" at bounding box center [552, 84] width 71 height 13
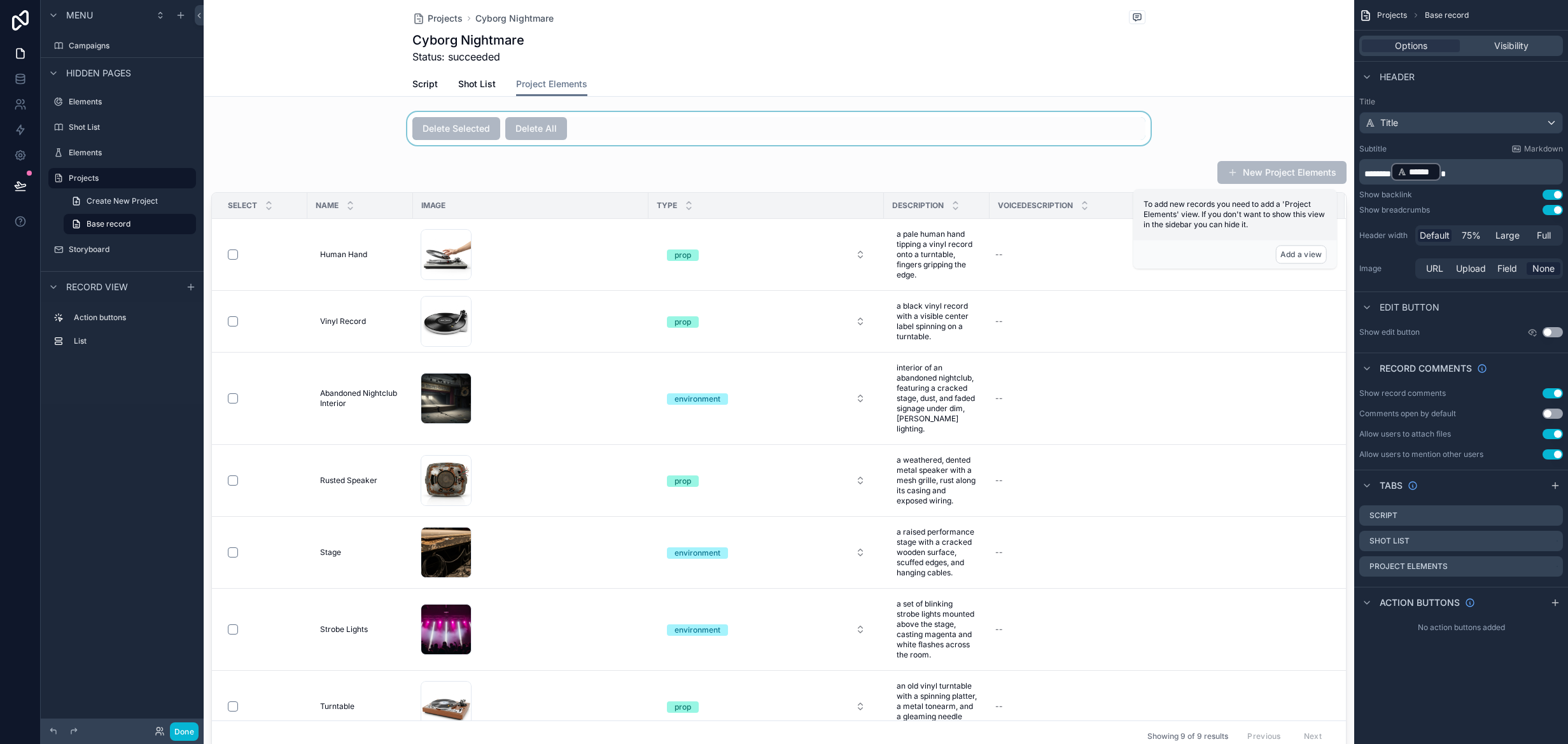
click at [735, 133] on div "scrollable content" at bounding box center [778, 128] width 1151 height 33
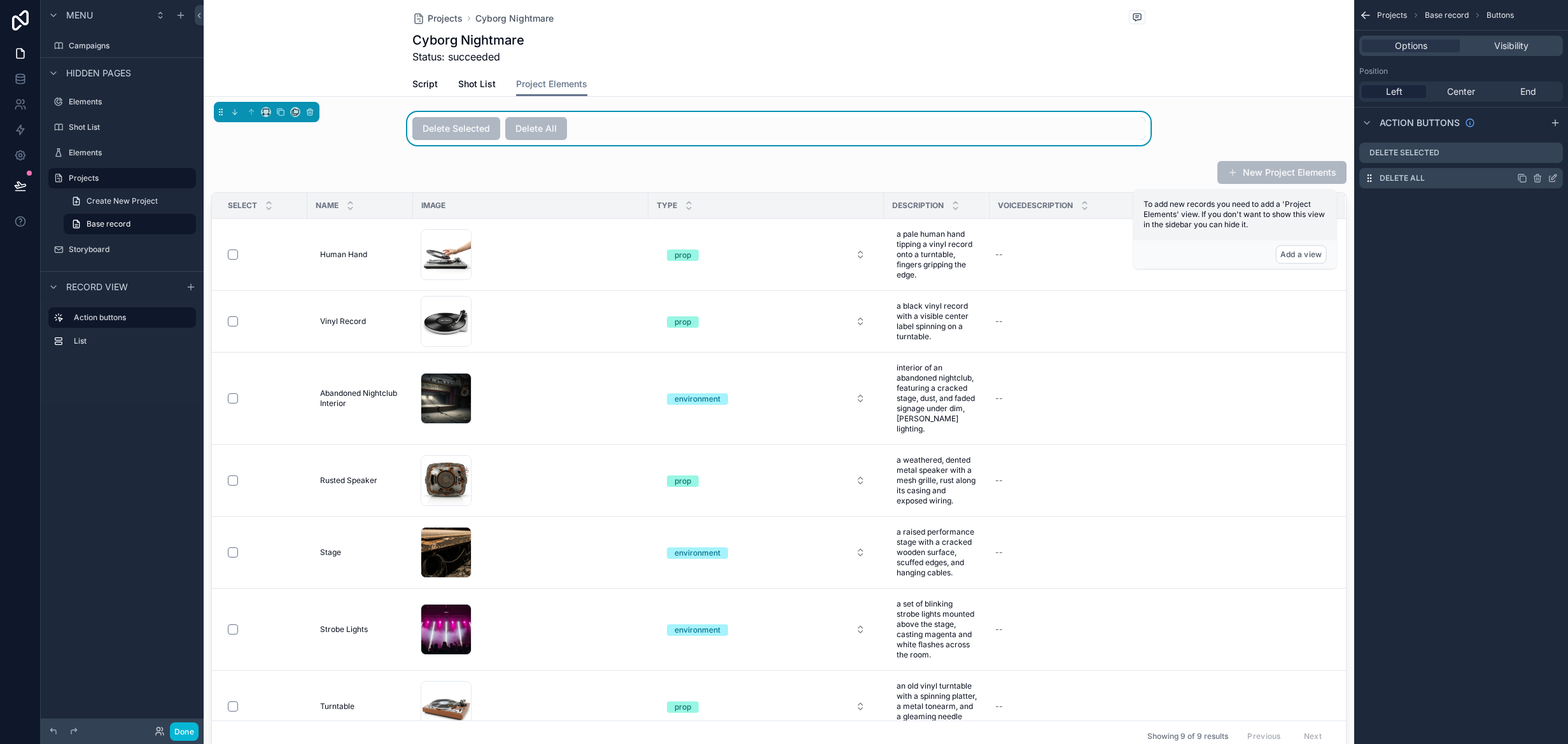
click at [1540, 180] on icon "scrollable content" at bounding box center [1537, 179] width 6 height 6
click at [1532, 160] on icon at bounding box center [1532, 159] width 0 height 3
click at [351, 82] on div "Script Shot List Project Elements" at bounding box center [778, 84] width 1135 height 24
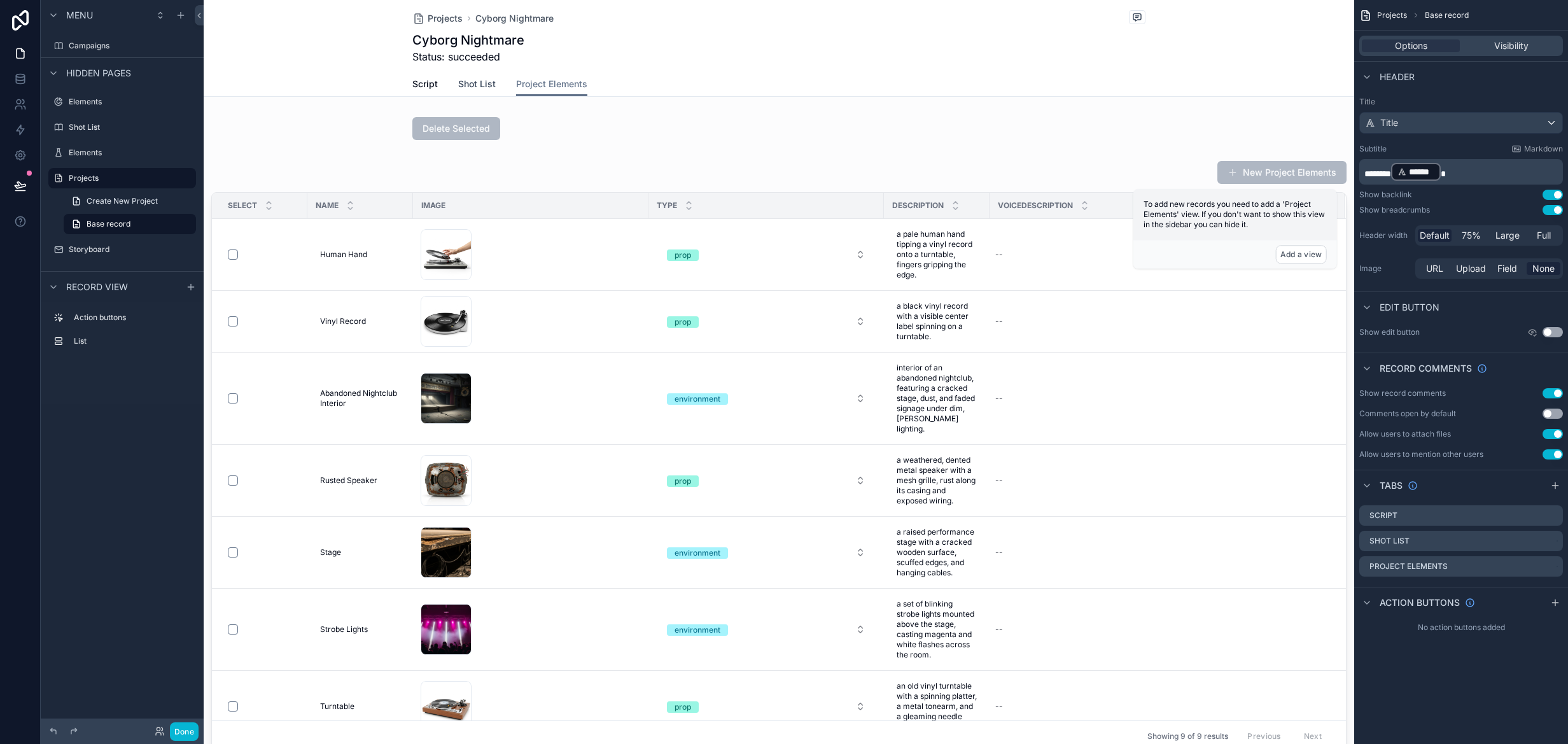
click at [468, 86] on span "Shot List" at bounding box center [477, 84] width 38 height 13
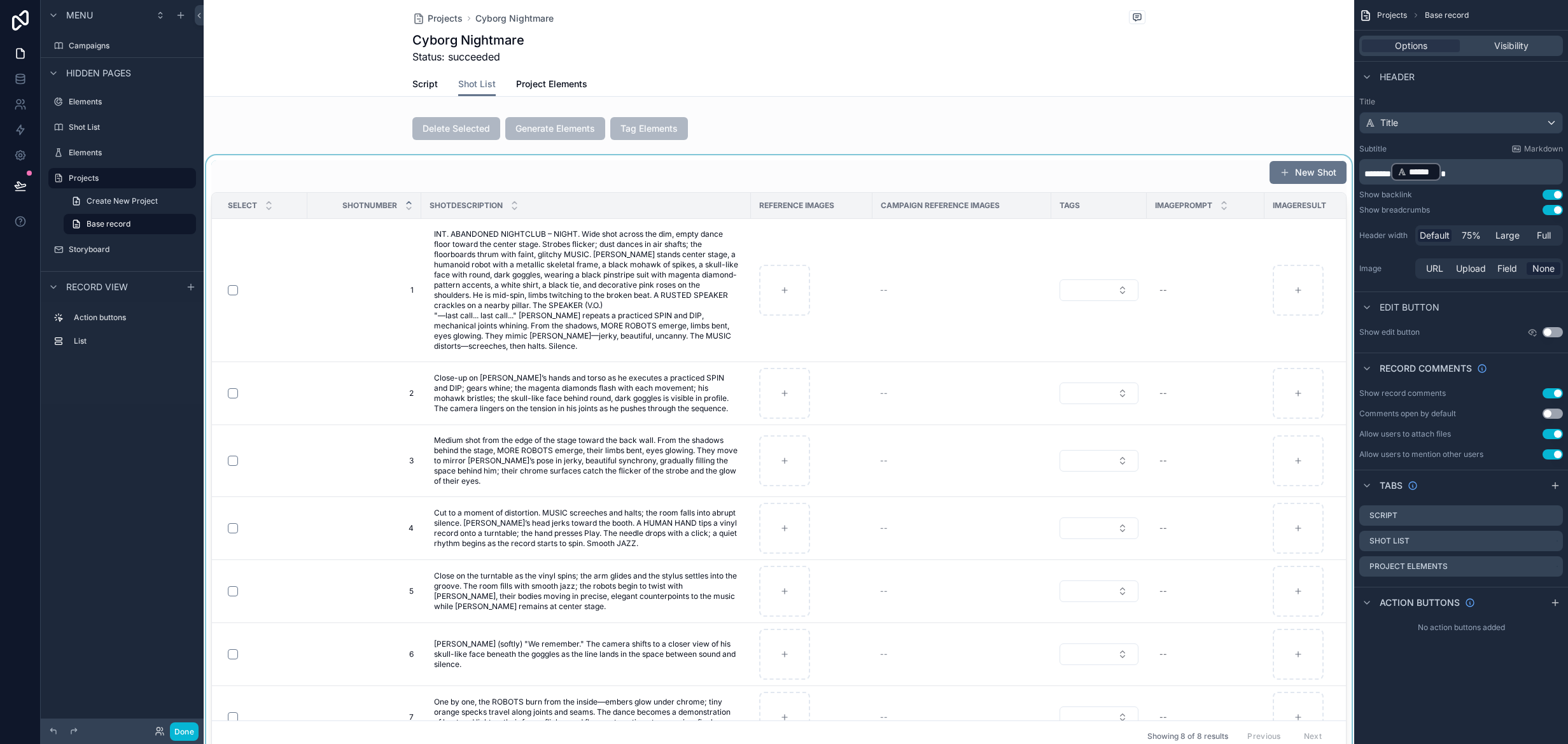
click at [721, 173] on div "scrollable content" at bounding box center [778, 456] width 1151 height 601
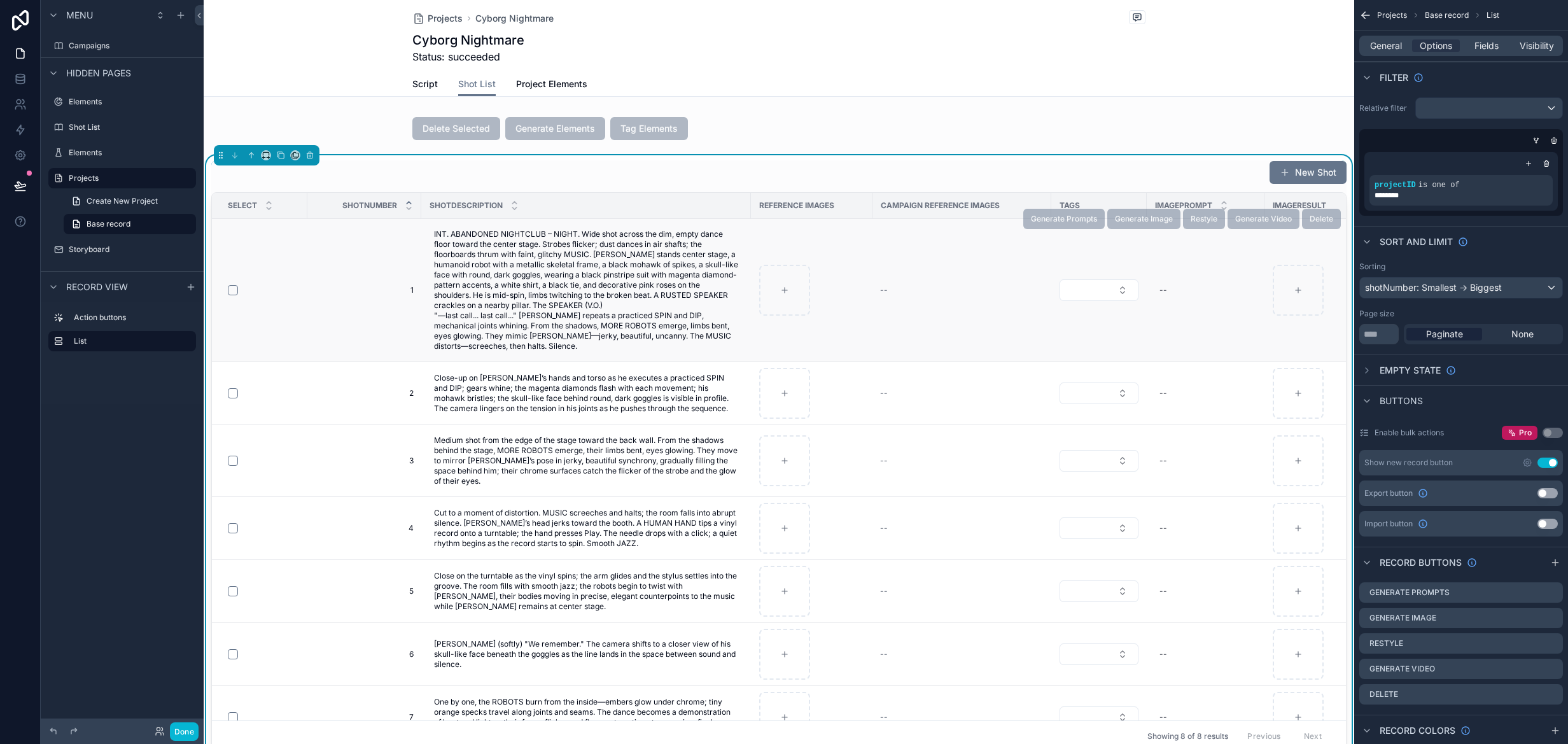
click at [983, 319] on td "--" at bounding box center [962, 290] width 179 height 143
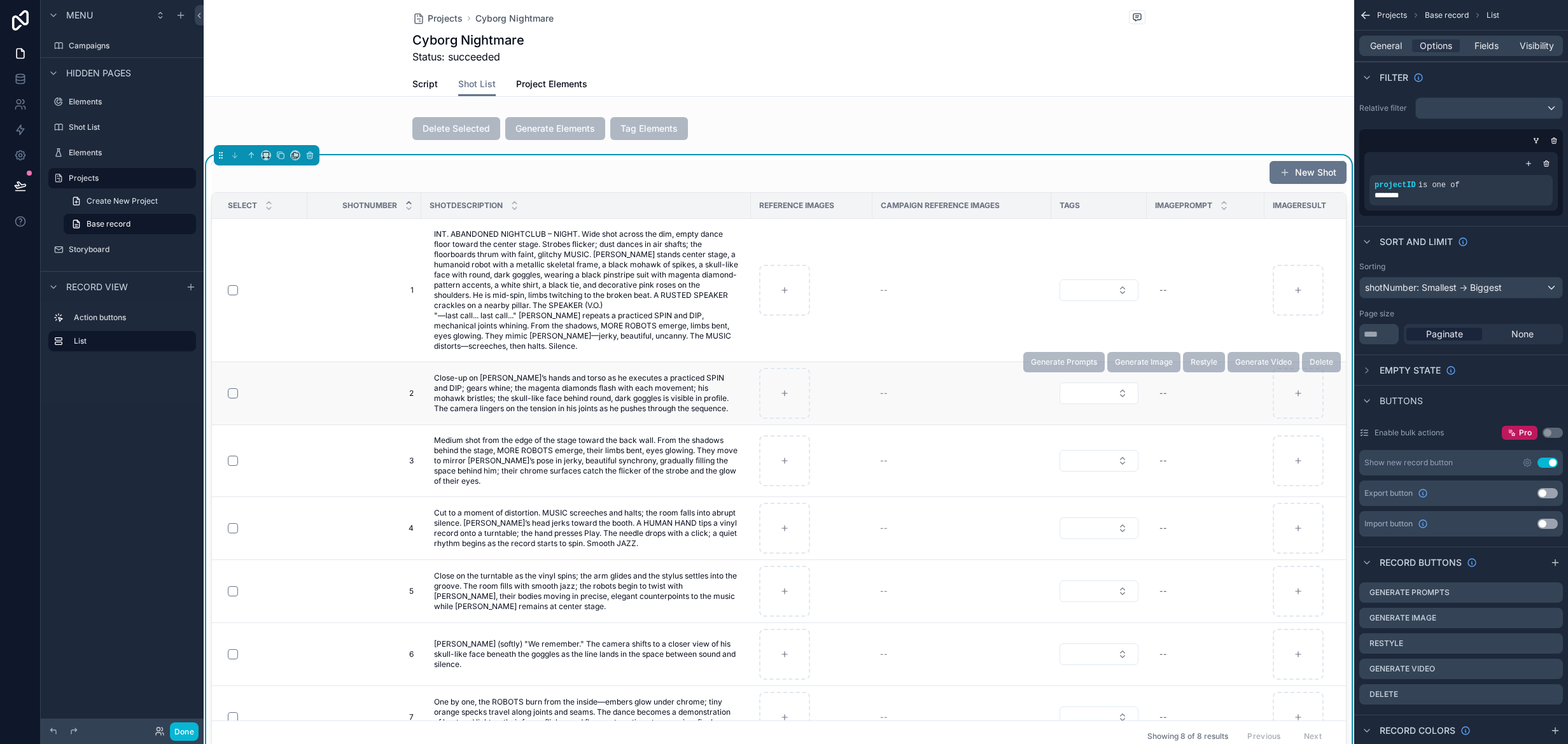
click at [936, 409] on td "--" at bounding box center [962, 394] width 179 height 63
click at [1540, 592] on icon "scrollable content" at bounding box center [1537, 594] width 6 height 6
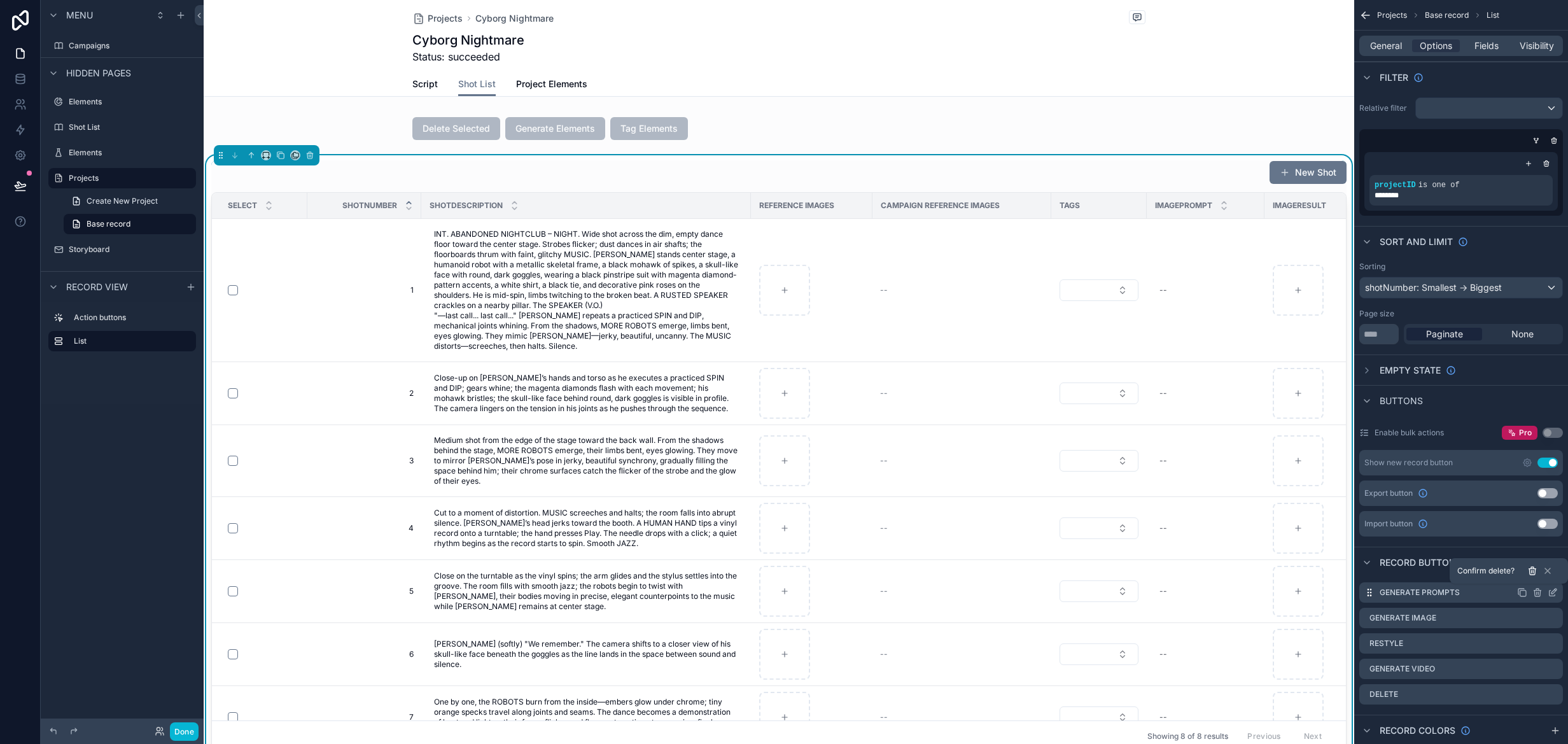
click at [1535, 575] on icon at bounding box center [1532, 571] width 6 height 6
click at [1537, 591] on icon "scrollable content" at bounding box center [1537, 593] width 0 height 3
click at [1530, 571] on icon at bounding box center [1532, 571] width 6 height 6
click at [1535, 591] on icon "scrollable content" at bounding box center [1537, 594] width 6 height 6
click at [1533, 574] on icon at bounding box center [1532, 571] width 10 height 10
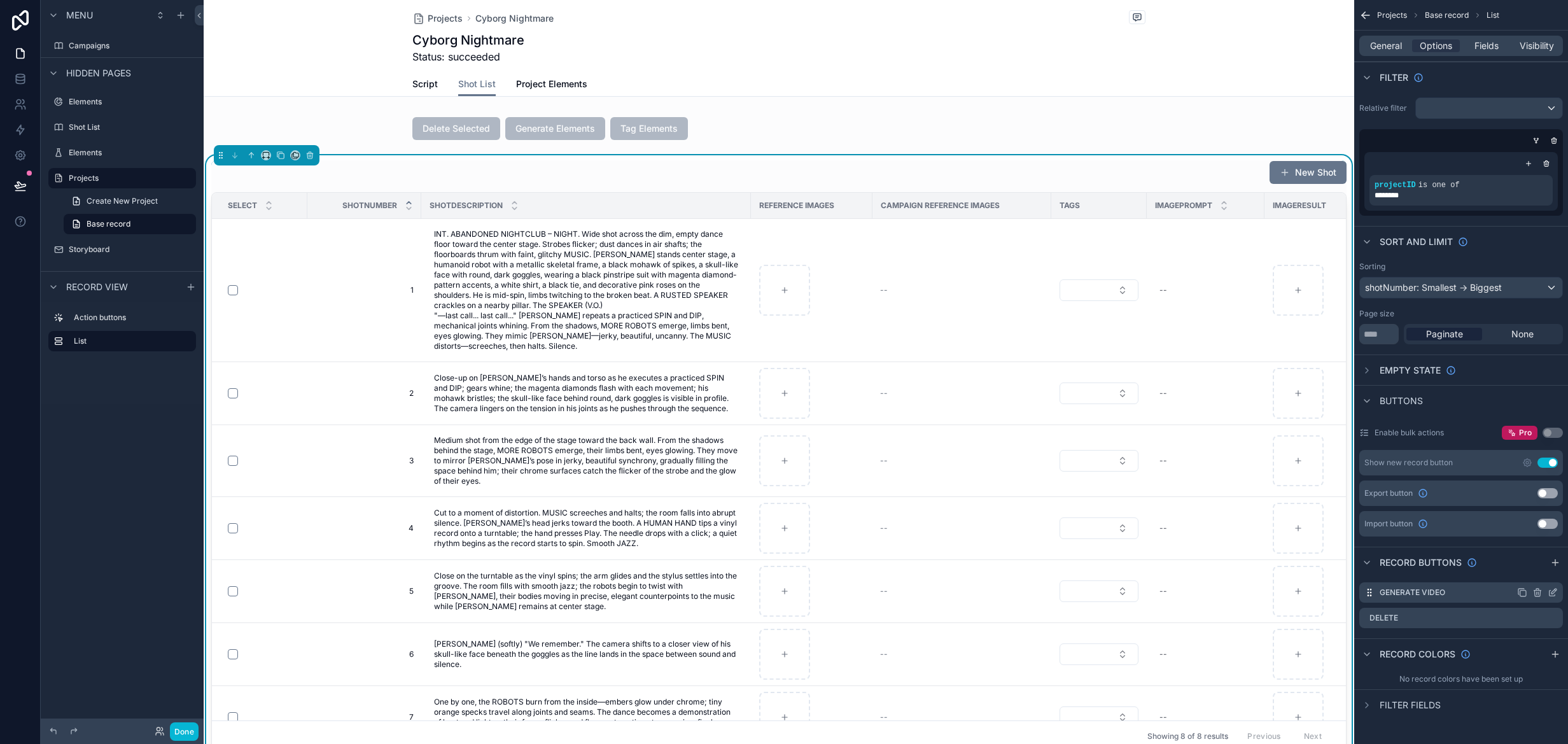
click at [1536, 590] on icon "scrollable content" at bounding box center [1537, 592] width 10 height 10
click at [1531, 575] on icon at bounding box center [1532, 571] width 6 height 6
click at [1535, 592] on icon "scrollable content" at bounding box center [1537, 592] width 10 height 10
click at [1530, 575] on icon at bounding box center [1532, 571] width 6 height 6
click at [735, 131] on div "scrollable content" at bounding box center [778, 128] width 1151 height 33
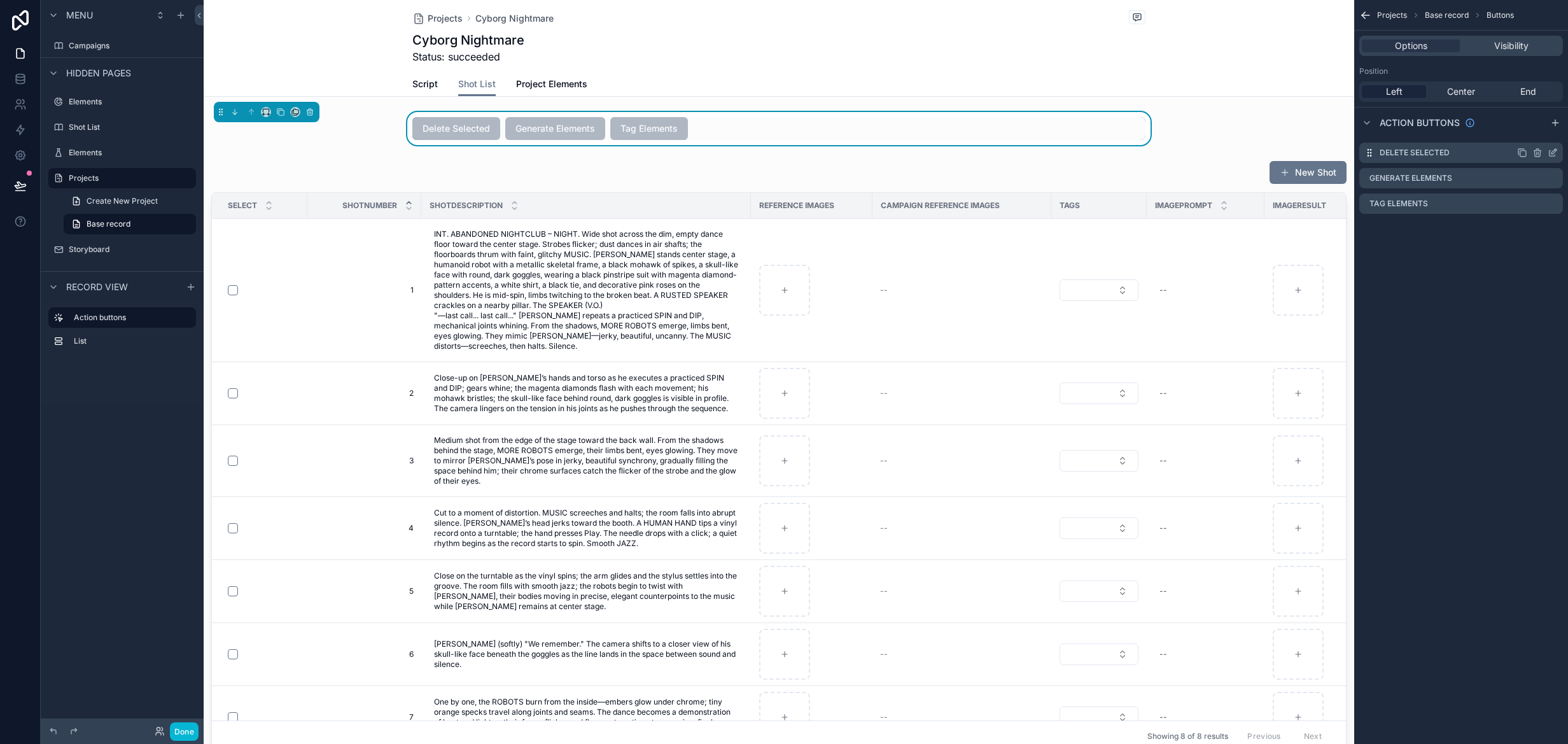
click at [1556, 153] on icon "scrollable content" at bounding box center [1553, 153] width 10 height 10
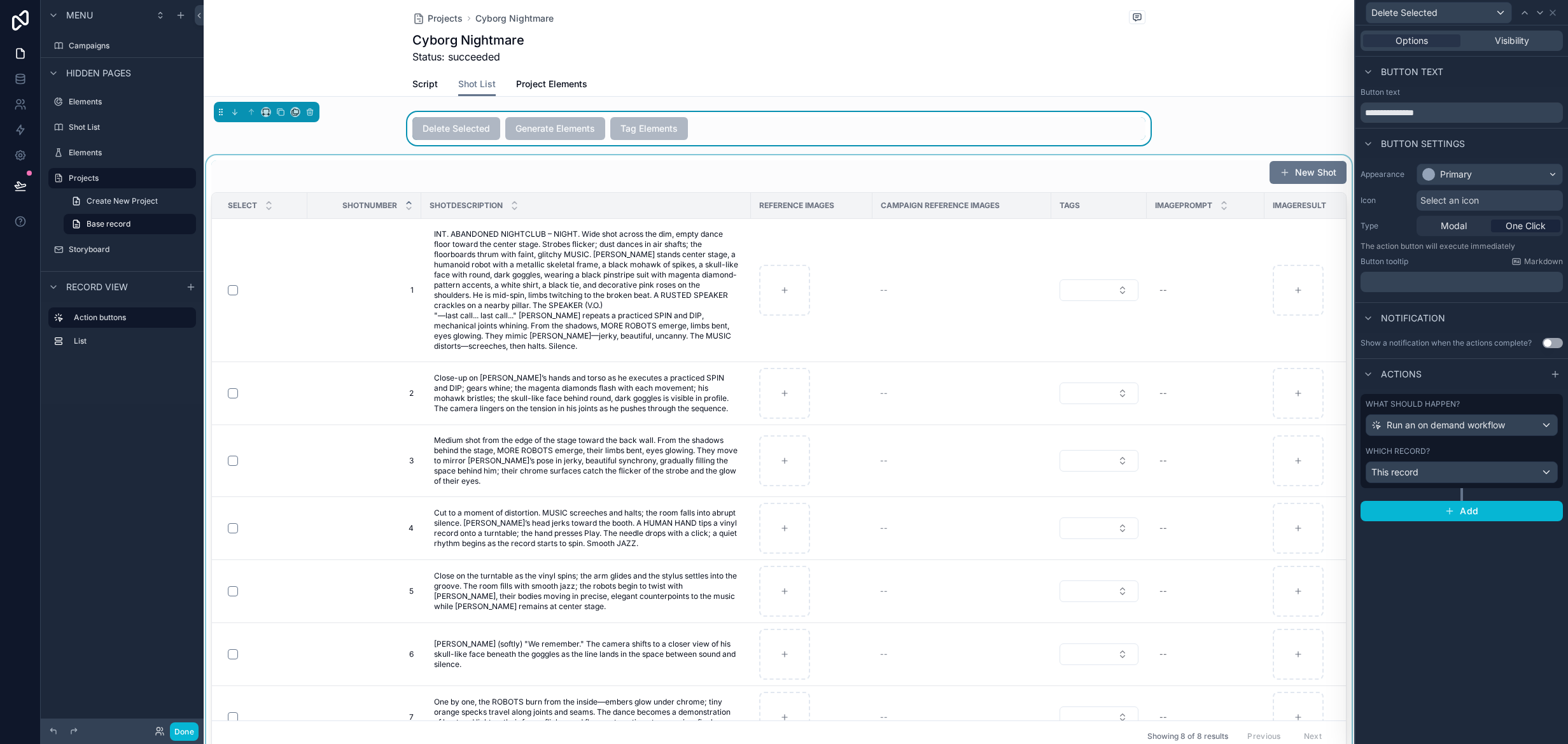
click at [723, 164] on div "scrollable content" at bounding box center [778, 456] width 1151 height 601
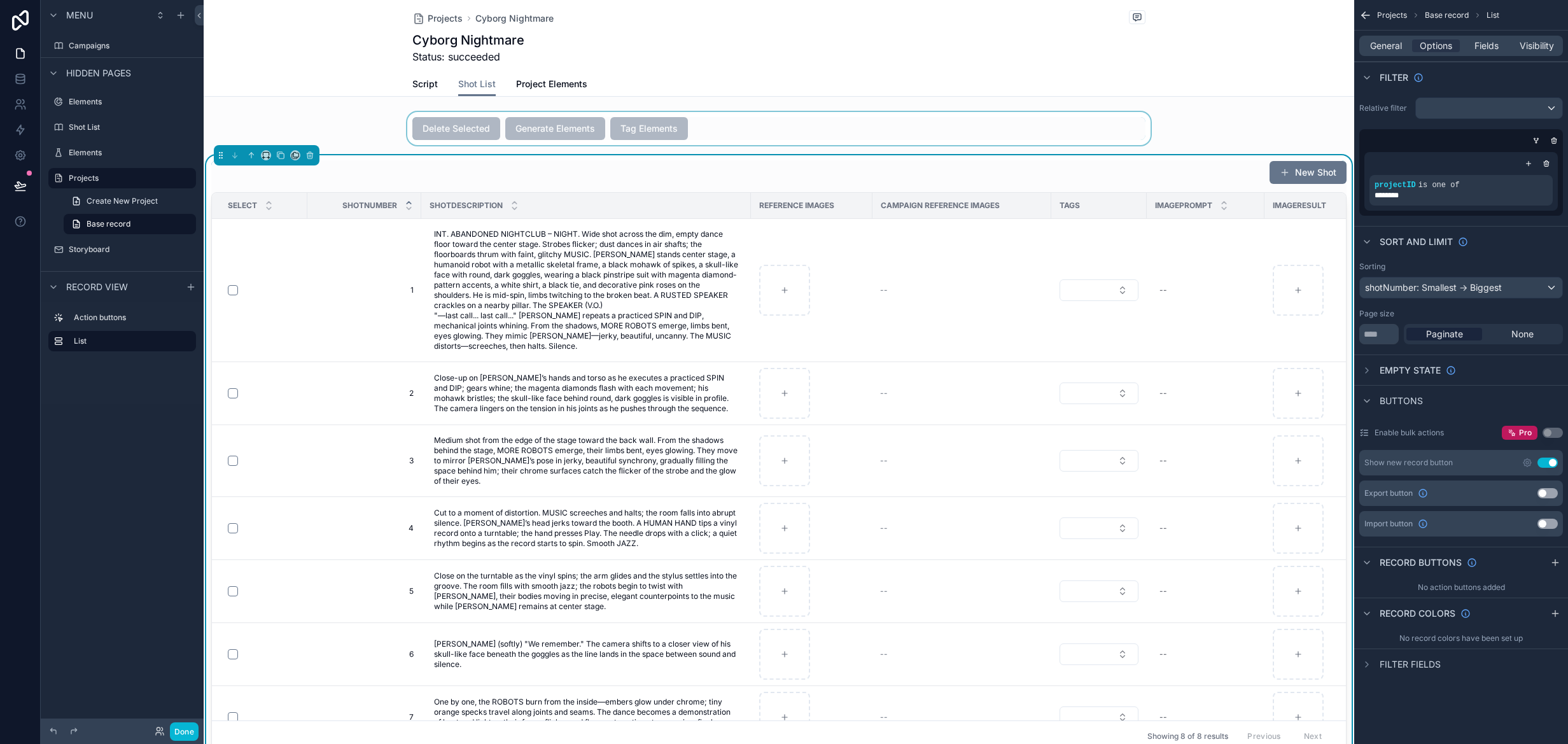
click at [733, 130] on div "scrollable content" at bounding box center [778, 128] width 1151 height 33
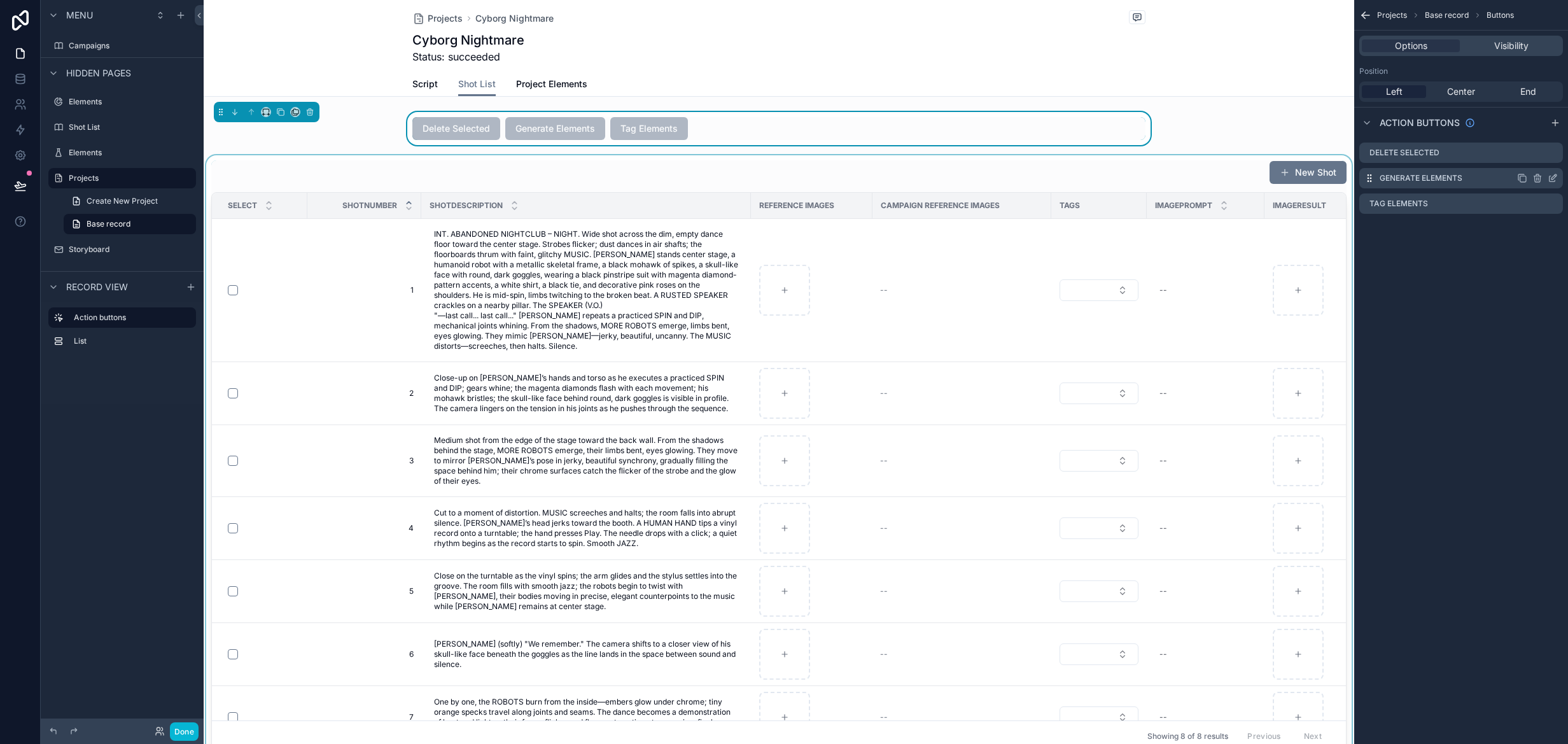
click at [1555, 175] on icon "scrollable content" at bounding box center [1554, 176] width 5 height 5
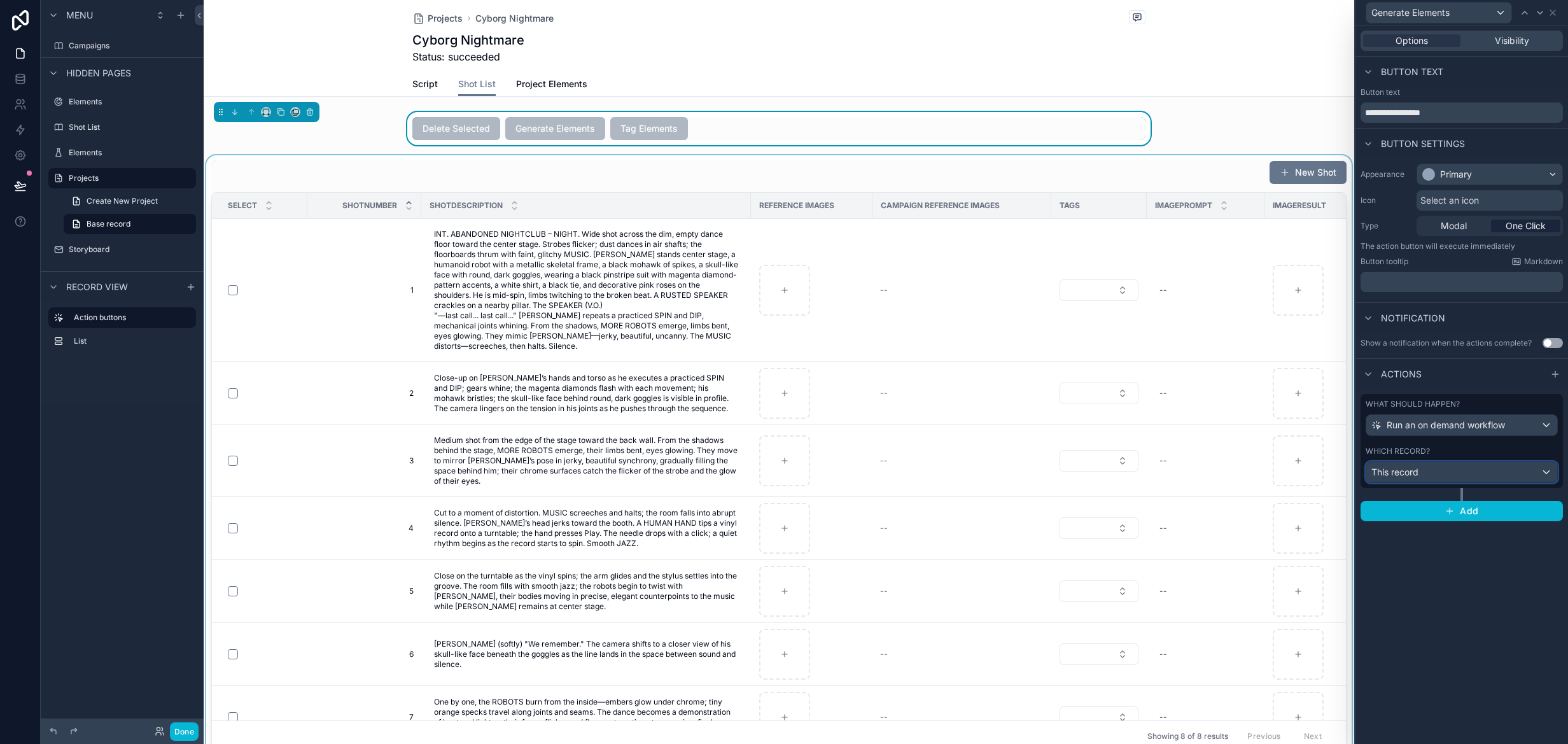
click at [1546, 473] on div "This record" at bounding box center [1462, 472] width 191 height 20
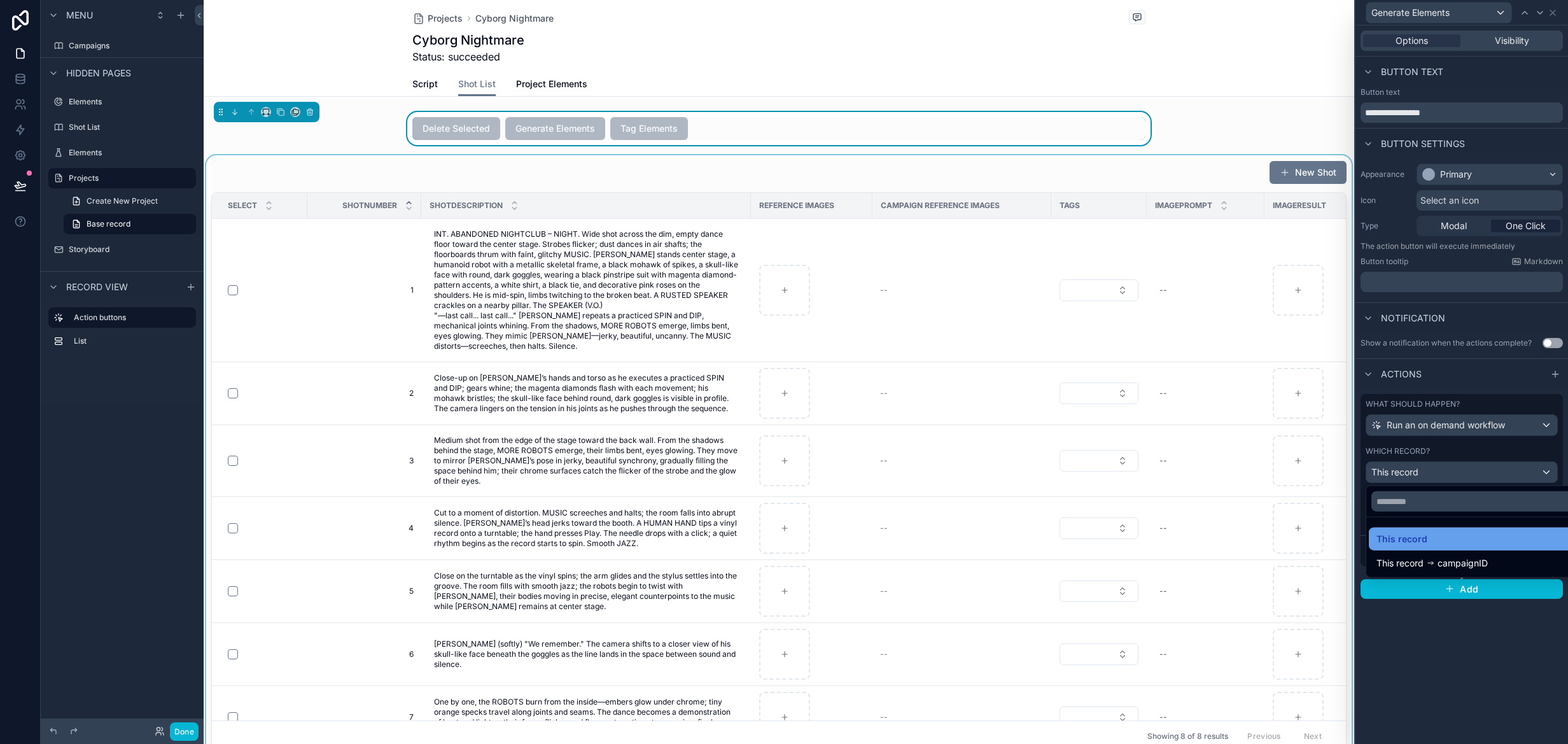
click at [1478, 537] on div "This record" at bounding box center [1477, 539] width 201 height 15
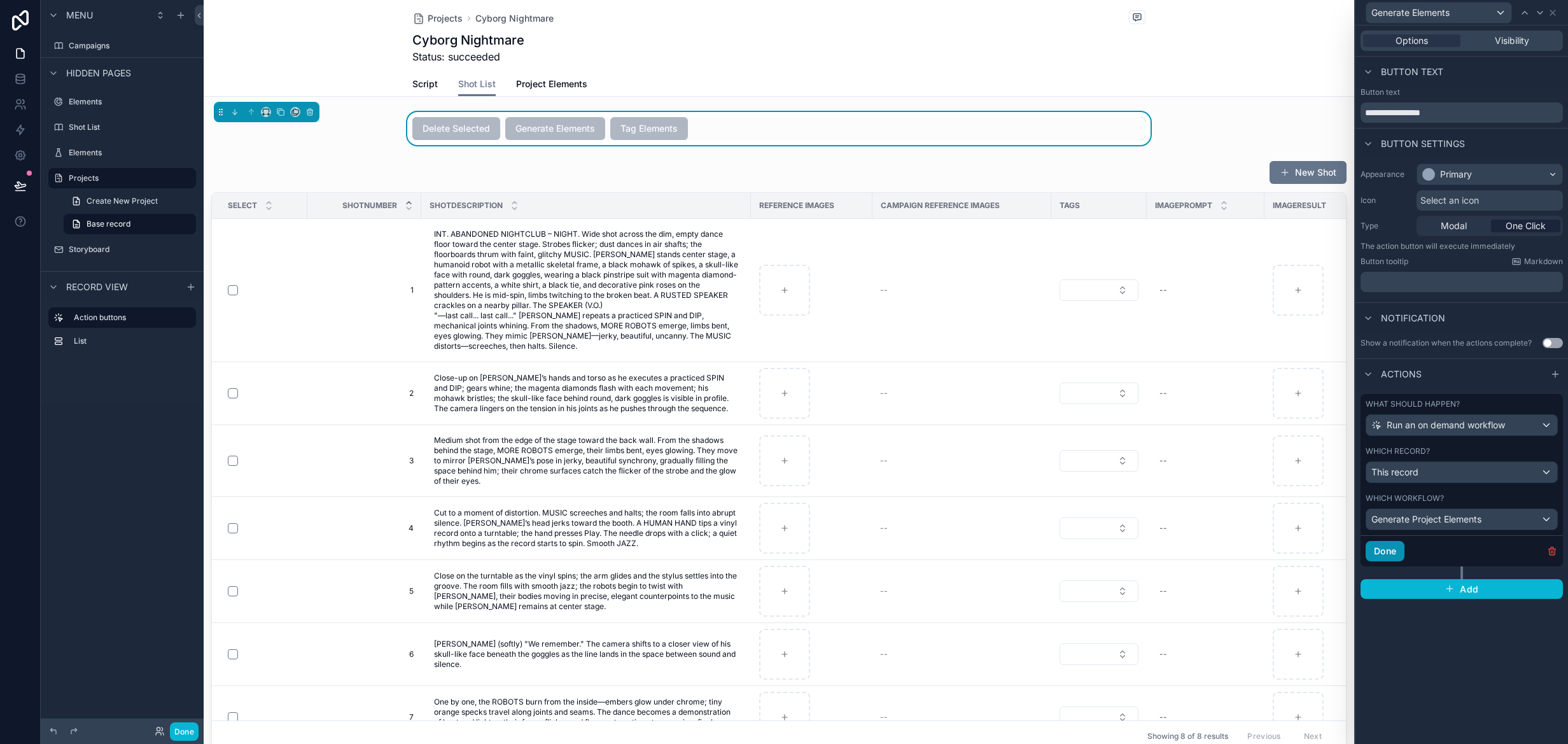
click at [1386, 550] on button "Done" at bounding box center [1385, 550] width 39 height 20
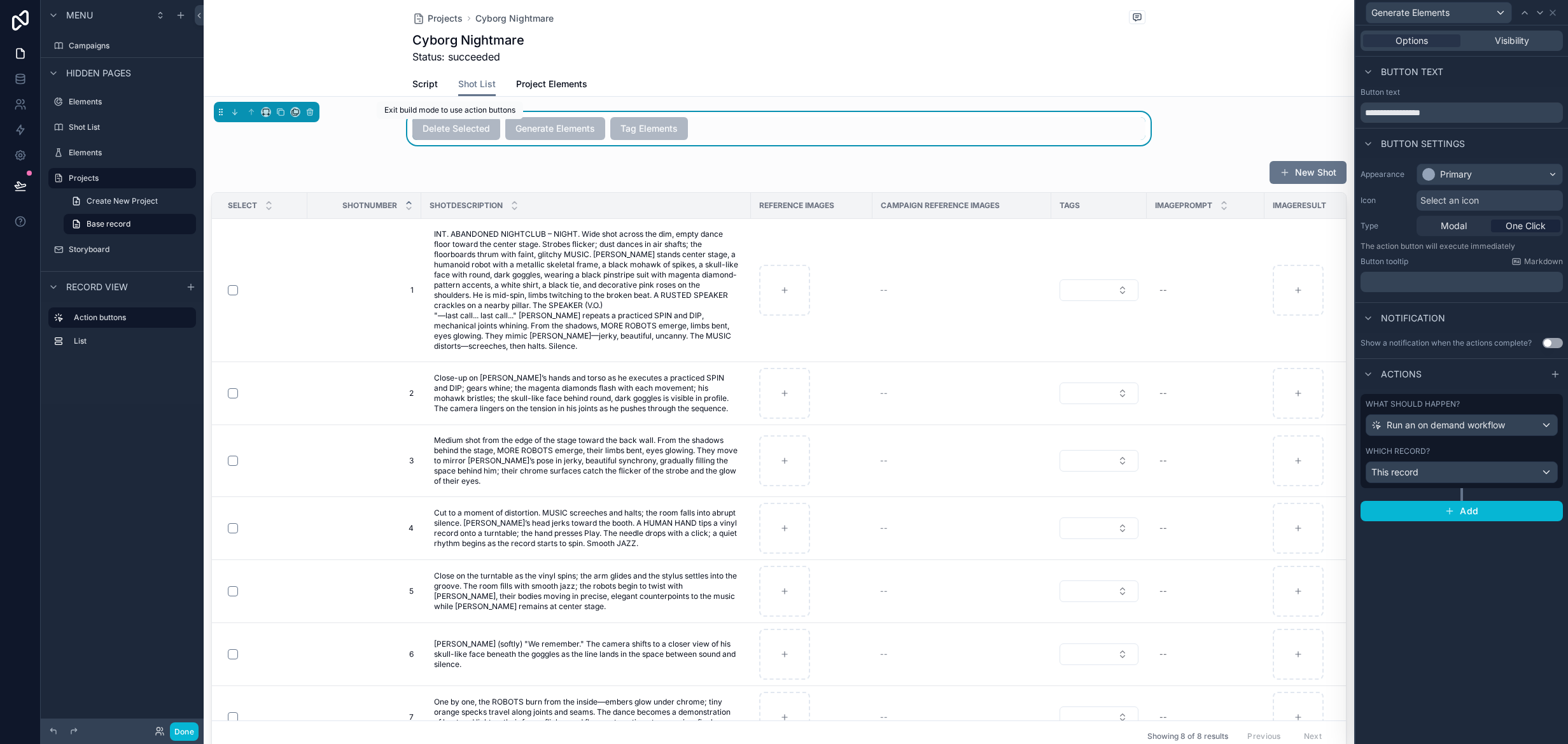
click at [453, 129] on span "Delete Selected" at bounding box center [456, 127] width 88 height 13
click at [184, 731] on button "Done" at bounding box center [184, 731] width 29 height 18
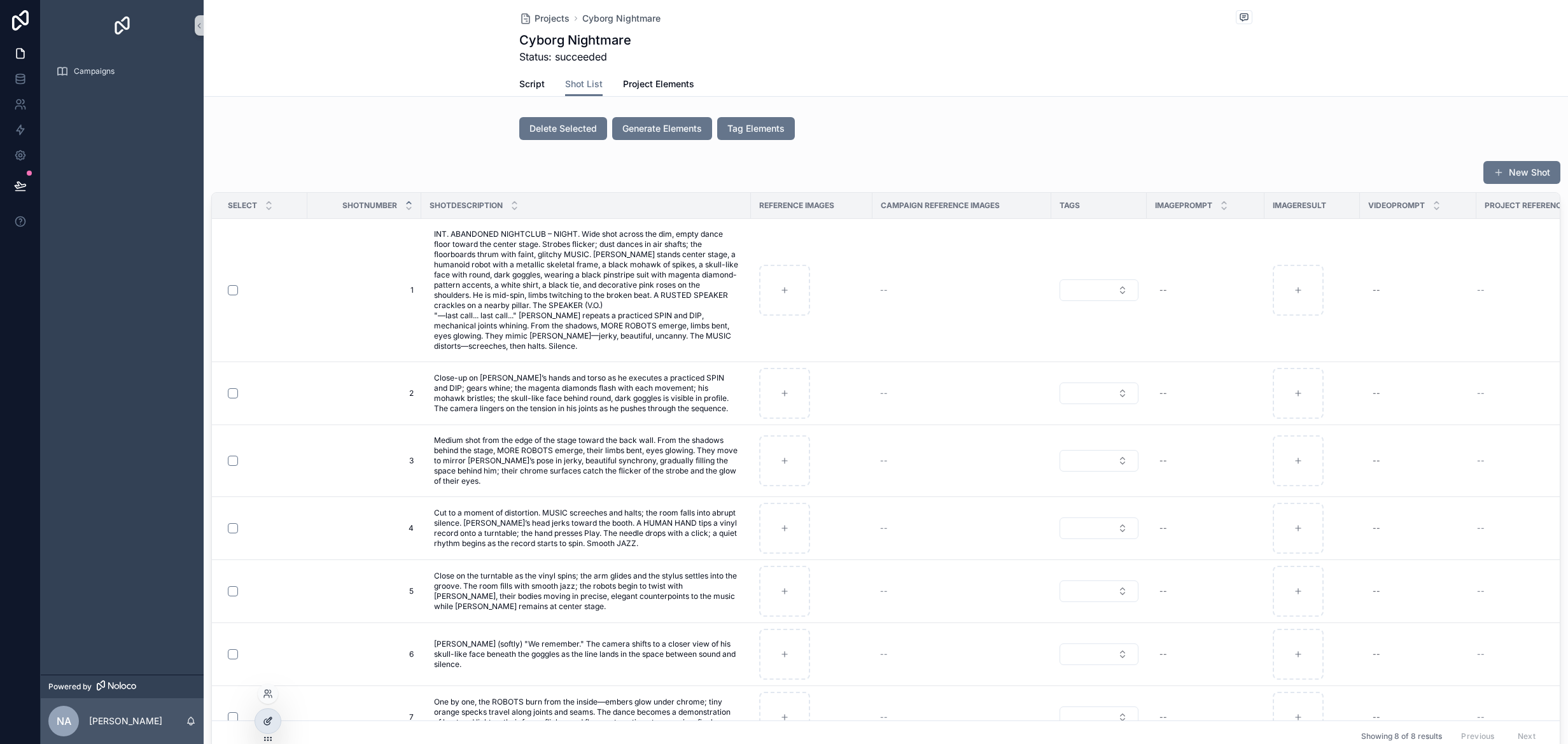
click at [261, 720] on div at bounding box center [268, 720] width 26 height 24
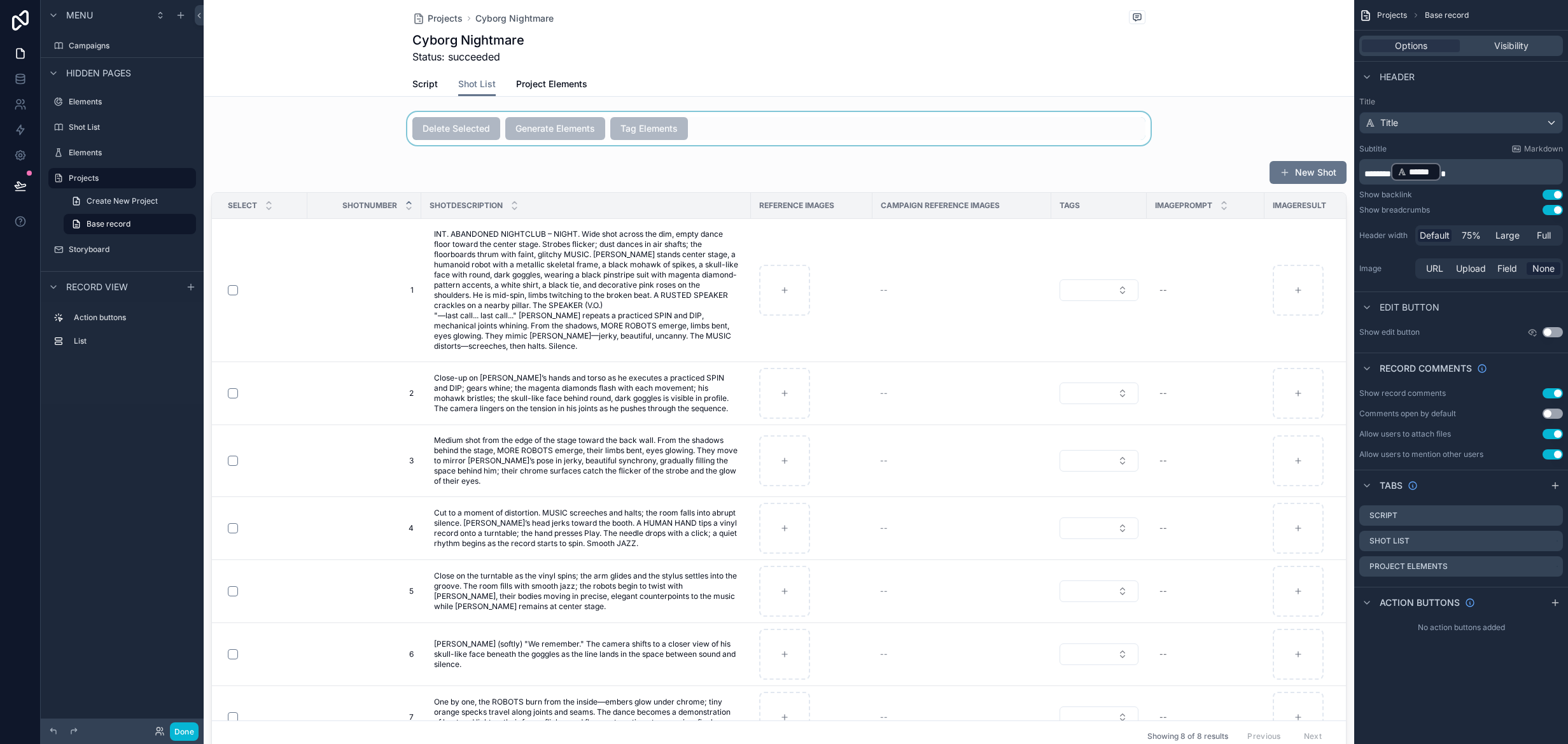
click at [643, 127] on div "scrollable content" at bounding box center [778, 128] width 1151 height 33
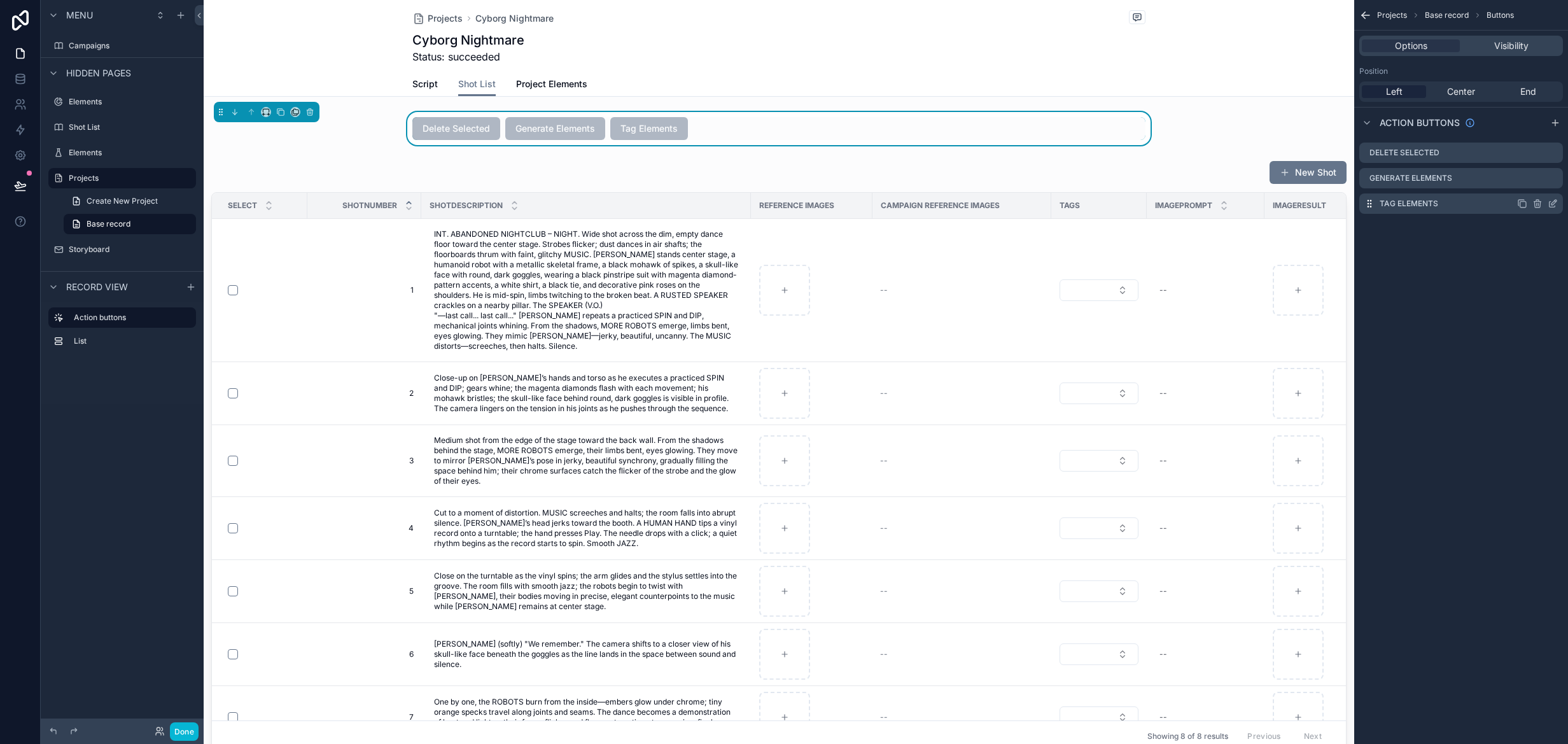
click at [1553, 205] on icon "scrollable content" at bounding box center [1553, 203] width 10 height 10
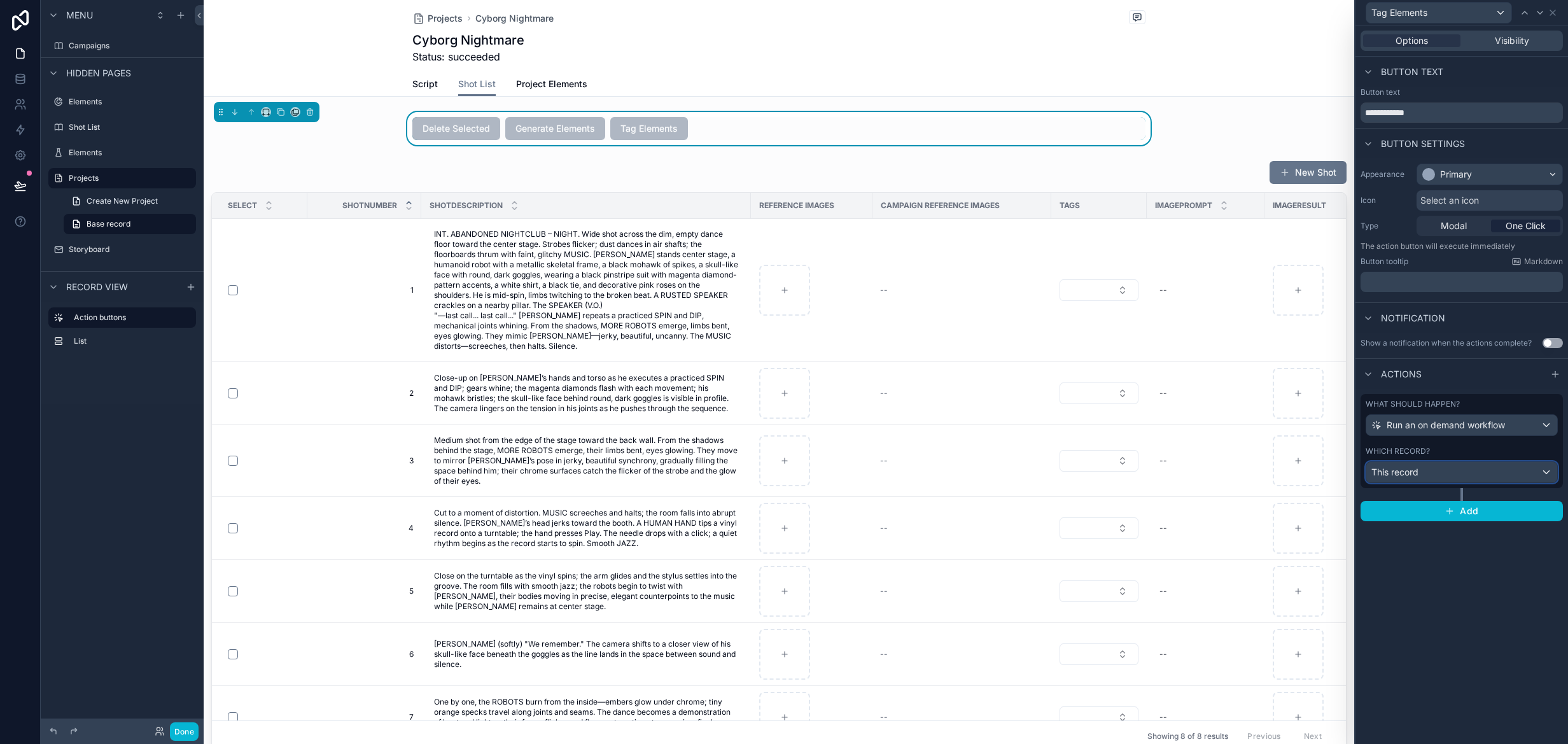
click at [1504, 474] on div "This record" at bounding box center [1462, 472] width 191 height 20
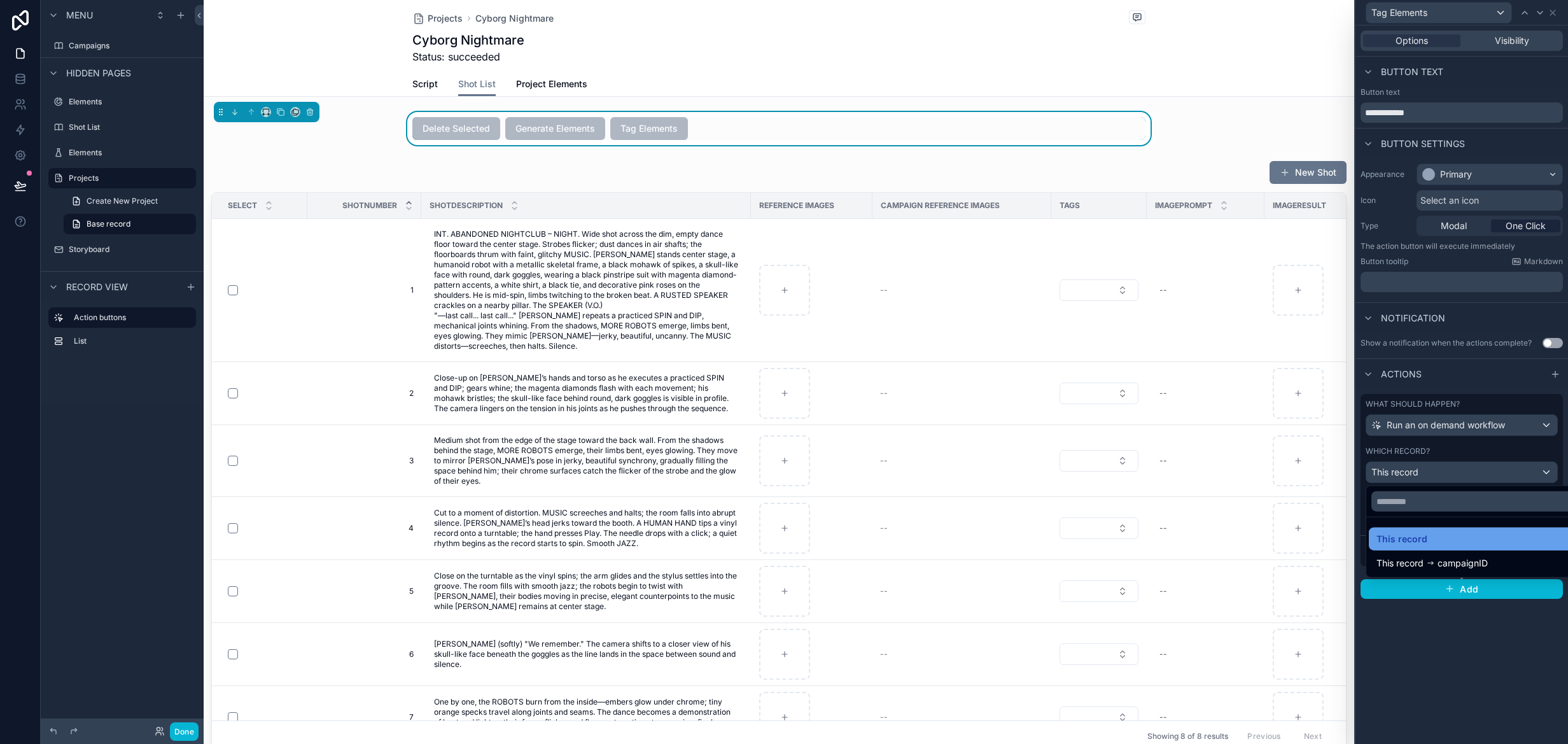
click at [1428, 535] on div "This record" at bounding box center [1477, 539] width 201 height 15
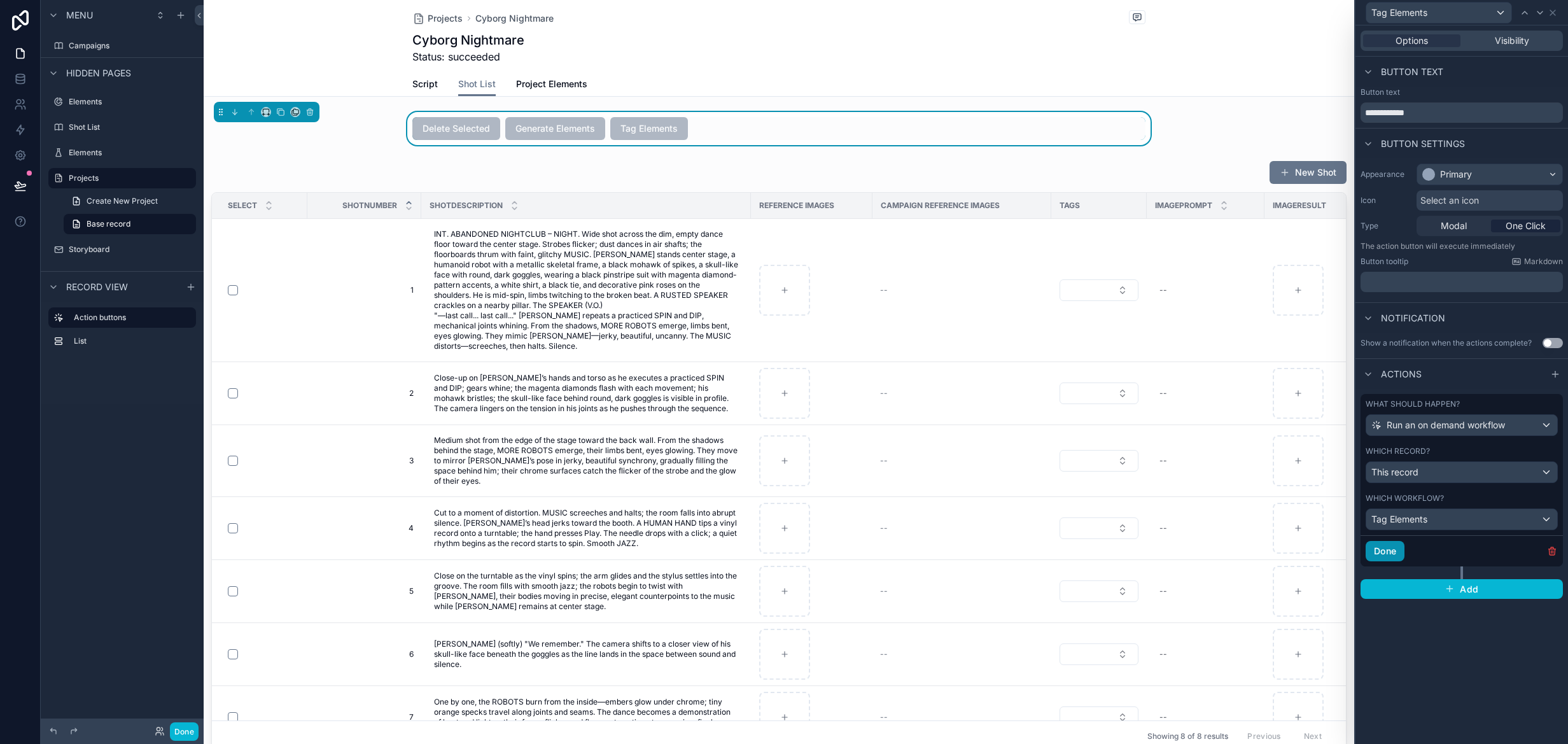
click at [1392, 553] on button "Done" at bounding box center [1385, 550] width 39 height 20
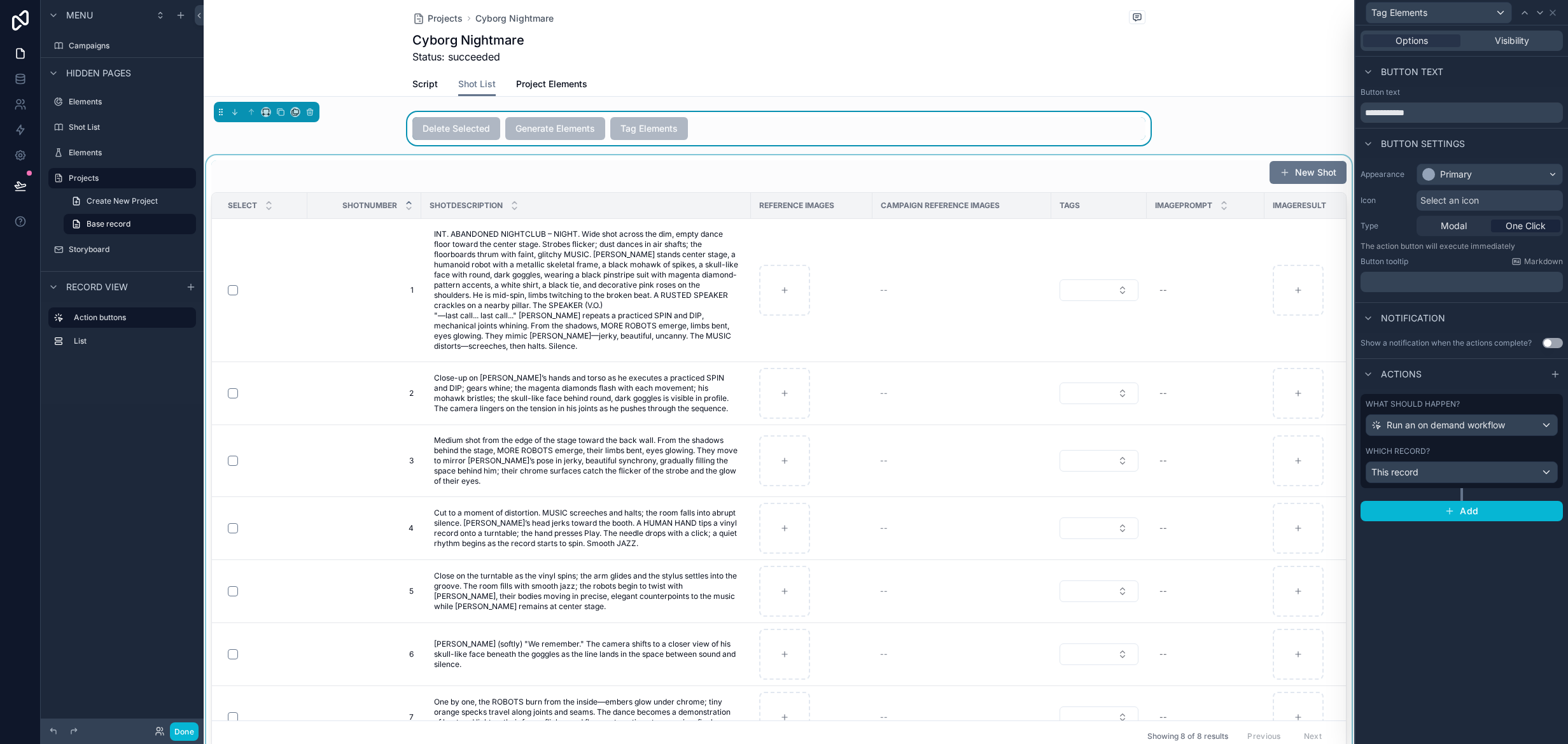
click at [634, 160] on div "scrollable content" at bounding box center [778, 456] width 1151 height 601
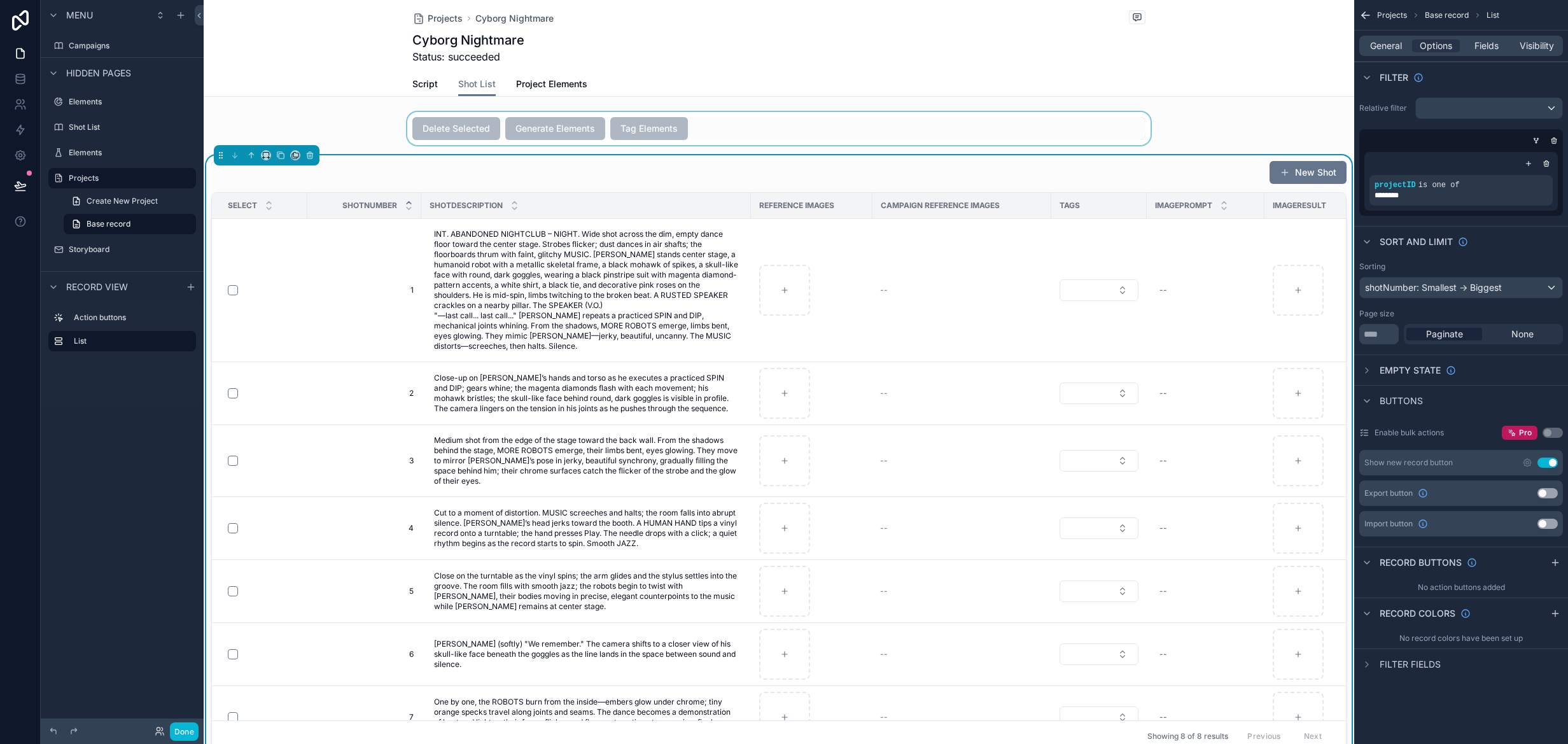
click at [753, 131] on div "scrollable content" at bounding box center [778, 128] width 1151 height 33
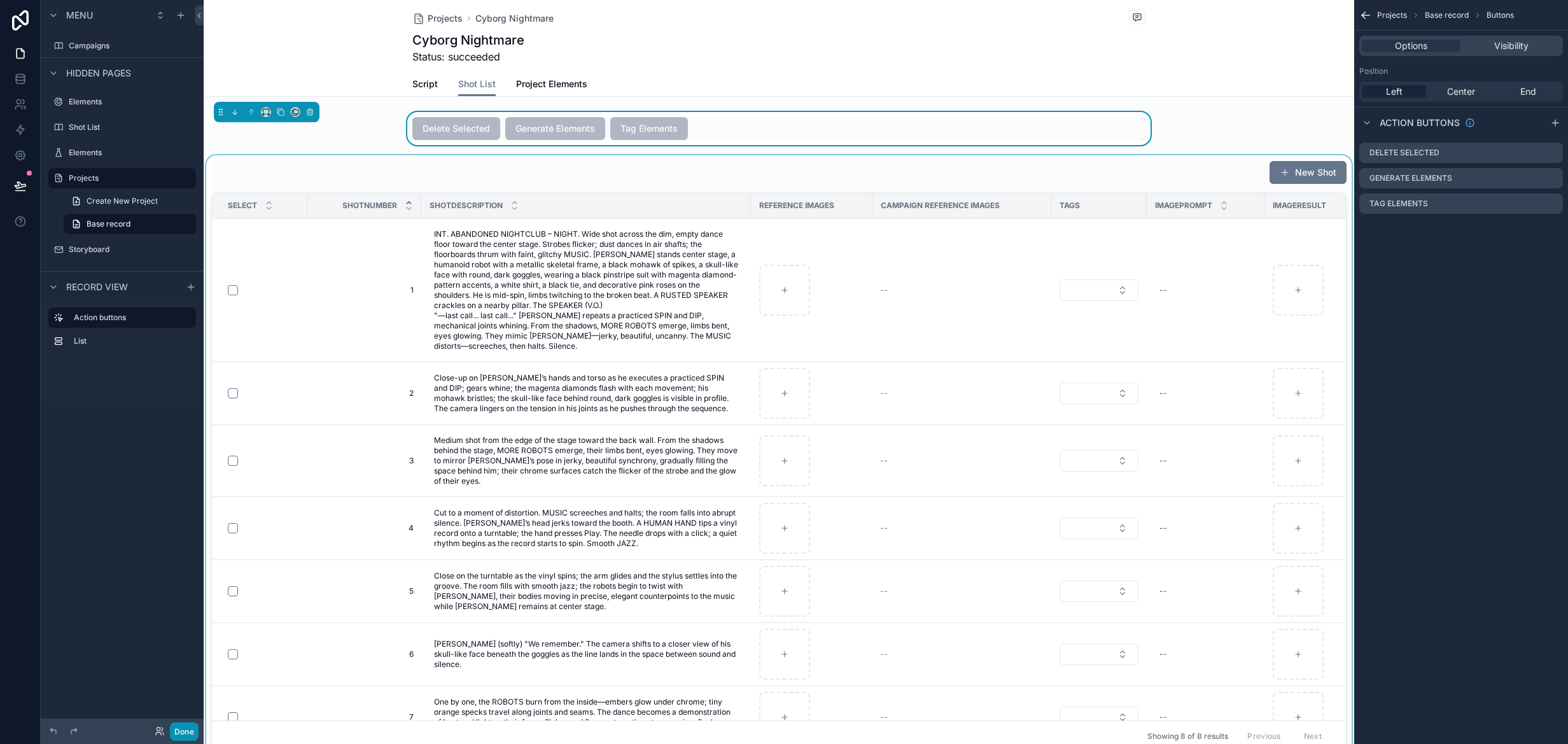
click at [190, 736] on button "Done" at bounding box center [184, 731] width 29 height 18
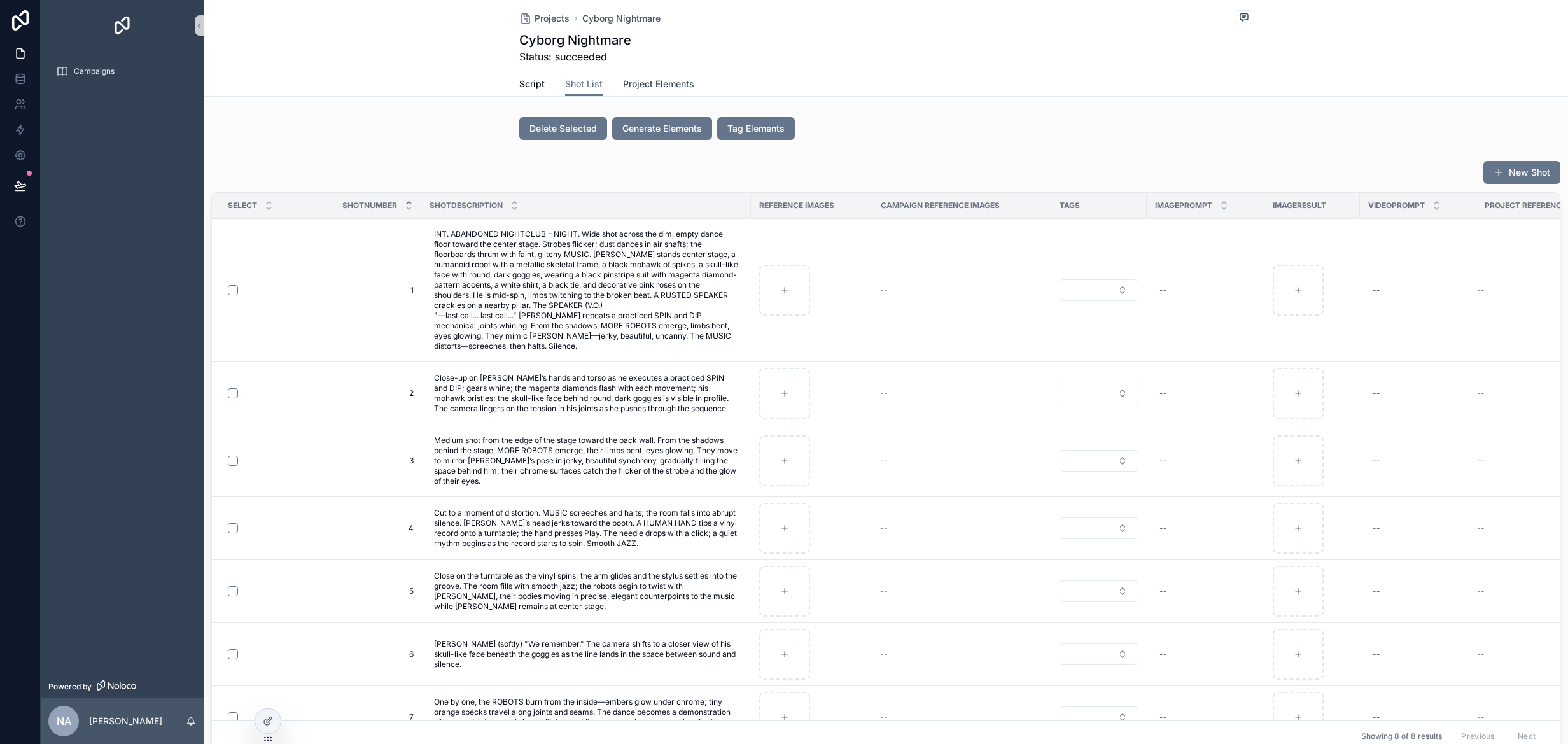
click at [659, 86] on span "Project Elements" at bounding box center [659, 84] width 71 height 13
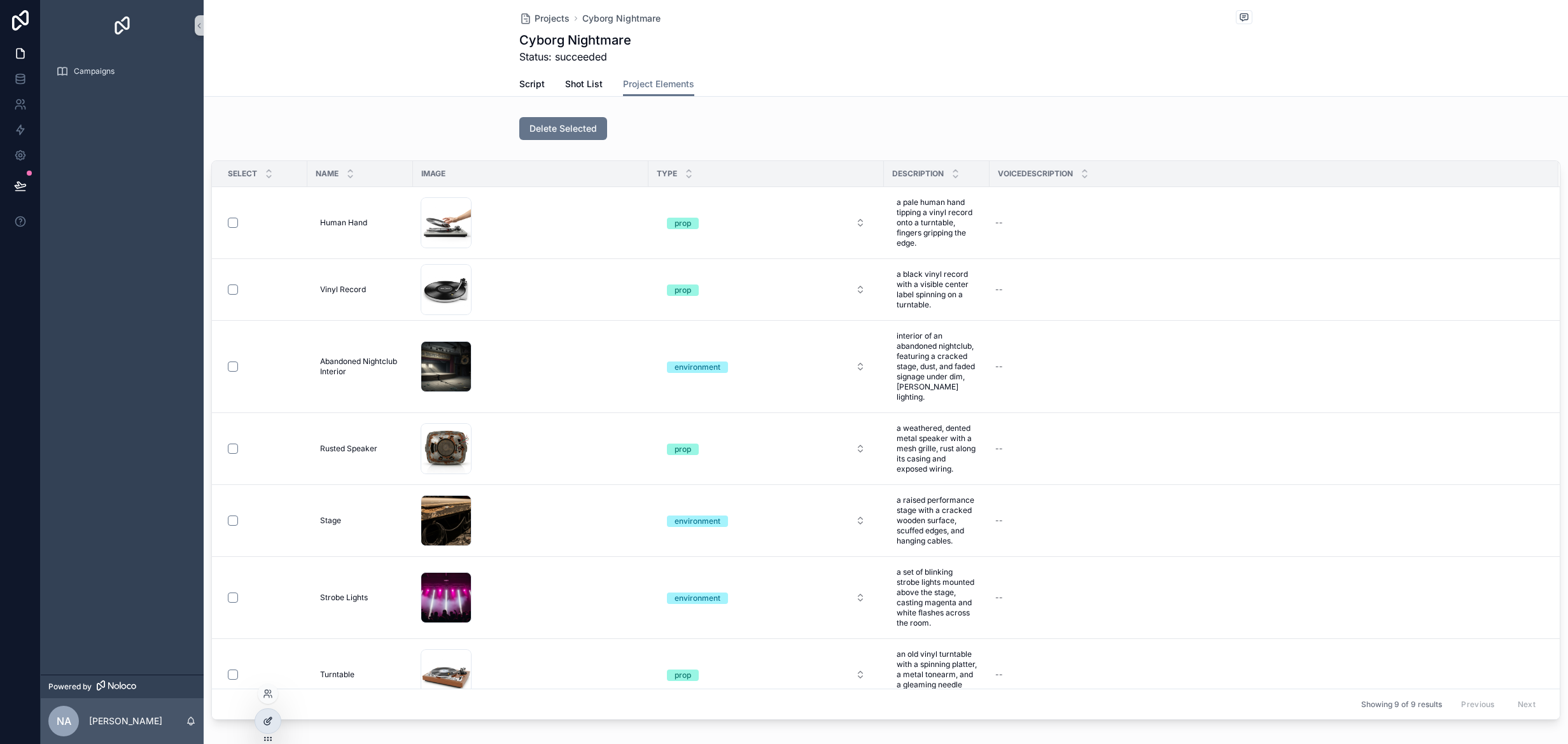
click at [268, 728] on div at bounding box center [268, 720] width 26 height 24
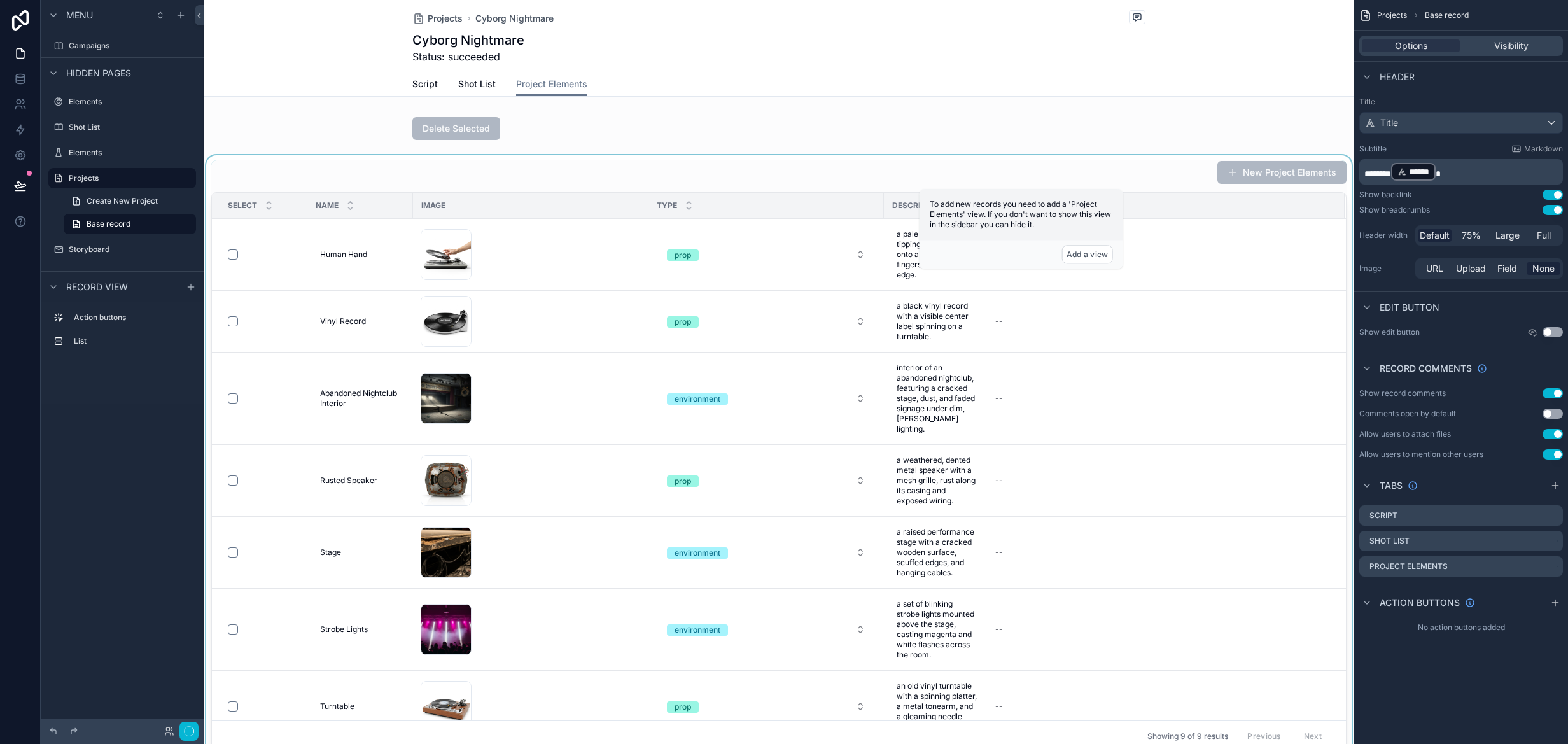
click at [1107, 472] on div "scrollable content" at bounding box center [778, 456] width 1151 height 601
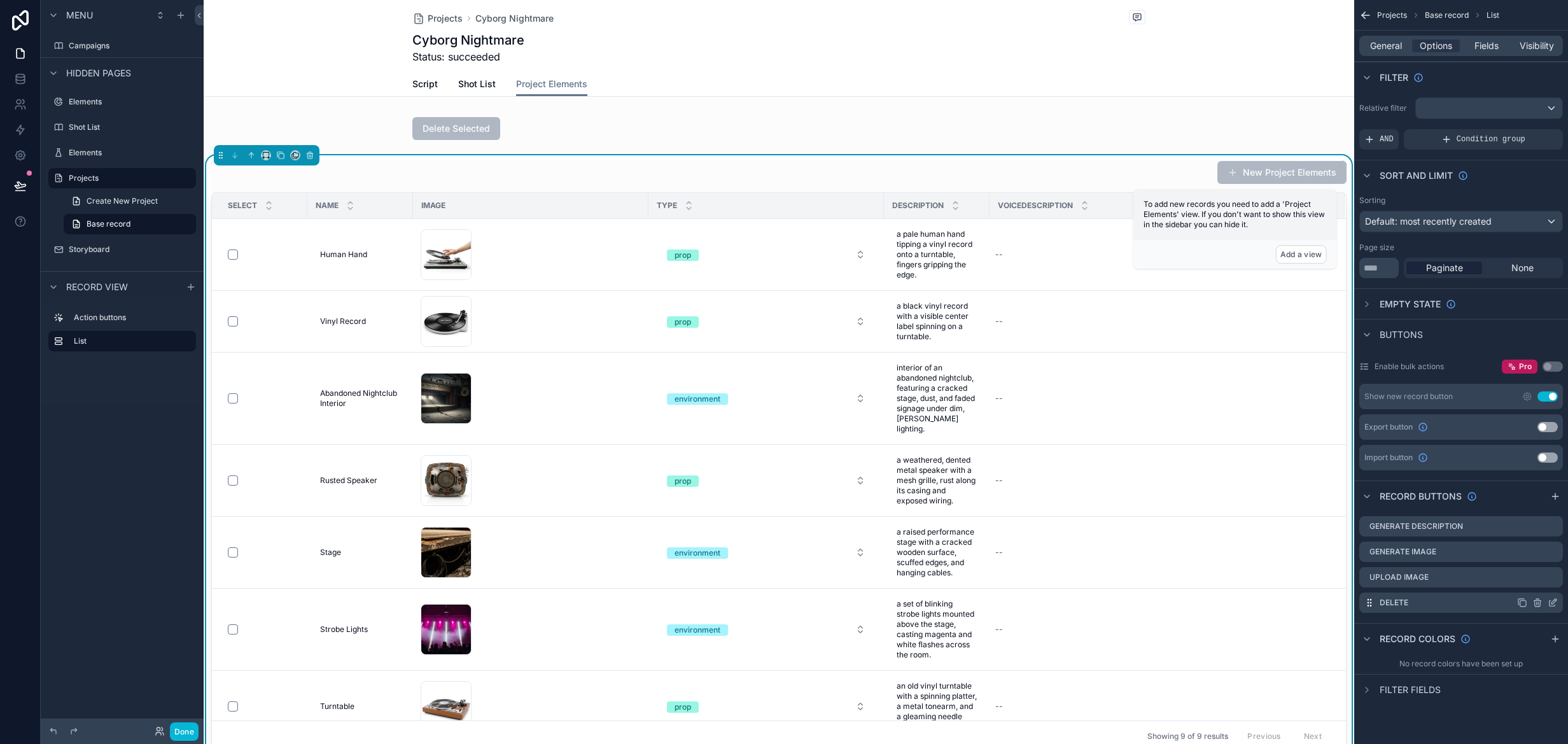
click at [1539, 604] on icon "scrollable content" at bounding box center [1537, 603] width 10 height 10
click at [1537, 581] on icon at bounding box center [1532, 581] width 10 height 10
click at [1536, 576] on icon "scrollable content" at bounding box center [1537, 577] width 10 height 10
click at [1534, 558] on icon at bounding box center [1532, 555] width 10 height 10
click at [1538, 551] on icon "scrollable content" at bounding box center [1538, 552] width 0 height 3
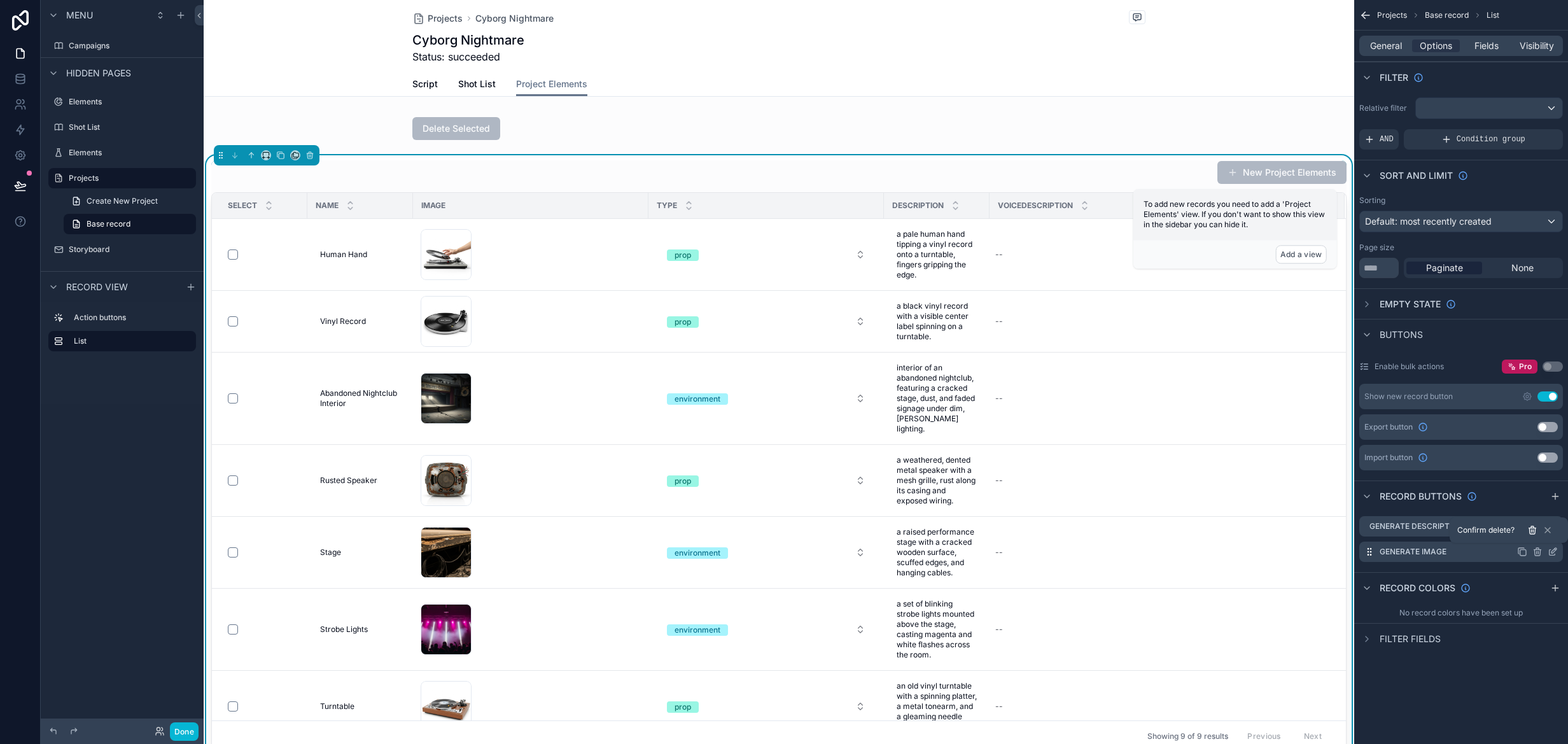
click at [1534, 531] on icon at bounding box center [1532, 529] width 10 height 10
click at [1536, 527] on icon "scrollable content" at bounding box center [1537, 526] width 10 height 10
click at [1532, 509] on icon at bounding box center [1532, 505] width 6 height 6
